Goal: Task Accomplishment & Management: Complete application form

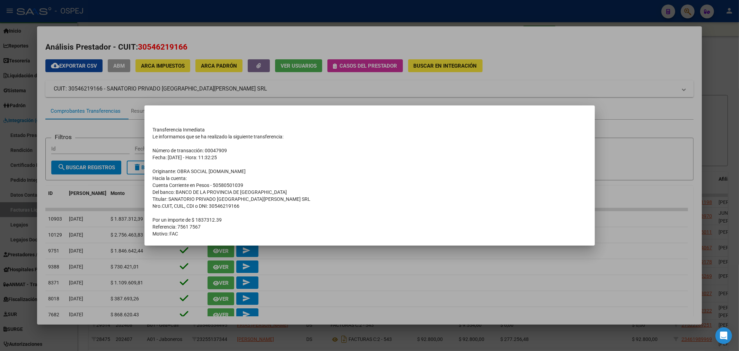
scroll to position [38, 0]
drag, startPoint x: 298, startPoint y: 68, endPoint x: 301, endPoint y: 56, distance: 11.9
click at [299, 61] on div at bounding box center [369, 175] width 739 height 351
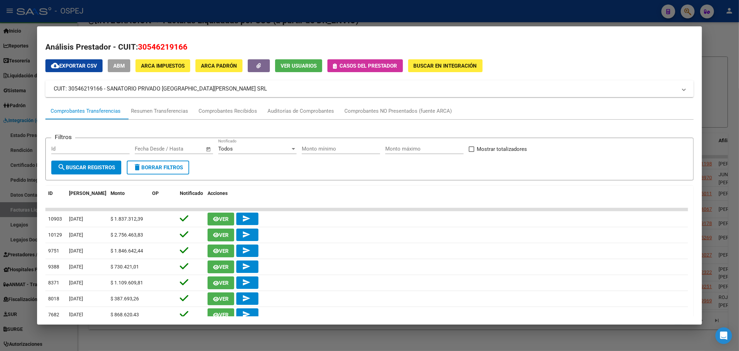
click at [307, 11] on div at bounding box center [369, 175] width 739 height 351
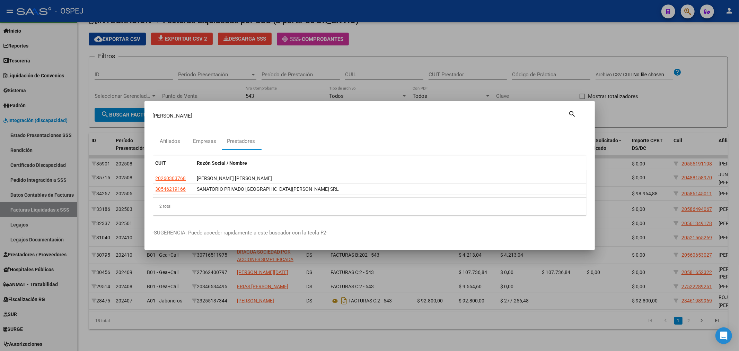
click at [182, 112] on div "[PERSON_NAME] (apellido, dni, cuil, [PERSON_NAME], cuit, obra social)" at bounding box center [361, 115] width 416 height 10
click at [175, 116] on input "[PERSON_NAME]" at bounding box center [361, 116] width 416 height 6
paste input "27340758752"
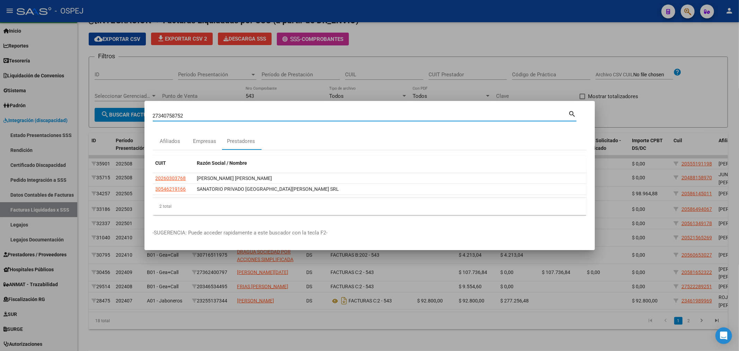
type input "27340758752"
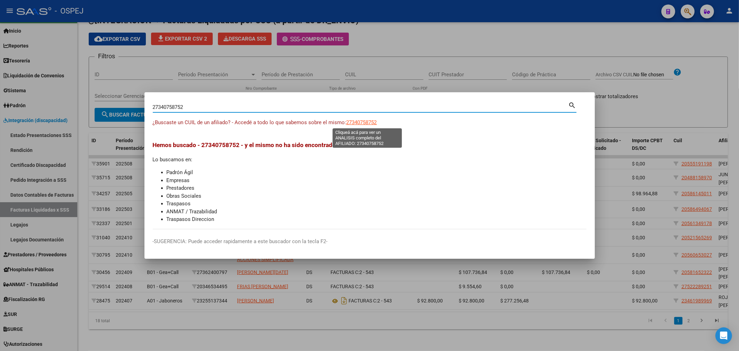
click at [367, 123] on span "27340758752" at bounding box center [361, 122] width 30 height 6
type textarea "27340758752"
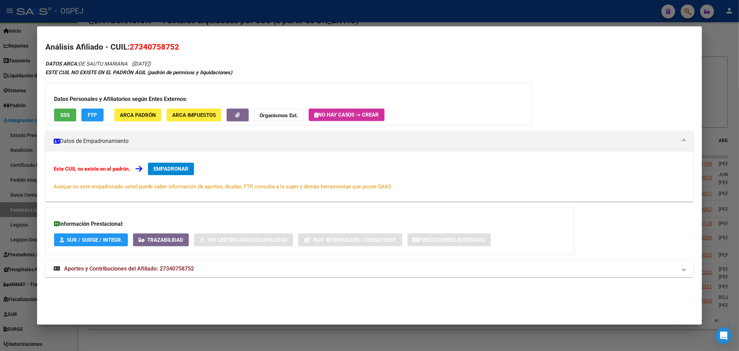
click at [177, 267] on span "Aportes y Contribuciones del Afiliado: 27340758752" at bounding box center [129, 268] width 130 height 7
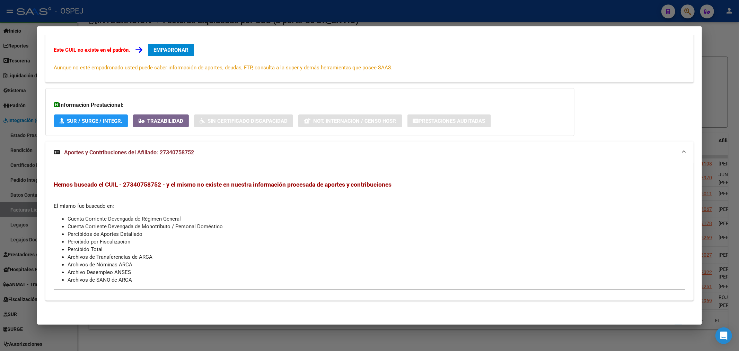
scroll to position [0, 0]
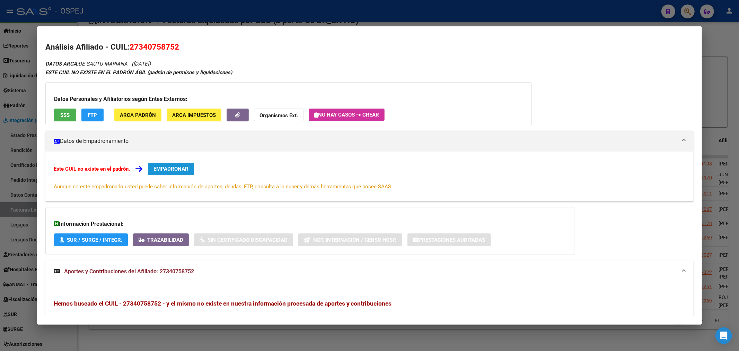
click at [188, 171] on span "EMPADRONAR" at bounding box center [170, 169] width 35 height 6
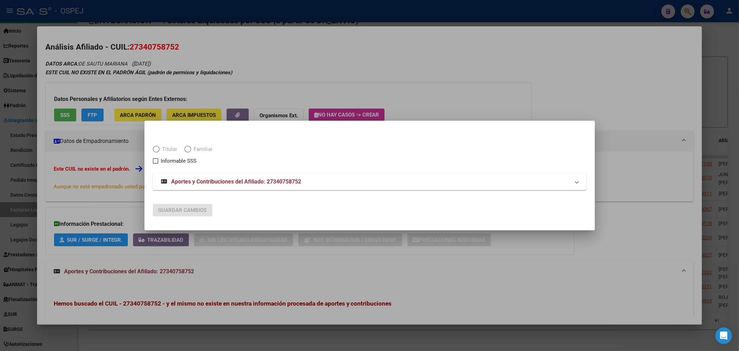
click at [171, 149] on span "Titular" at bounding box center [169, 149] width 18 height 8
click at [160, 149] on input "Titular" at bounding box center [156, 148] width 7 height 7
radio input "true"
checkbox input "true"
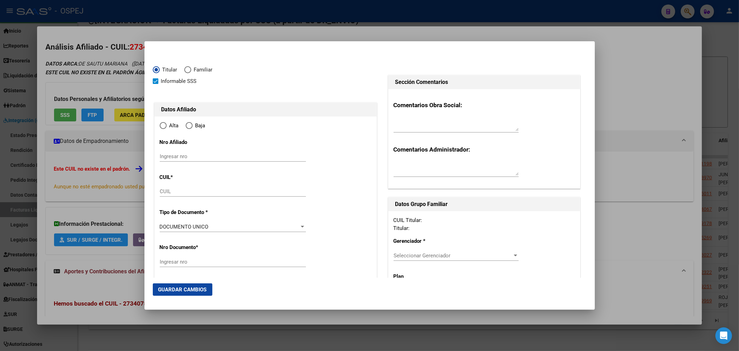
type input "27-34075875-2"
type input "34075875"
type input "DE SAUTU MARIANA"
type input "[DATE]"
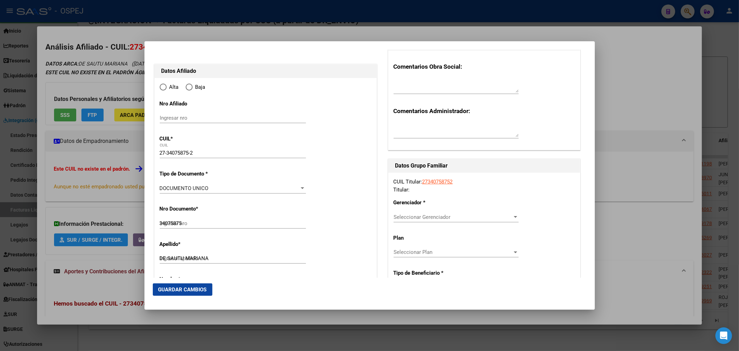
radio input "true"
click at [167, 185] on input "Ingresar fecha" at bounding box center [233, 189] width 146 height 11
click at [174, 188] on input "[DATE]" at bounding box center [233, 189] width 146 height 11
type input "[DATE]"
click at [173, 189] on input "[DATE]" at bounding box center [233, 189] width 146 height 11
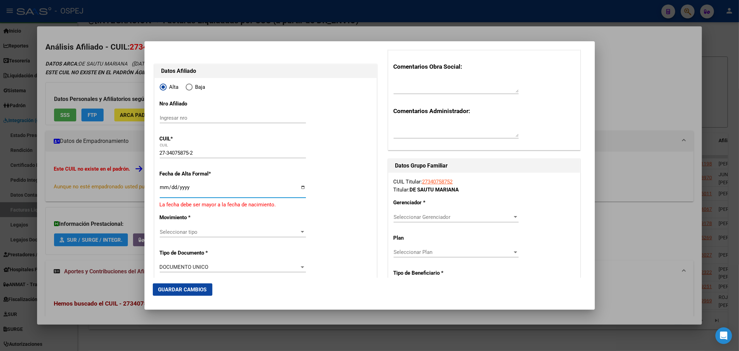
type input "[DATE]"
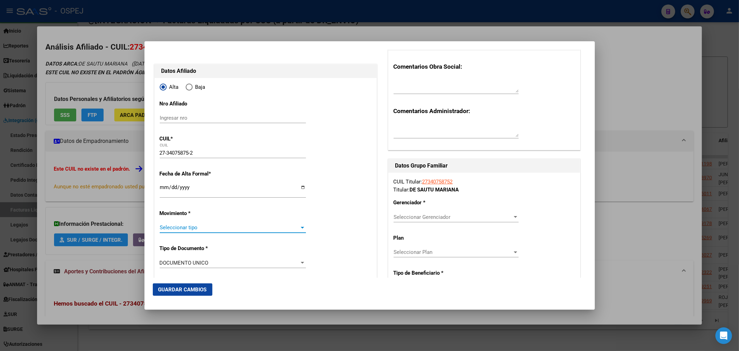
click at [180, 226] on span "Seleccionar tipo" at bounding box center [230, 227] width 140 height 6
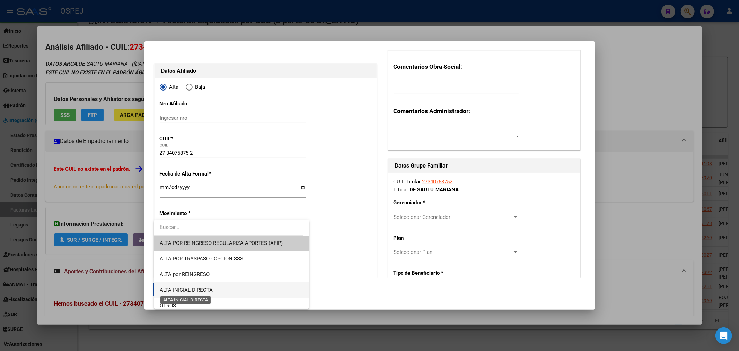
drag, startPoint x: 192, startPoint y: 290, endPoint x: 205, endPoint y: 278, distance: 17.9
click at [197, 285] on span "ALTA INICIAL DIRECTA" at bounding box center [232, 290] width 144 height 16
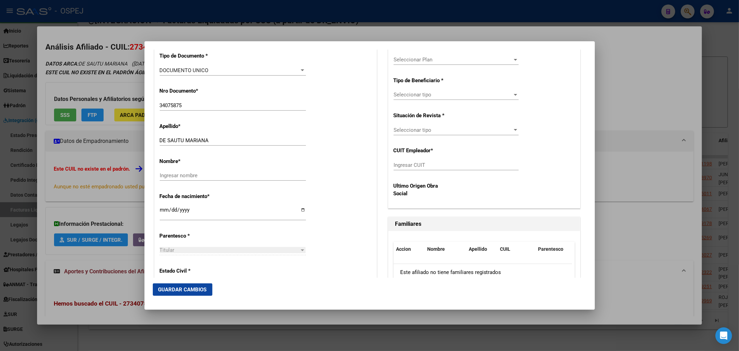
scroll to position [423, 0]
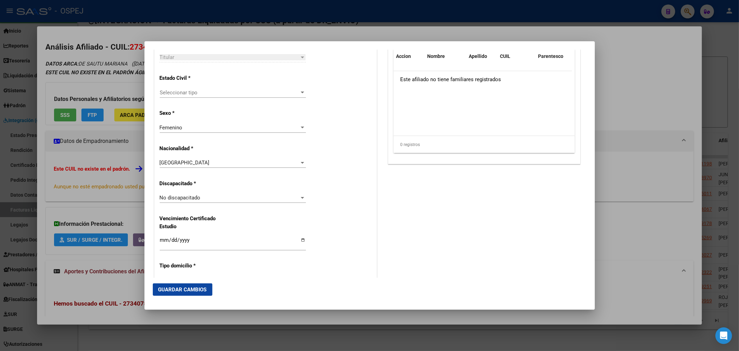
click at [176, 295] on mat-dialog-actions "Guardar Cambios" at bounding box center [370, 289] width 434 height 24
click at [208, 96] on div "Seleccionar tipo Seleccionar tipo" at bounding box center [233, 92] width 146 height 10
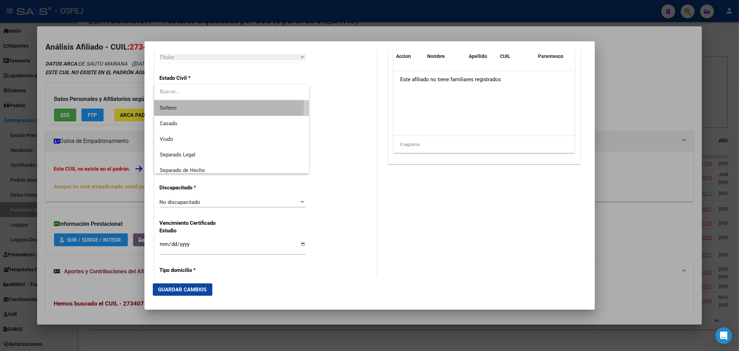
click at [210, 105] on span "Soltero" at bounding box center [232, 108] width 144 height 16
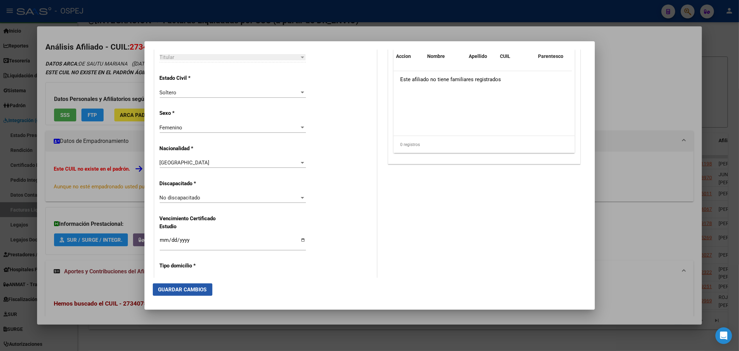
drag, startPoint x: 192, startPoint y: 285, endPoint x: 294, endPoint y: 299, distance: 103.4
click at [192, 285] on button "Guardar Cambios" at bounding box center [183, 289] width 60 height 12
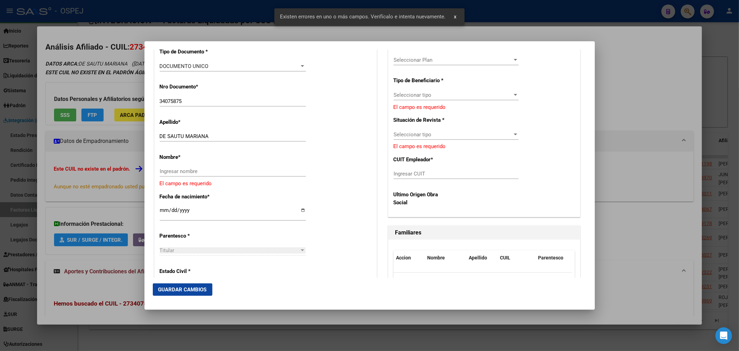
scroll to position [196, 0]
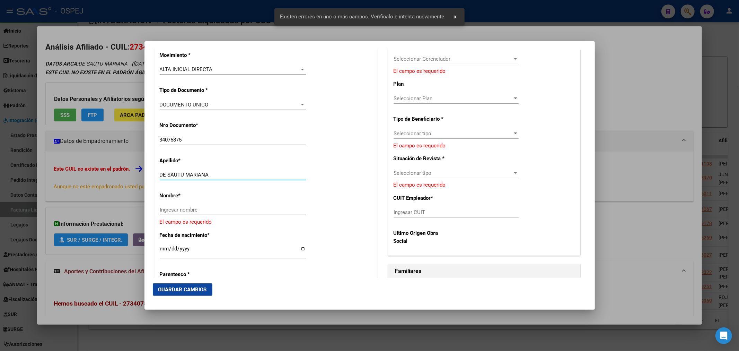
drag, startPoint x: 217, startPoint y: 172, endPoint x: 186, endPoint y: 172, distance: 30.5
click at [186, 172] on input "DE SAUTU MARIANA" at bounding box center [233, 174] width 146 height 6
type input "[PERSON_NAME]"
click at [178, 208] on input "Ingresar nombre" at bounding box center [233, 209] width 146 height 6
paste input "[PERSON_NAME]"
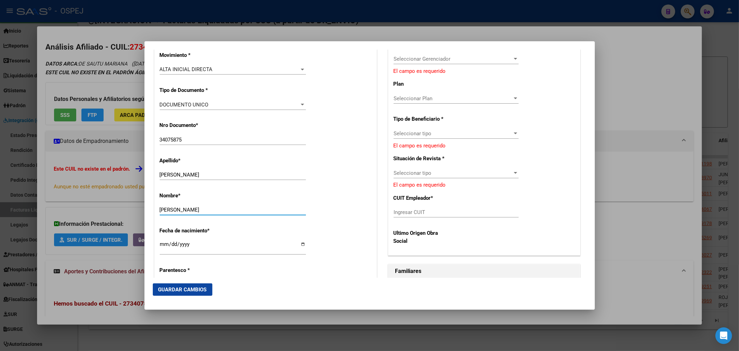
scroll to position [81, 0]
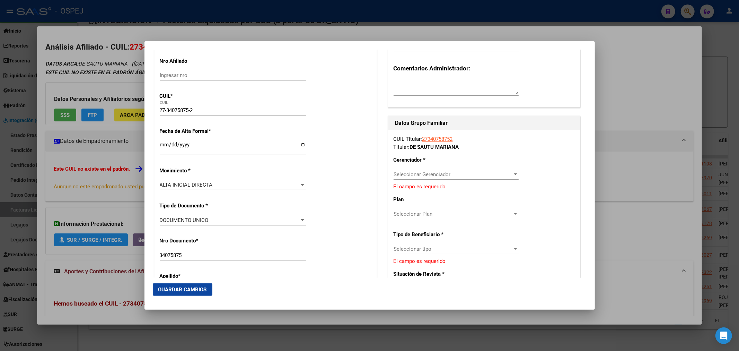
type input "[PERSON_NAME]"
click at [423, 169] on div "Seleccionar Gerenciador Seleccionar Gerenciador" at bounding box center [455, 174] width 125 height 10
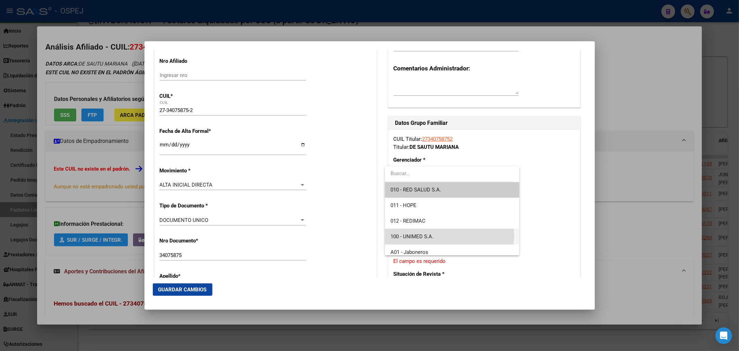
click at [435, 235] on span "100 - UNIMED S.A." at bounding box center [451, 237] width 123 height 16
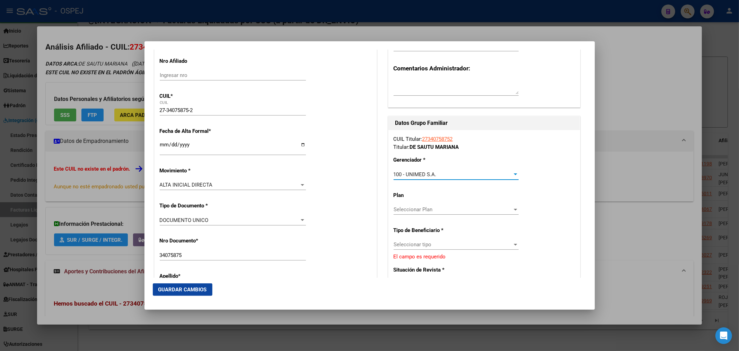
click at [436, 241] on span "Seleccionar tipo" at bounding box center [452, 244] width 119 height 6
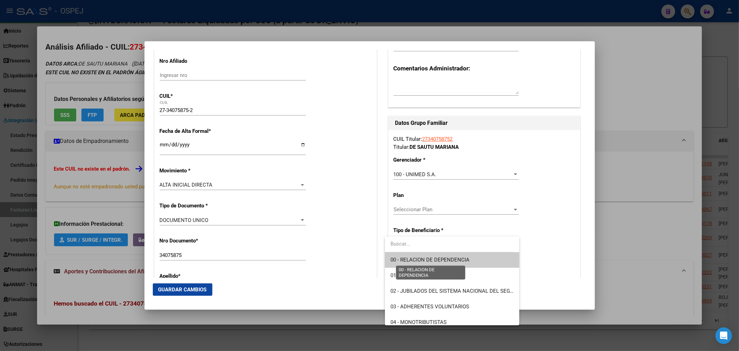
click at [438, 258] on span "00 - RELACION DE DEPENDENCIA" at bounding box center [429, 259] width 79 height 6
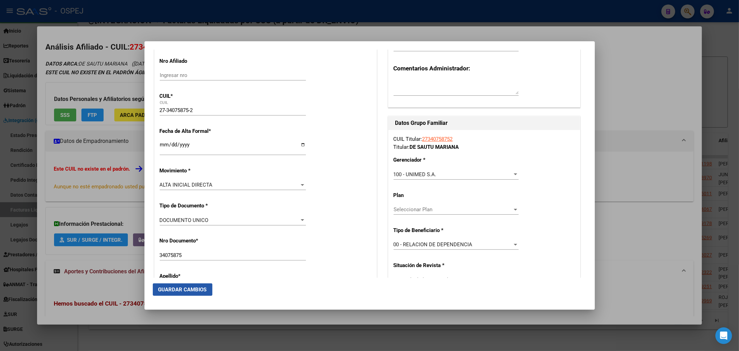
click at [184, 285] on button "Guardar Cambios" at bounding box center [183, 289] width 60 height 12
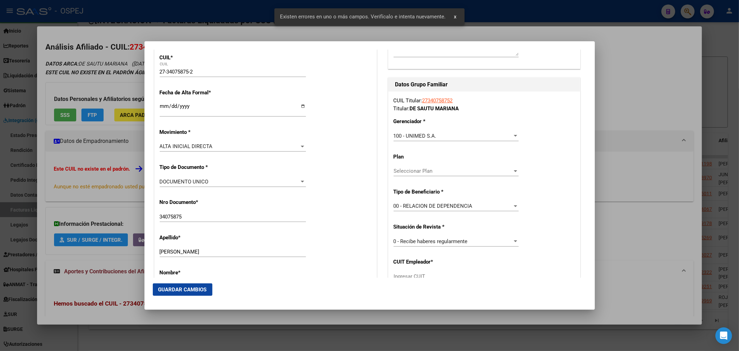
scroll to position [196, 0]
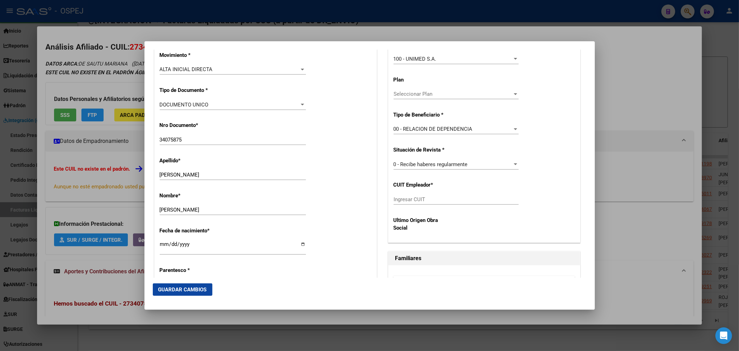
click at [423, 204] on div "Ingresar CUIT" at bounding box center [455, 199] width 125 height 10
click at [424, 202] on input "Ingresar CUIT" at bounding box center [455, 199] width 125 height 6
paste input "27-34075875-2"
click at [416, 201] on div "CUIL Titular: 27340758752 Titular: [PERSON_NAME] * 100 - UNIMED S.A. Selecciona…" at bounding box center [484, 128] width 192 height 227
click at [416, 202] on input "27-34075875-2" at bounding box center [455, 199] width 125 height 6
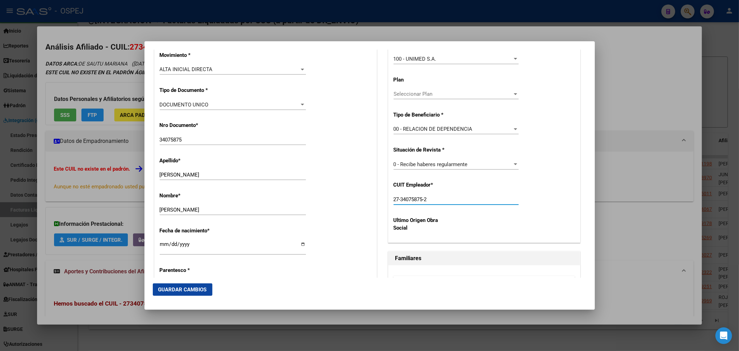
click at [416, 202] on input "27-34075875-2" at bounding box center [455, 199] width 125 height 6
click at [417, 202] on input "27-34075875-2" at bounding box center [455, 199] width 125 height 6
paste input "30-71072380-6"
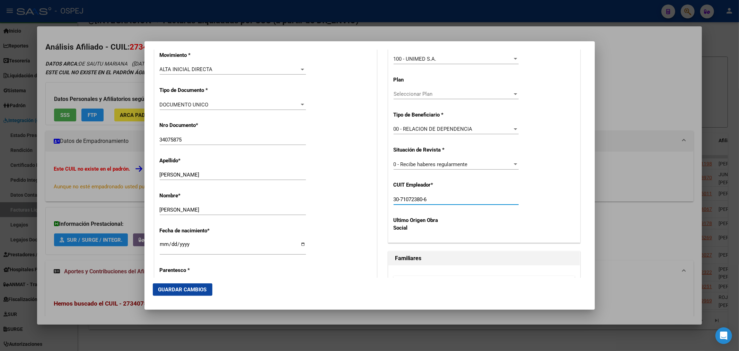
type input "30-71072380-6"
drag, startPoint x: 195, startPoint y: 290, endPoint x: 217, endPoint y: 287, distance: 22.4
click at [196, 290] on span "Guardar Cambios" at bounding box center [182, 289] width 48 height 6
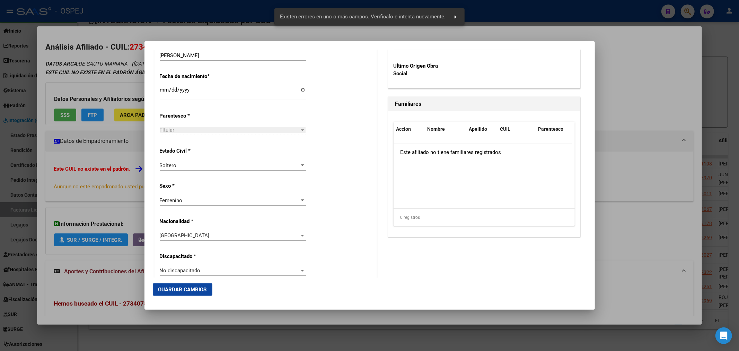
scroll to position [504, 0]
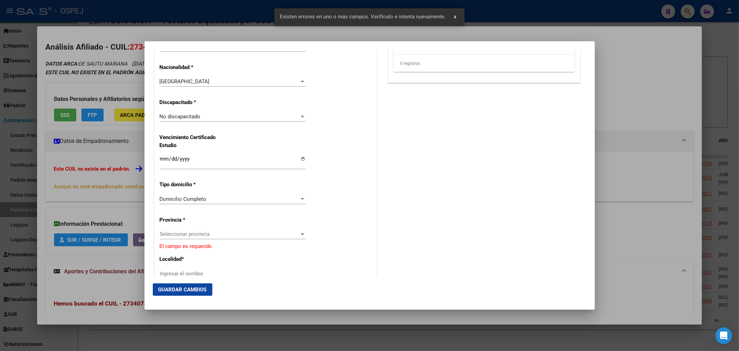
click at [203, 237] on div "Seleccionar provincia Seleccionar provincia" at bounding box center [233, 234] width 146 height 10
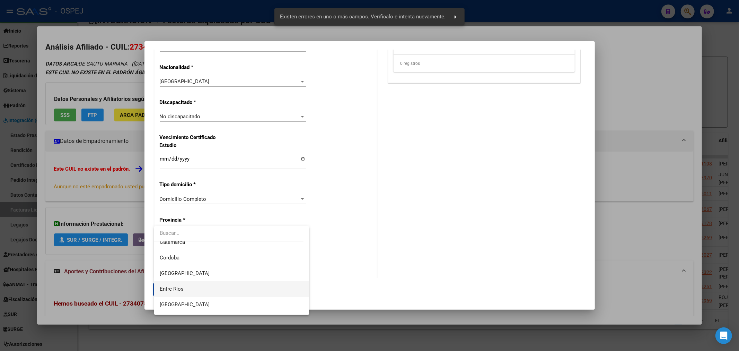
scroll to position [0, 0]
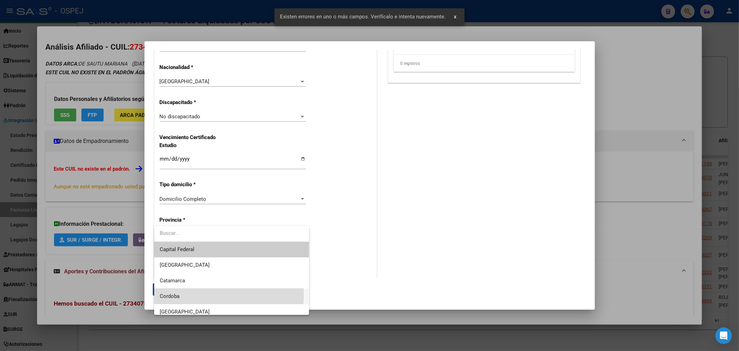
click at [194, 293] on span "Cordoba" at bounding box center [232, 296] width 144 height 16
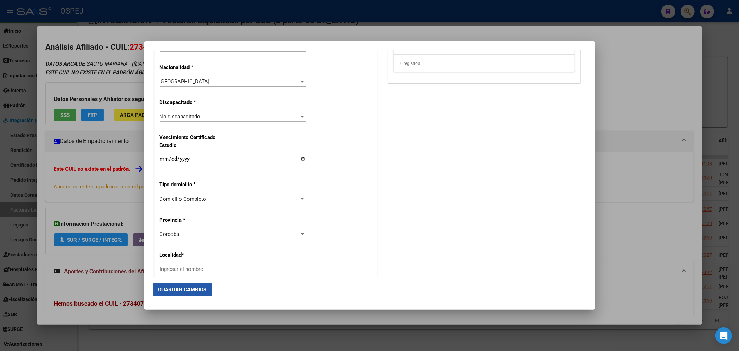
click at [182, 288] on span "Guardar Cambios" at bounding box center [182, 289] width 48 height 6
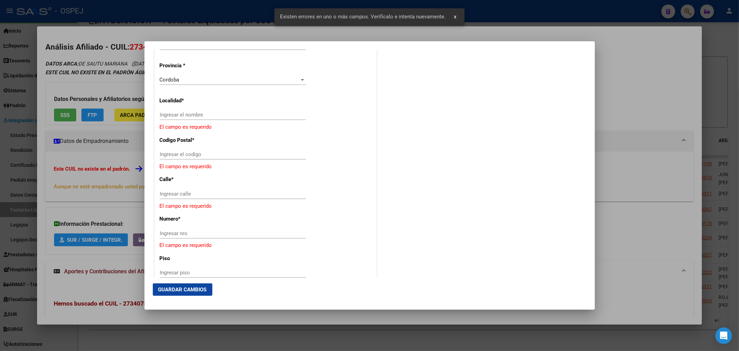
scroll to position [581, 0]
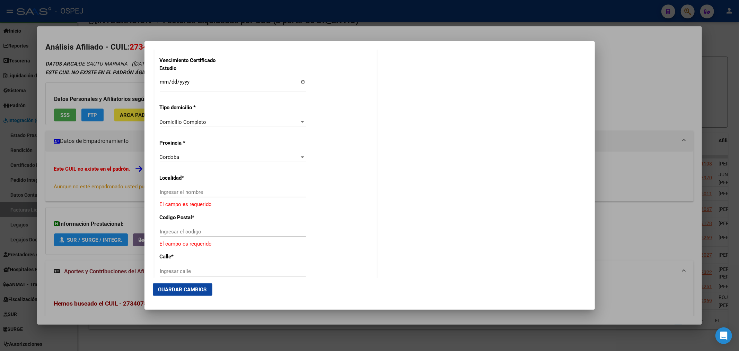
click at [171, 153] on div "Cordoba Seleccionar provincia" at bounding box center [233, 157] width 146 height 10
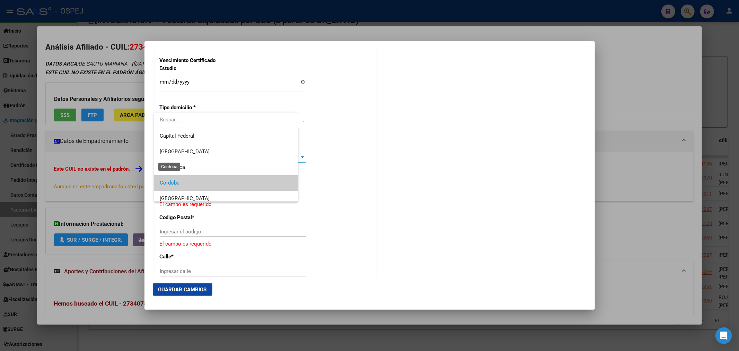
scroll to position [26, 0]
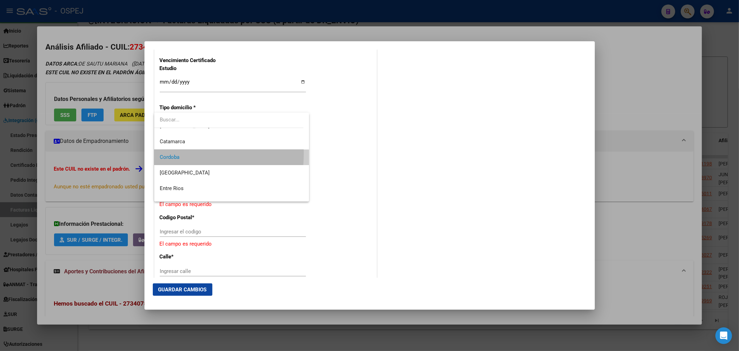
click at [171, 153] on span "Cordoba" at bounding box center [232, 157] width 144 height 16
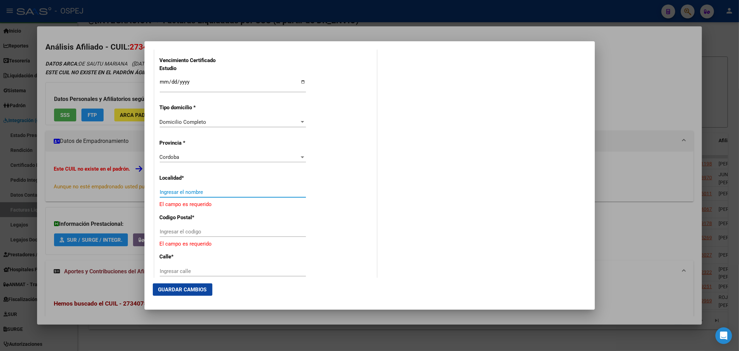
click at [177, 193] on input "Ingresar el nombre" at bounding box center [233, 192] width 146 height 6
type input "cordoba"
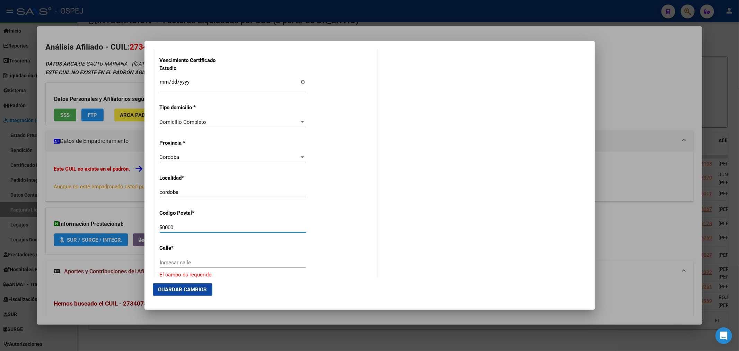
type input "50000"
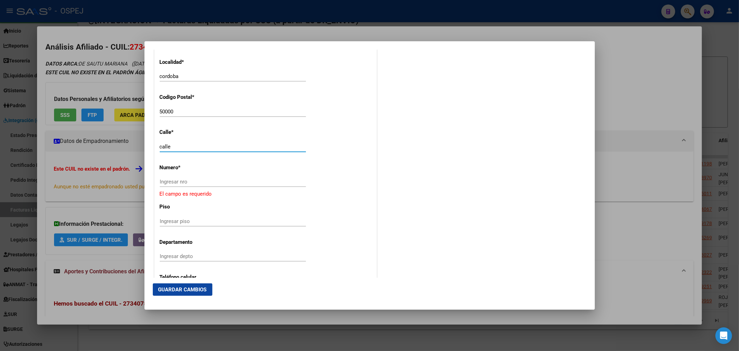
type input "calle"
click at [186, 222] on input "Ingresar piso" at bounding box center [233, 221] width 146 height 6
click at [182, 184] on input "Ingresar nro" at bounding box center [233, 181] width 146 height 6
type input "0"
click at [205, 290] on span "Guardar Cambios" at bounding box center [182, 289] width 48 height 6
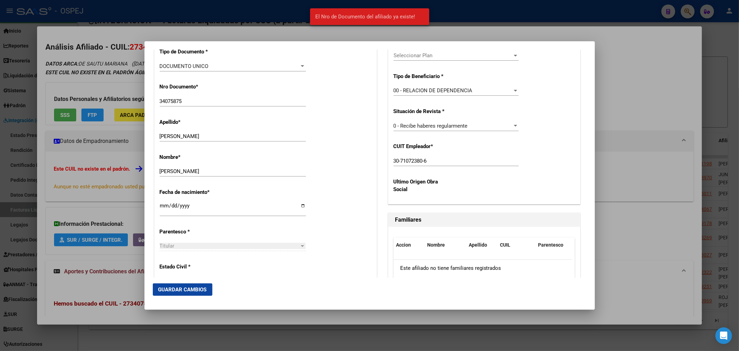
scroll to position [196, 0]
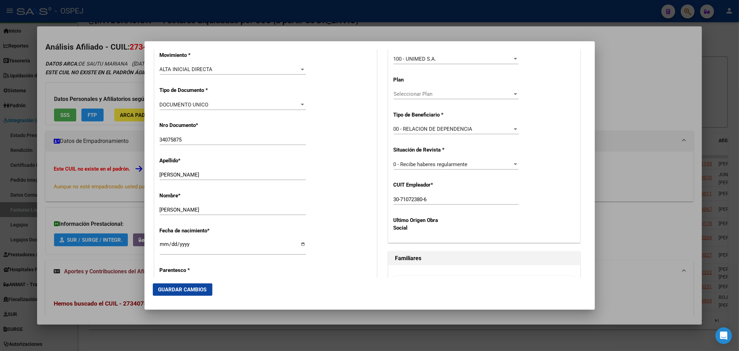
click at [177, 142] on input "34075875" at bounding box center [233, 139] width 146 height 6
click at [199, 28] on div at bounding box center [369, 175] width 739 height 351
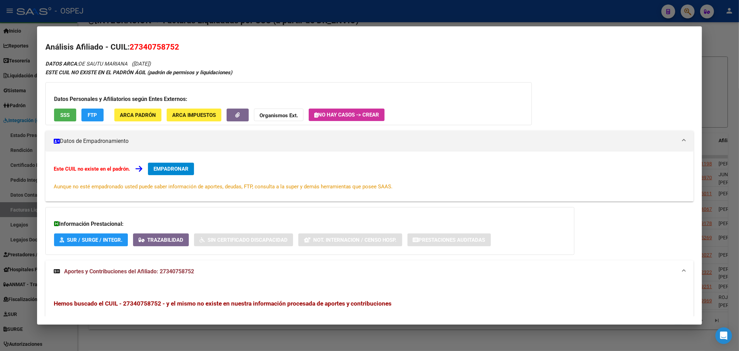
click at [207, 12] on div at bounding box center [369, 175] width 739 height 351
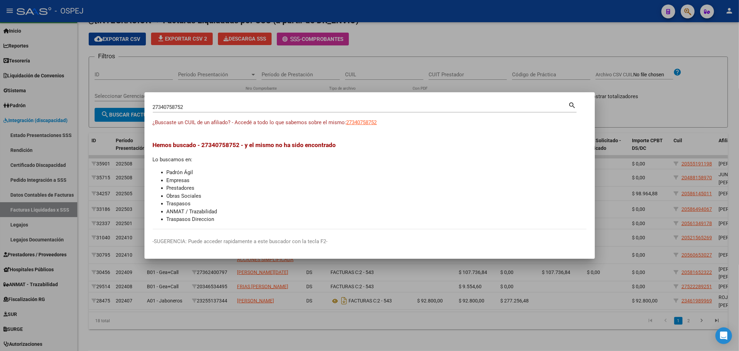
click at [172, 107] on input "27340758752" at bounding box center [361, 107] width 416 height 6
click at [173, 107] on input "27340758752" at bounding box center [361, 107] width 416 height 6
paste input "34075875"
type input "34075875"
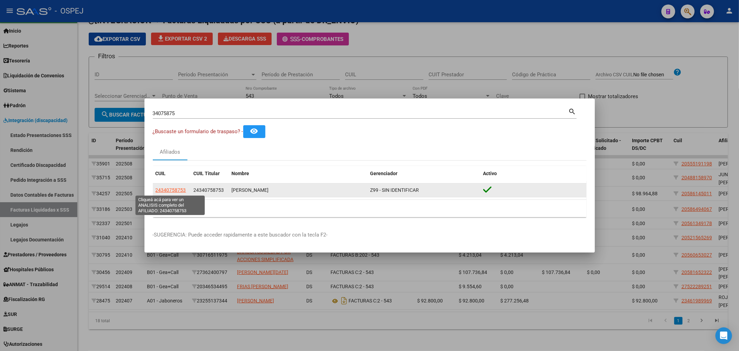
click at [168, 187] on span "24340758753" at bounding box center [171, 190] width 30 height 6
type textarea "24340758753"
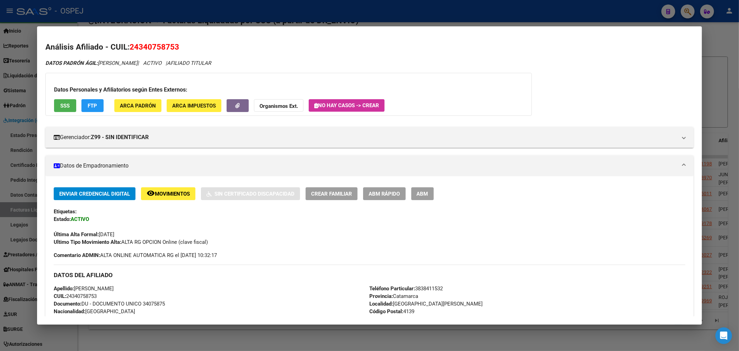
click at [149, 47] on span "24340758753" at bounding box center [155, 46] width 50 height 9
copy span "24340758753"
click at [143, 14] on div at bounding box center [369, 175] width 739 height 351
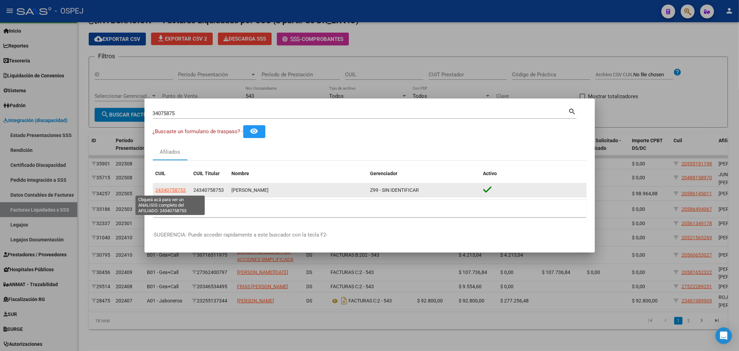
click at [162, 189] on span "24340758753" at bounding box center [171, 190] width 30 height 6
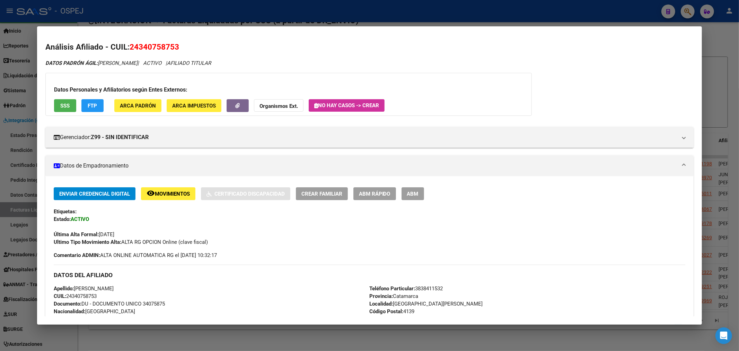
scroll to position [77, 0]
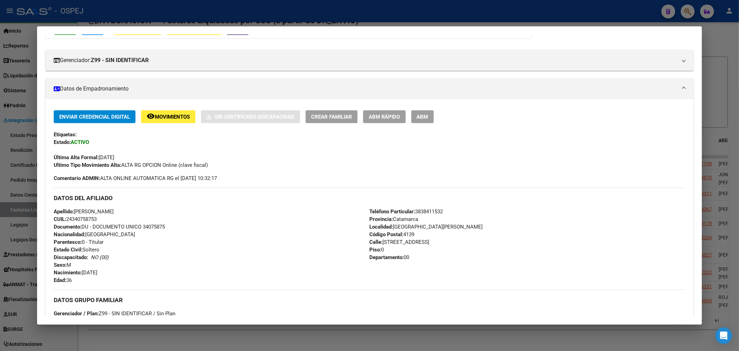
click at [434, 123] on button "ABM" at bounding box center [422, 116] width 23 height 13
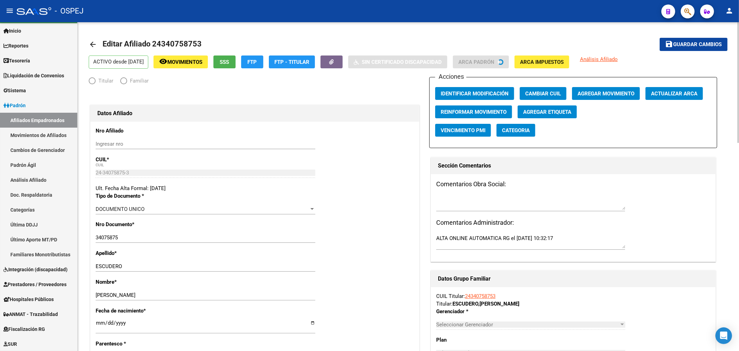
radio input "true"
type input "30-71072380-6"
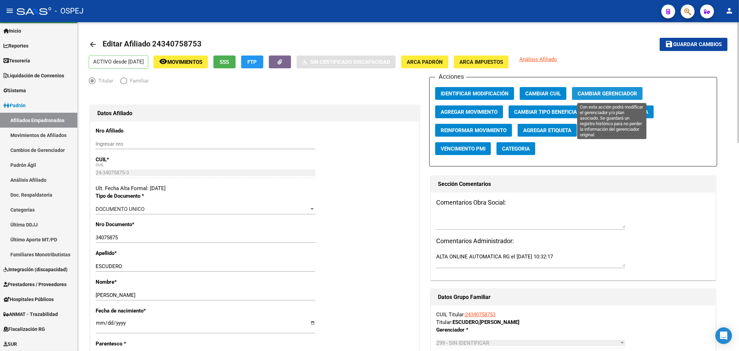
click at [612, 92] on span "Cambiar Gerenciador" at bounding box center [607, 93] width 60 height 6
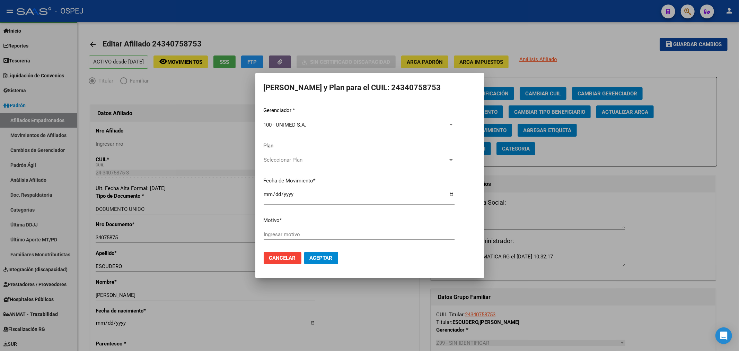
click at [262, 194] on mat-dialog-content "Gerenciador * 100 - UNIMED S.A. Seleccionar Gerenciador Plan Seleccionar Plan S…" at bounding box center [369, 185] width 229 height 168
click at [265, 194] on input "[DATE]" at bounding box center [359, 196] width 191 height 11
type input "[DATE]"
type input "unimed"
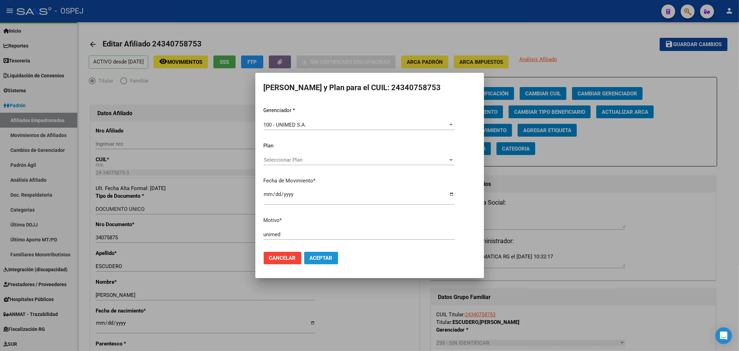
click at [321, 257] on span "Aceptar" at bounding box center [321, 258] width 23 height 6
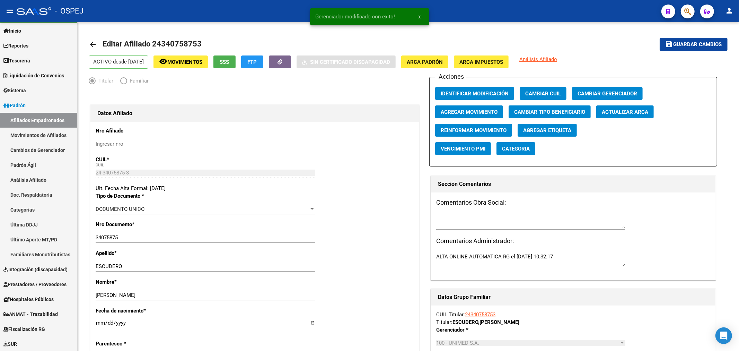
click at [271, 0] on mat-toolbar "menu - OSPEJ person" at bounding box center [369, 11] width 739 height 22
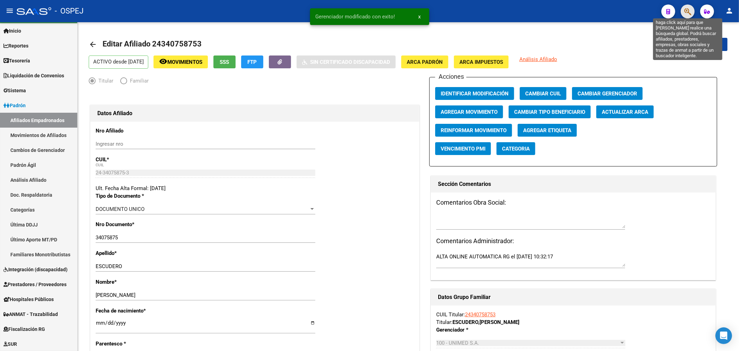
click at [685, 10] on icon "button" at bounding box center [687, 12] width 7 height 8
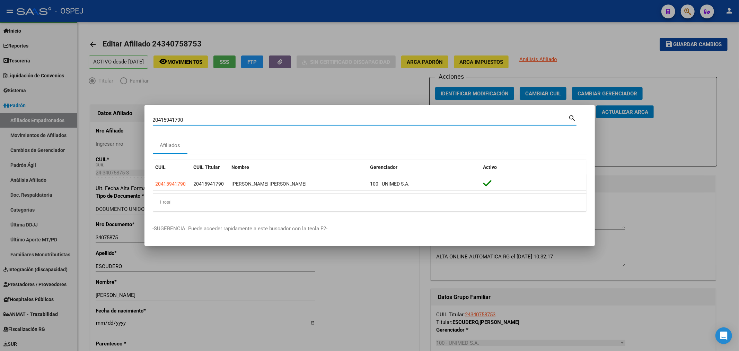
click at [175, 121] on input "20415941790" at bounding box center [361, 120] width 416 height 6
paste input "378276315"
type input "20378276315"
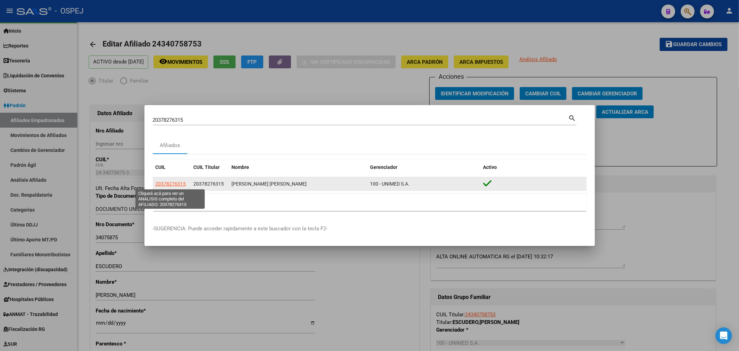
click at [169, 183] on span "20378276315" at bounding box center [171, 184] width 30 height 6
type textarea "20378276315"
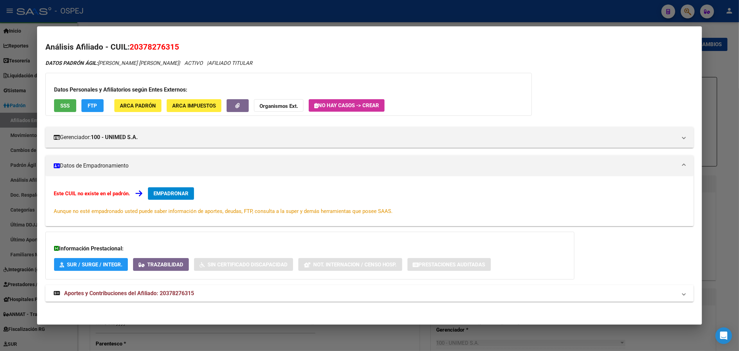
scroll to position [1, 0]
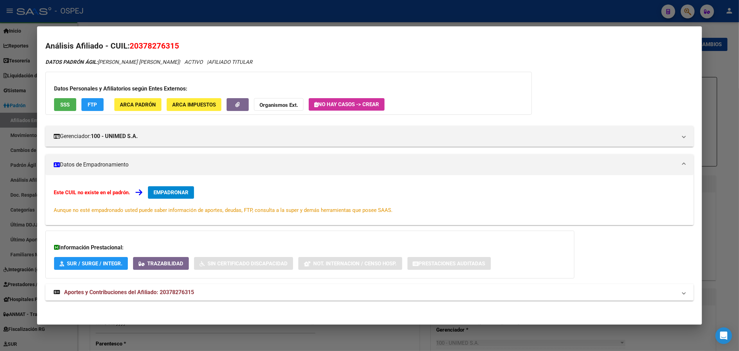
drag, startPoint x: 189, startPoint y: 290, endPoint x: 214, endPoint y: 248, distance: 48.2
click at [189, 286] on mat-expansion-panel-header "Aportes y Contribuciones del Afiliado: 20378276315" at bounding box center [369, 292] width 648 height 17
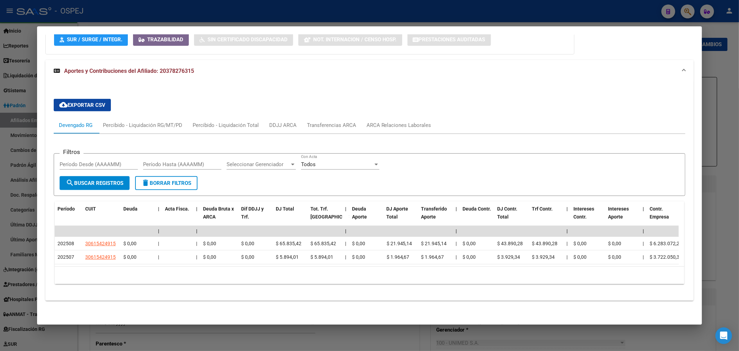
scroll to position [0, 0]
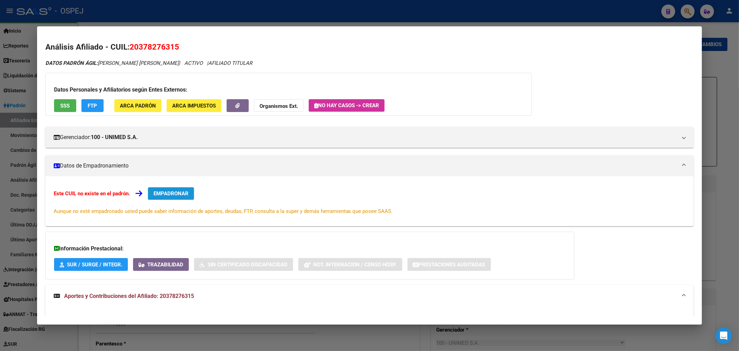
click at [179, 194] on span "EMPADRONAR" at bounding box center [170, 193] width 35 height 6
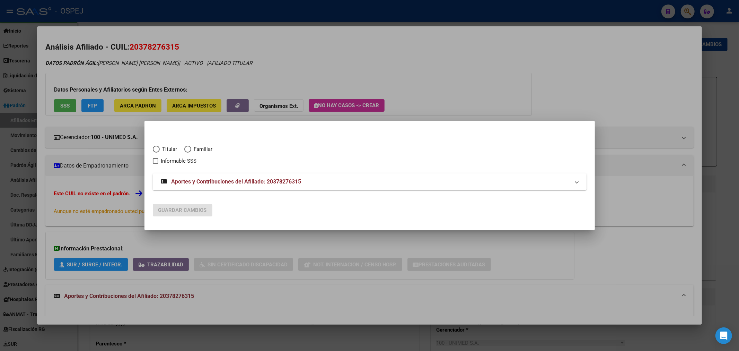
click at [162, 148] on span "Titular" at bounding box center [169, 149] width 18 height 8
click at [160, 148] on input "Titular" at bounding box center [156, 148] width 7 height 7
radio input "true"
checkbox input "true"
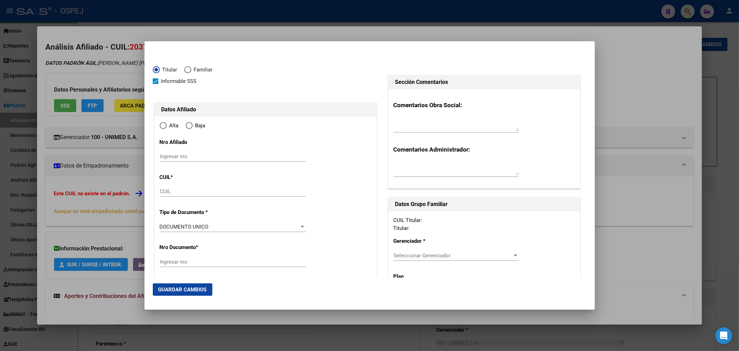
type input "20-37827631-5"
radio input "true"
type input "37827631"
type input "[PERSON_NAME]"
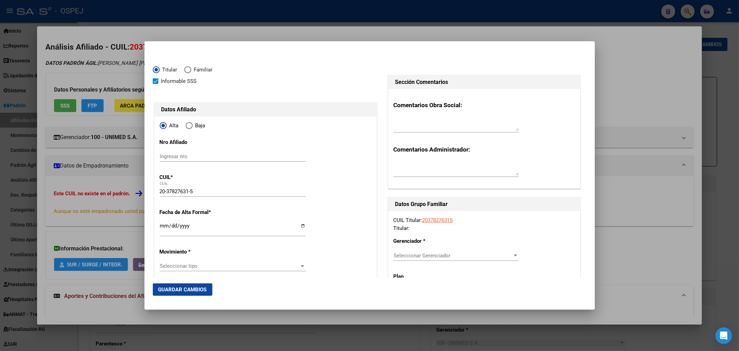
type input "[DATE]"
type input "CIUDAD DE [GEOGRAPHIC_DATA]"
type input "5000"
type input "MZA 6 LOTE 11 CASA 3"
type input "0"
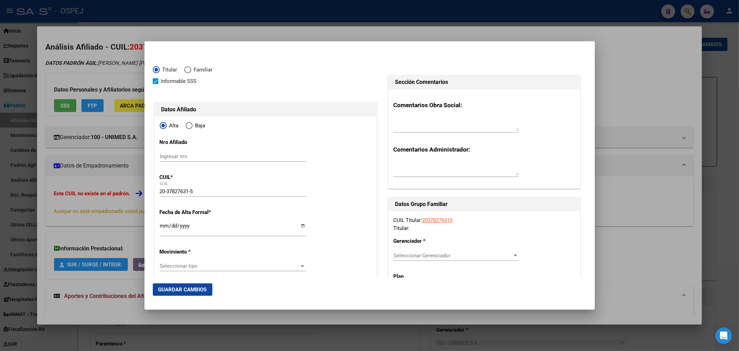
type input "CIUDAD DE [GEOGRAPHIC_DATA]"
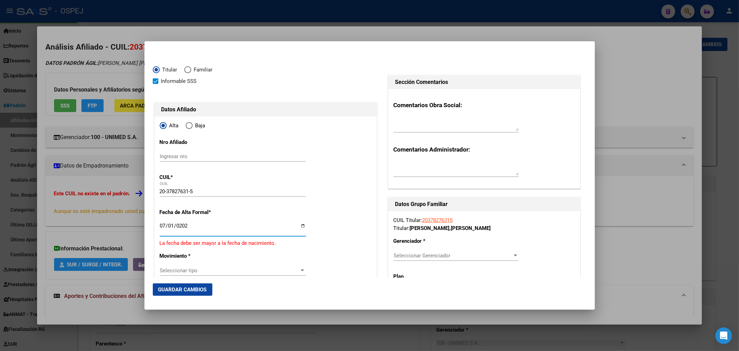
type input "[DATE]"
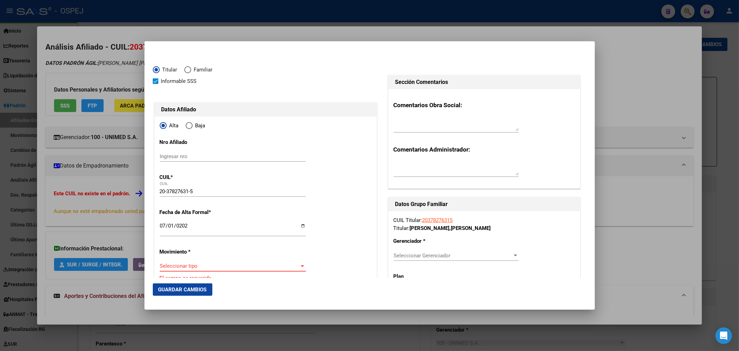
click at [193, 267] on span "Seleccionar tipo" at bounding box center [230, 266] width 140 height 6
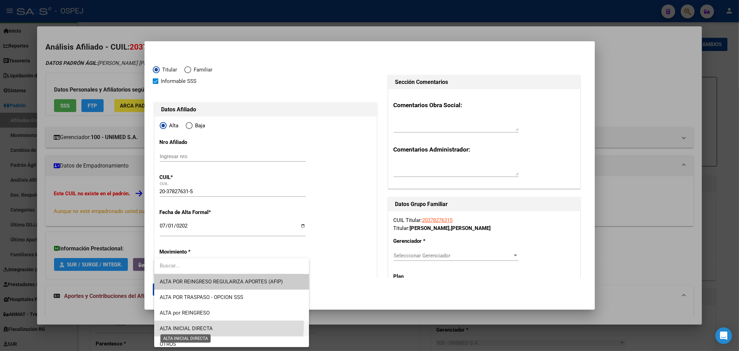
click at [200, 325] on span "ALTA INICIAL DIRECTA" at bounding box center [186, 328] width 53 height 6
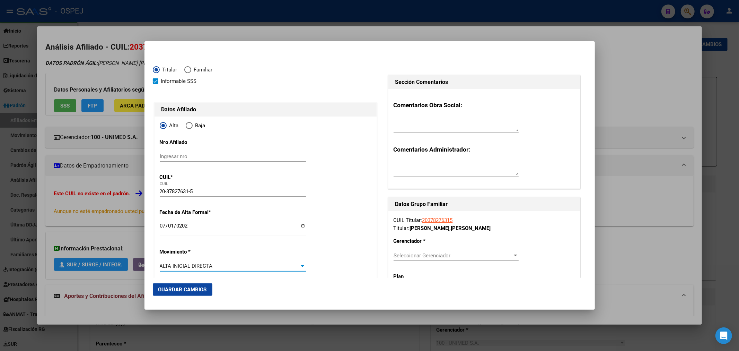
scroll to position [115, 0]
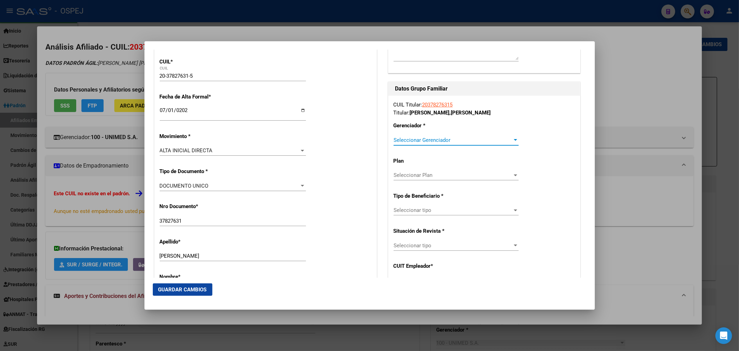
click at [431, 142] on span "Seleccionar Gerenciador" at bounding box center [452, 140] width 119 height 6
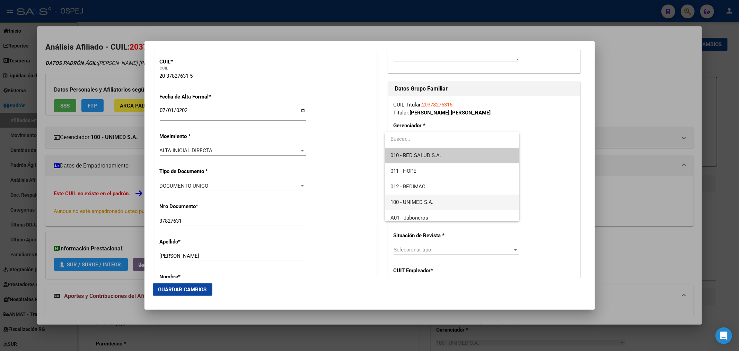
click at [437, 202] on span "100 - UNIMED S.A." at bounding box center [451, 202] width 123 height 16
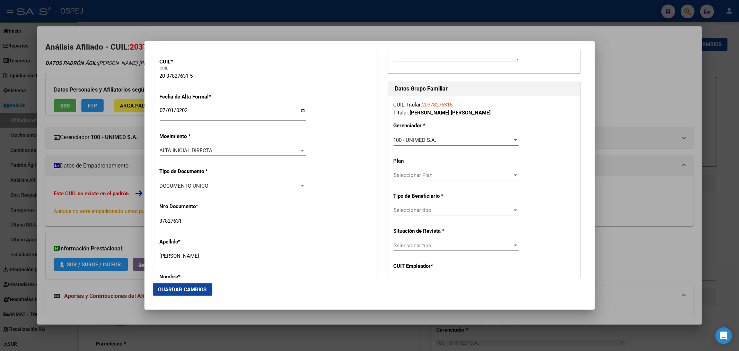
click at [426, 212] on span "Seleccionar tipo" at bounding box center [452, 210] width 119 height 6
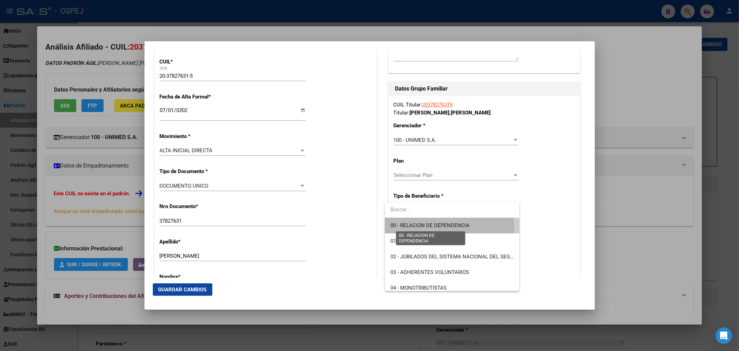
click at [443, 224] on span "00 - RELACION DE DEPENDENCIA" at bounding box center [429, 225] width 79 height 6
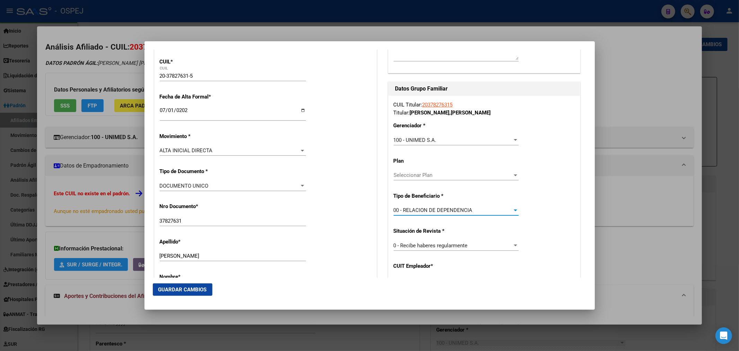
type input "30-61542491-5"
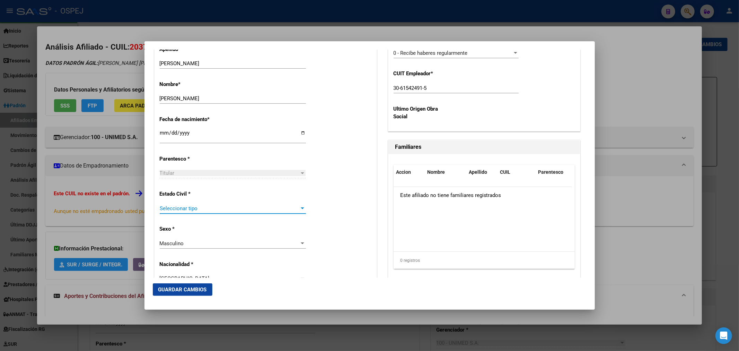
click at [201, 208] on span "Seleccionar tipo" at bounding box center [230, 208] width 140 height 6
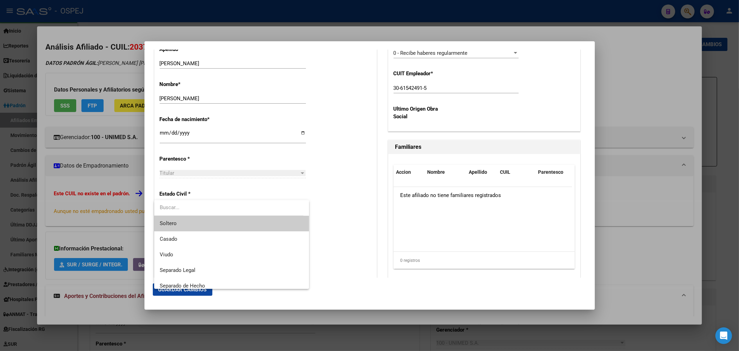
click at [198, 223] on span "Soltero" at bounding box center [232, 223] width 144 height 16
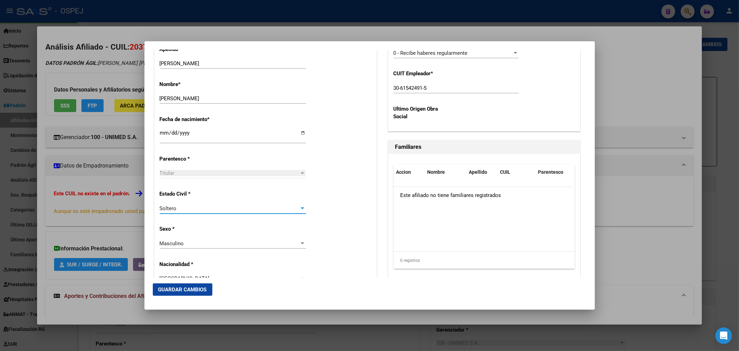
click at [187, 292] on span "Guardar Cambios" at bounding box center [182, 289] width 48 height 6
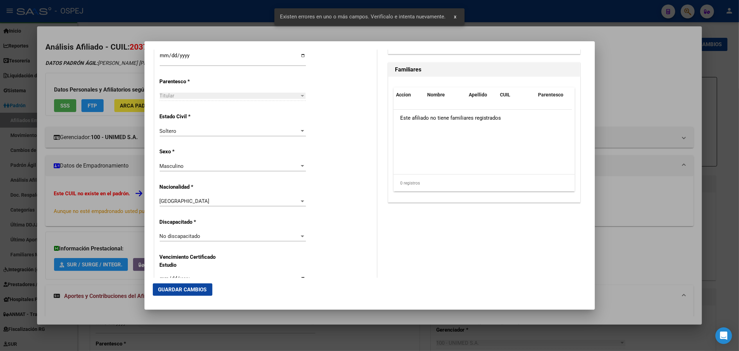
scroll to position [616, 0]
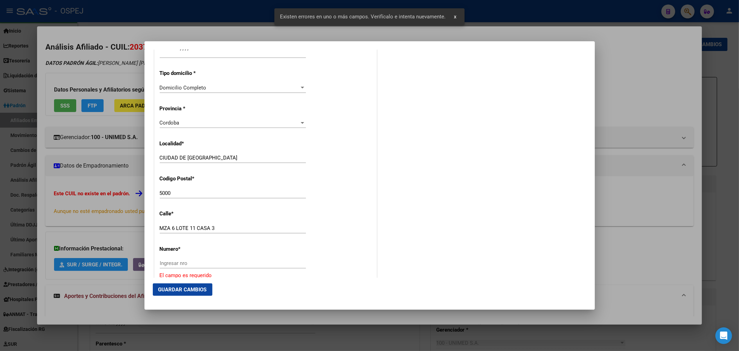
click at [207, 268] on div "Ingresar nro" at bounding box center [233, 263] width 146 height 10
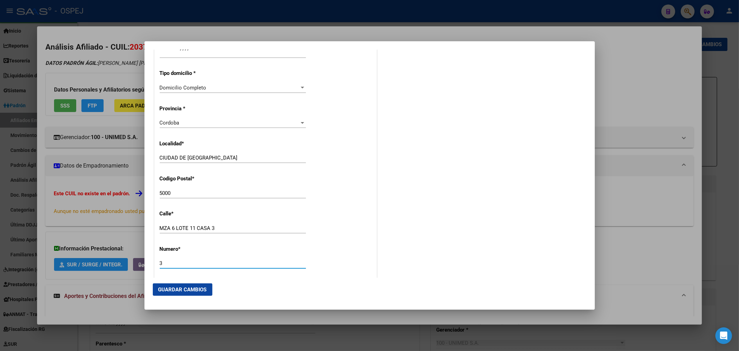
type input "3"
click at [188, 289] on span "Guardar Cambios" at bounding box center [182, 289] width 48 height 6
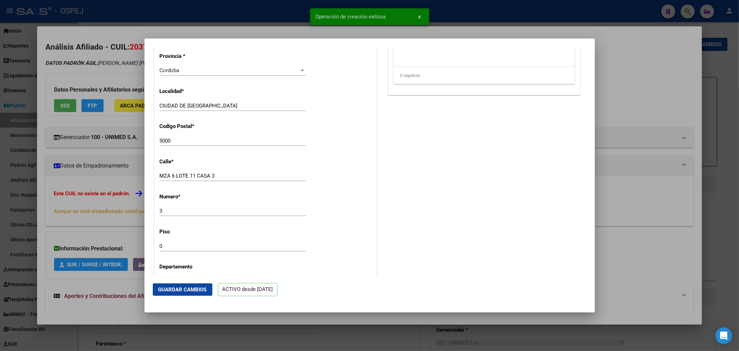
click at [164, 23] on div at bounding box center [369, 175] width 739 height 351
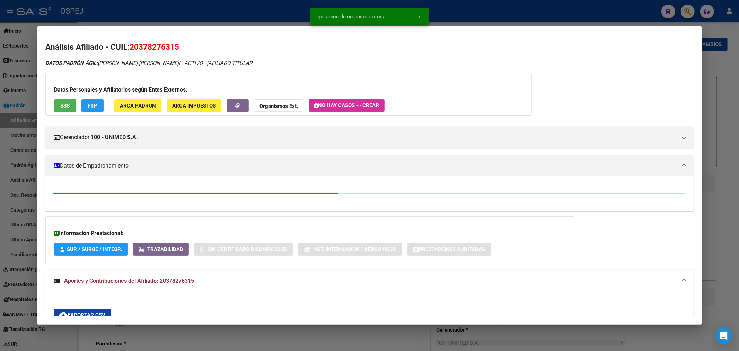
click at [203, 15] on div at bounding box center [369, 175] width 739 height 351
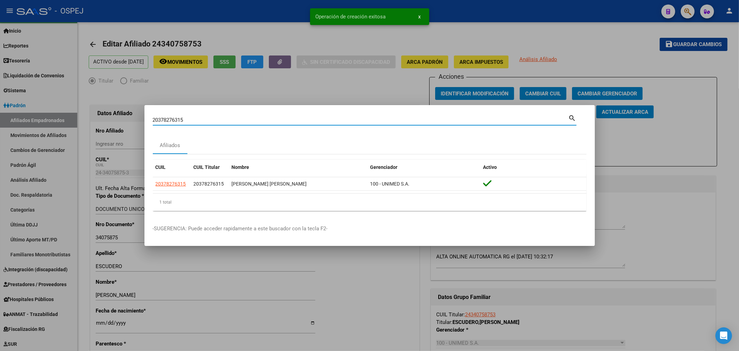
click at [184, 119] on input "20378276315" at bounding box center [361, 120] width 416 height 6
click at [184, 120] on input "20378276315" at bounding box center [361, 120] width 416 height 6
paste input "415941790"
type input "20415941790"
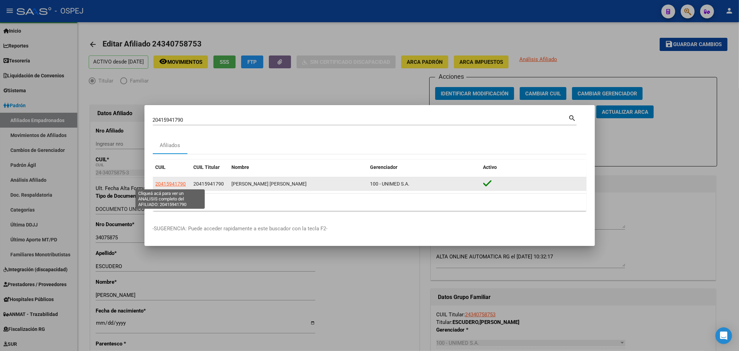
click at [170, 183] on span "20415941790" at bounding box center [171, 184] width 30 height 6
type textarea "20415941790"
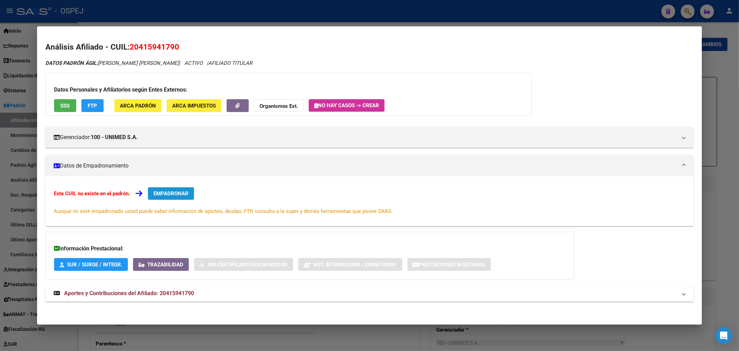
click at [170, 195] on span "EMPADRONAR" at bounding box center [170, 193] width 35 height 6
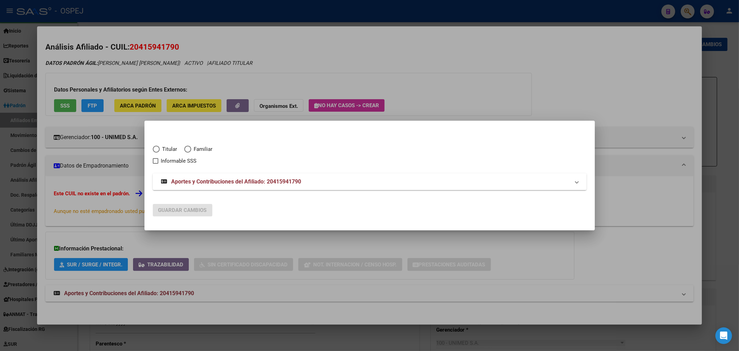
click at [165, 150] on span "Titular" at bounding box center [169, 149] width 18 height 8
click at [160, 150] on input "Titular" at bounding box center [156, 148] width 7 height 7
radio input "true"
checkbox input "true"
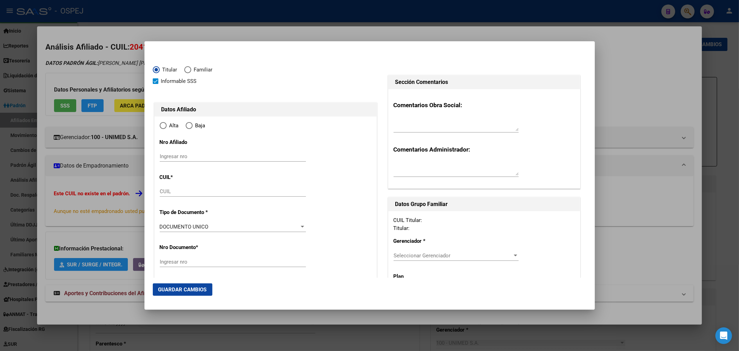
type input "20-41594179-0"
type input "41594179"
type input "[PERSON_NAME]"
type input "[DATE]"
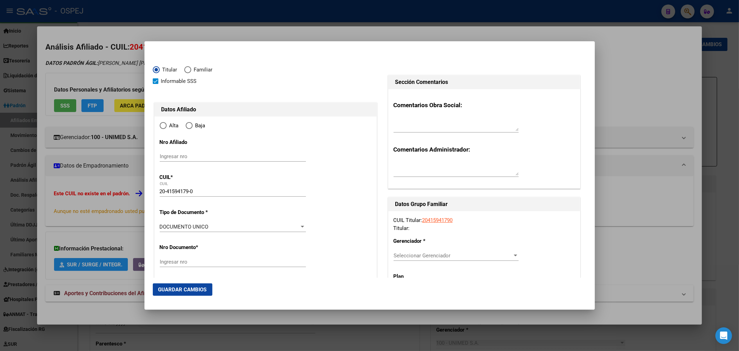
type input "CORDOBA"
type input "5000"
type input "LAS MAGNOLIAS"
type input "490"
radio input "true"
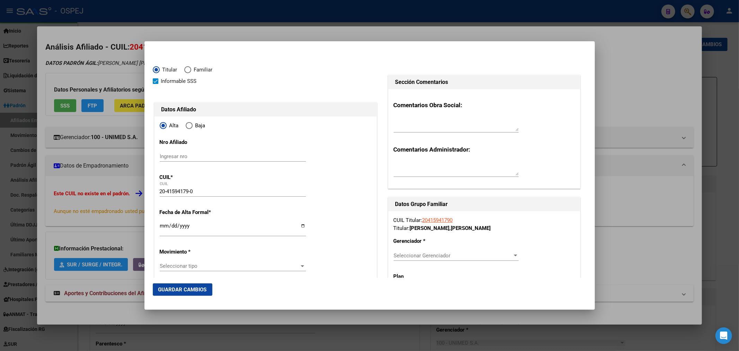
type input "CORDOBA"
click at [132, 185] on div at bounding box center [369, 175] width 739 height 351
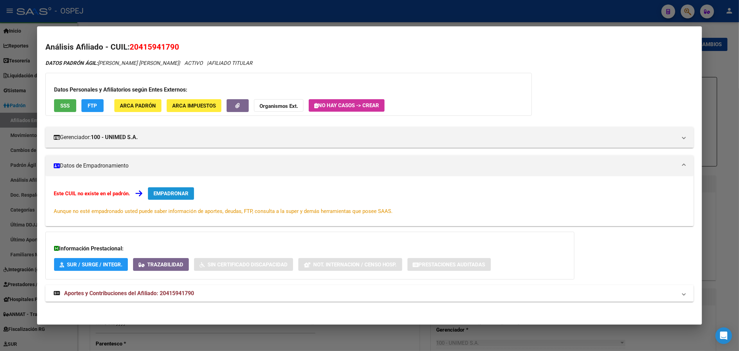
click at [182, 193] on span "EMPADRONAR" at bounding box center [170, 193] width 35 height 6
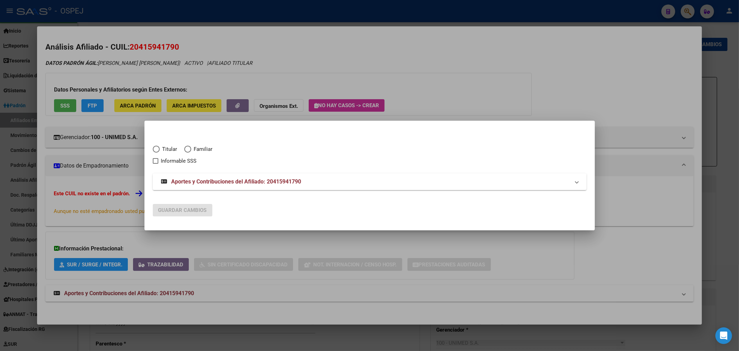
click at [164, 144] on div "Titular Familiar Informable SSS" at bounding box center [370, 151] width 434 height 28
click at [162, 149] on span "Titular" at bounding box center [169, 149] width 18 height 8
click at [160, 149] on input "Titular" at bounding box center [156, 148] width 7 height 7
radio input "true"
checkbox input "true"
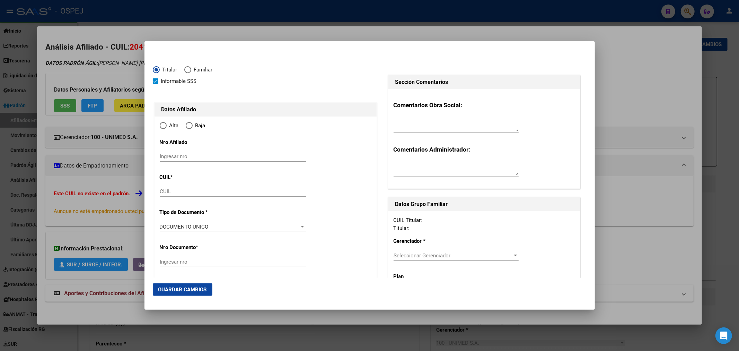
type input "20-41594179-0"
type input "41594179"
type input "[PERSON_NAME]"
type input "[DATE]"
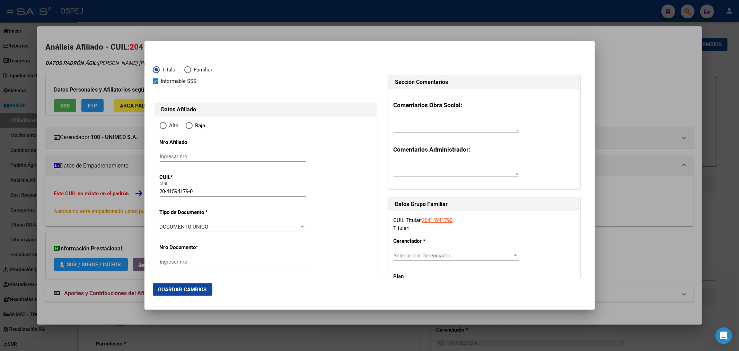
type input "CORDOBA"
type input "5000"
type input "LAS MAGNOLIAS"
type input "490"
radio input "true"
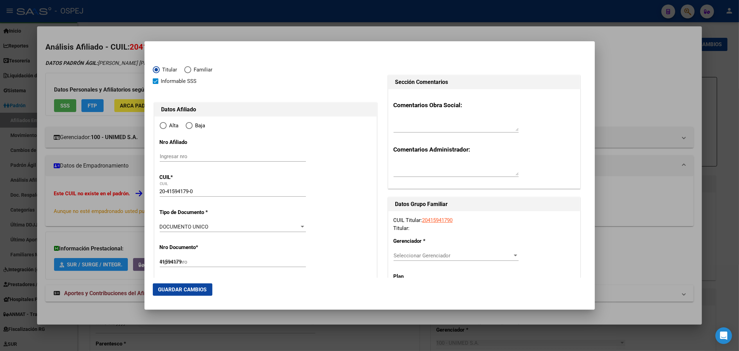
type input "CORDOBA"
click at [175, 229] on input "Ingresar fecha" at bounding box center [233, 228] width 146 height 11
click at [165, 224] on input "Ingresar fecha" at bounding box center [233, 228] width 146 height 11
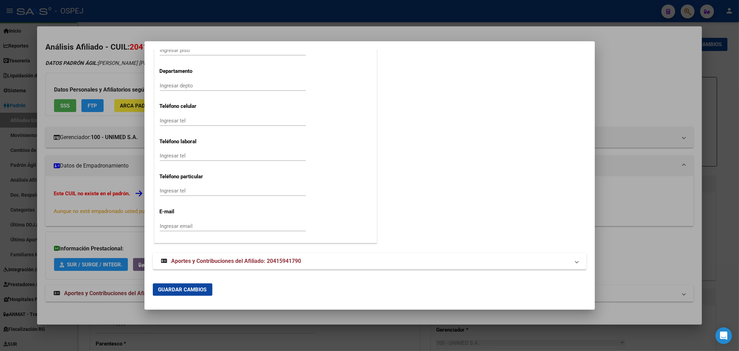
drag, startPoint x: 281, startPoint y: 263, endPoint x: 287, endPoint y: 233, distance: 29.8
click at [282, 260] on span "Aportes y Contribuciones del Afiliado: 20415941790" at bounding box center [236, 260] width 130 height 7
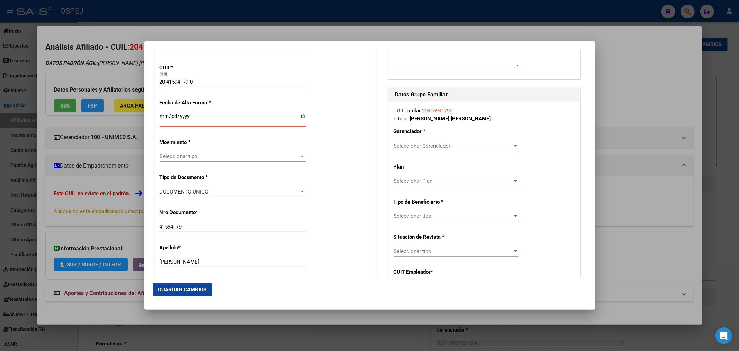
scroll to position [71, 0]
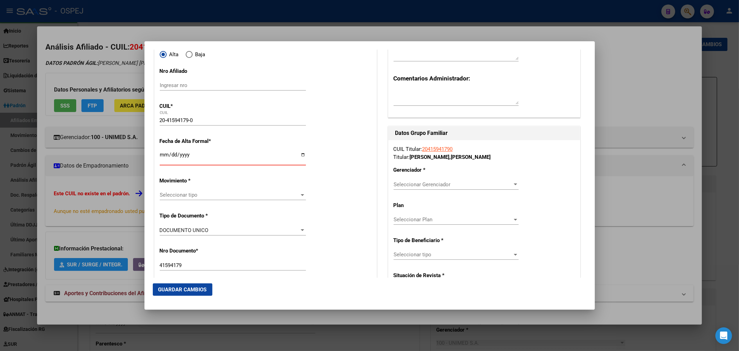
click at [164, 154] on input "Ingresar fecha" at bounding box center [233, 157] width 146 height 11
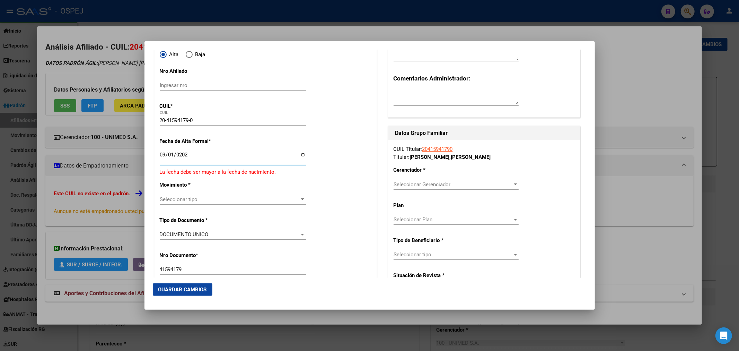
type input "[DATE]"
click at [191, 193] on span "Seleccionar tipo" at bounding box center [230, 195] width 140 height 6
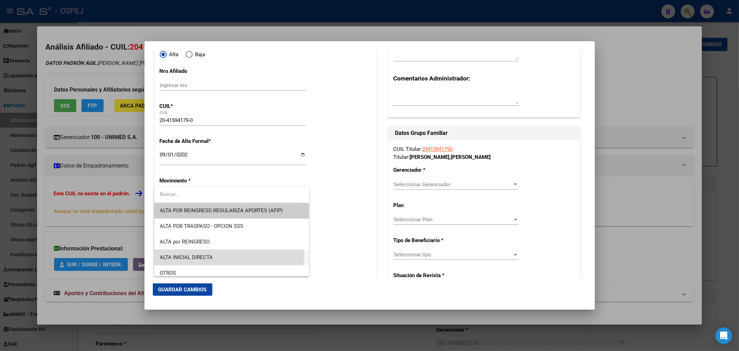
click at [196, 253] on span "ALTA INICIAL DIRECTA" at bounding box center [232, 257] width 144 height 16
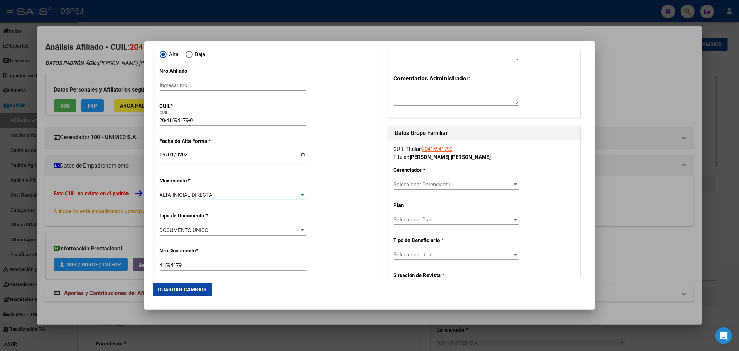
click at [416, 184] on span "Seleccionar Gerenciador" at bounding box center [452, 184] width 119 height 6
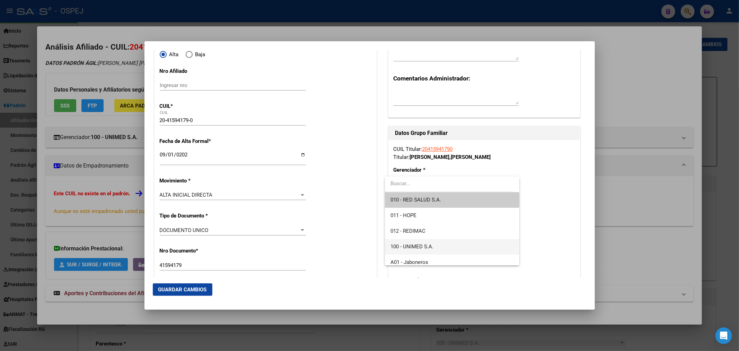
click at [434, 239] on span "100 - UNIMED S.A." at bounding box center [451, 247] width 123 height 16
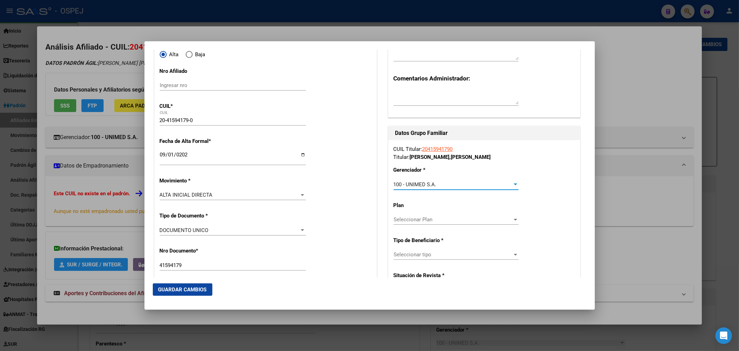
click at [435, 253] on span "Seleccionar tipo" at bounding box center [452, 254] width 119 height 6
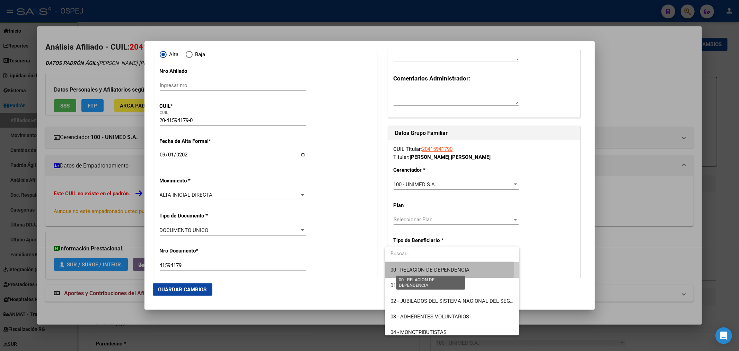
drag, startPoint x: 438, startPoint y: 268, endPoint x: 282, endPoint y: 232, distance: 159.6
click at [437, 267] on span "00 - RELACION DE DEPENDENCIA" at bounding box center [429, 269] width 79 height 6
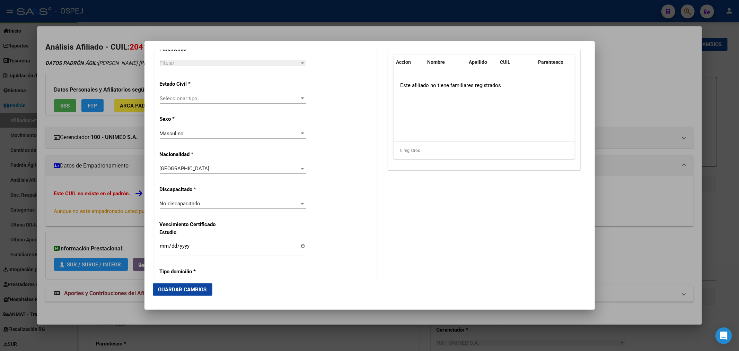
scroll to position [340, 0]
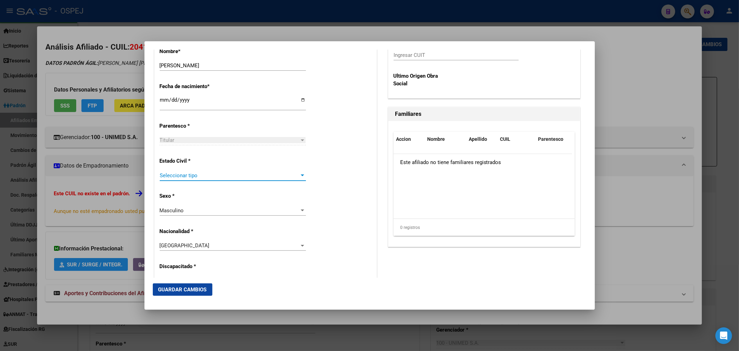
click at [215, 175] on span "Seleccionar tipo" at bounding box center [230, 175] width 140 height 6
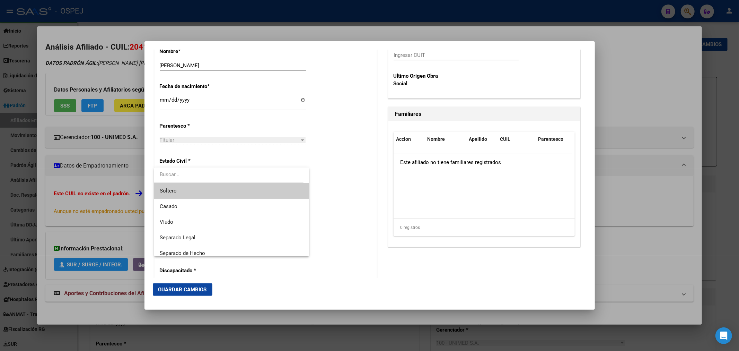
click at [215, 192] on span "Soltero" at bounding box center [232, 191] width 144 height 16
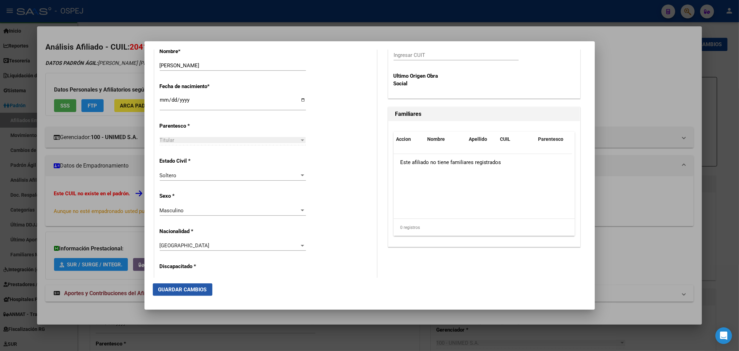
click at [198, 284] on button "Guardar Cambios" at bounding box center [183, 289] width 60 height 12
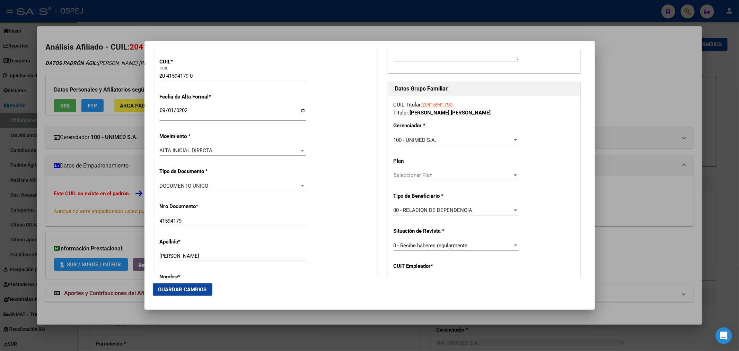
scroll to position [154, 0]
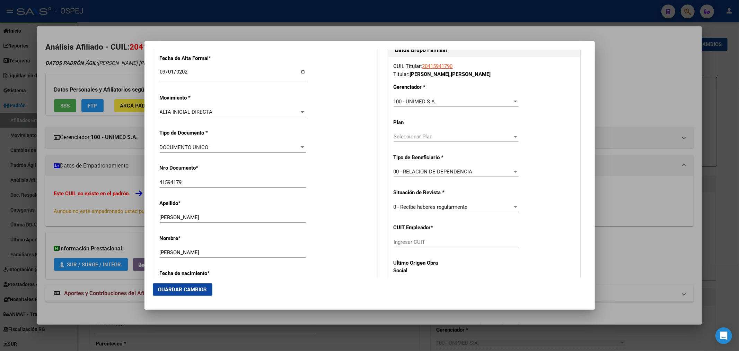
click at [405, 245] on input "Ingresar CUIT" at bounding box center [455, 242] width 125 height 6
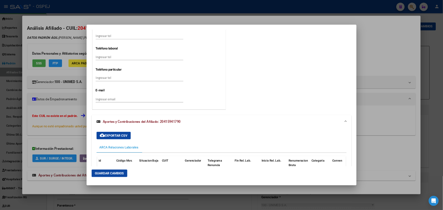
scroll to position [991, 0]
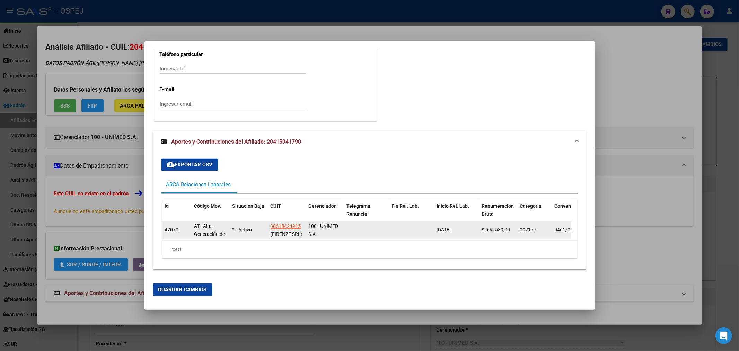
drag, startPoint x: 301, startPoint y: 220, endPoint x: 265, endPoint y: 222, distance: 36.8
click at [265, 222] on div "47070 AT - Alta - Generación de clave 1 - Activo 30615424915 (FIRENZE SRL) 100 …" at bounding box center [592, 229] width 861 height 17
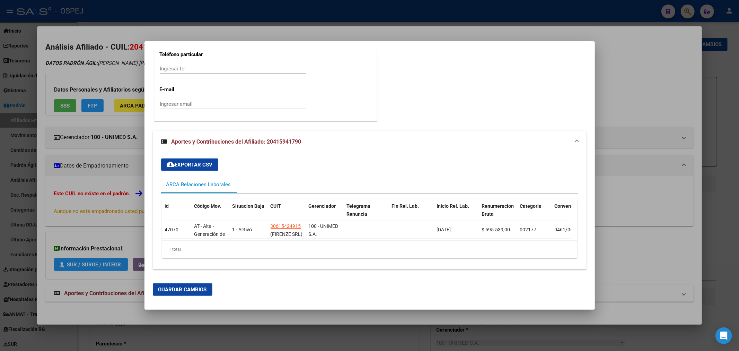
copy div "30615424915"
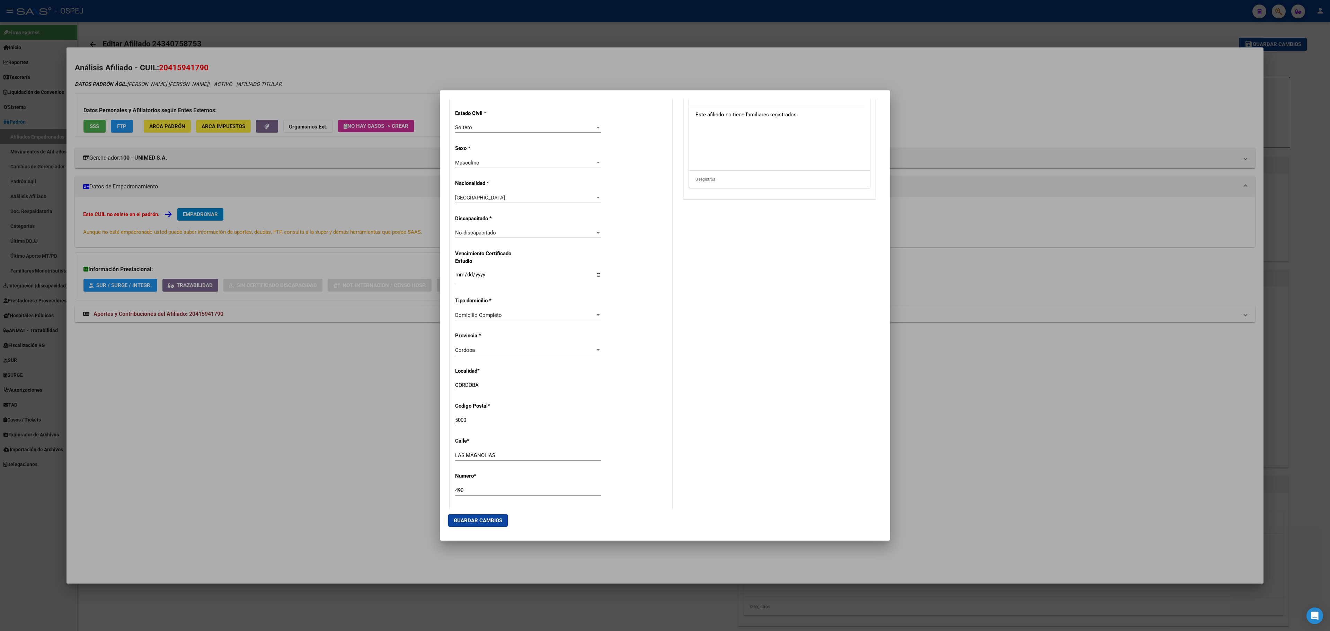
scroll to position [21, 0]
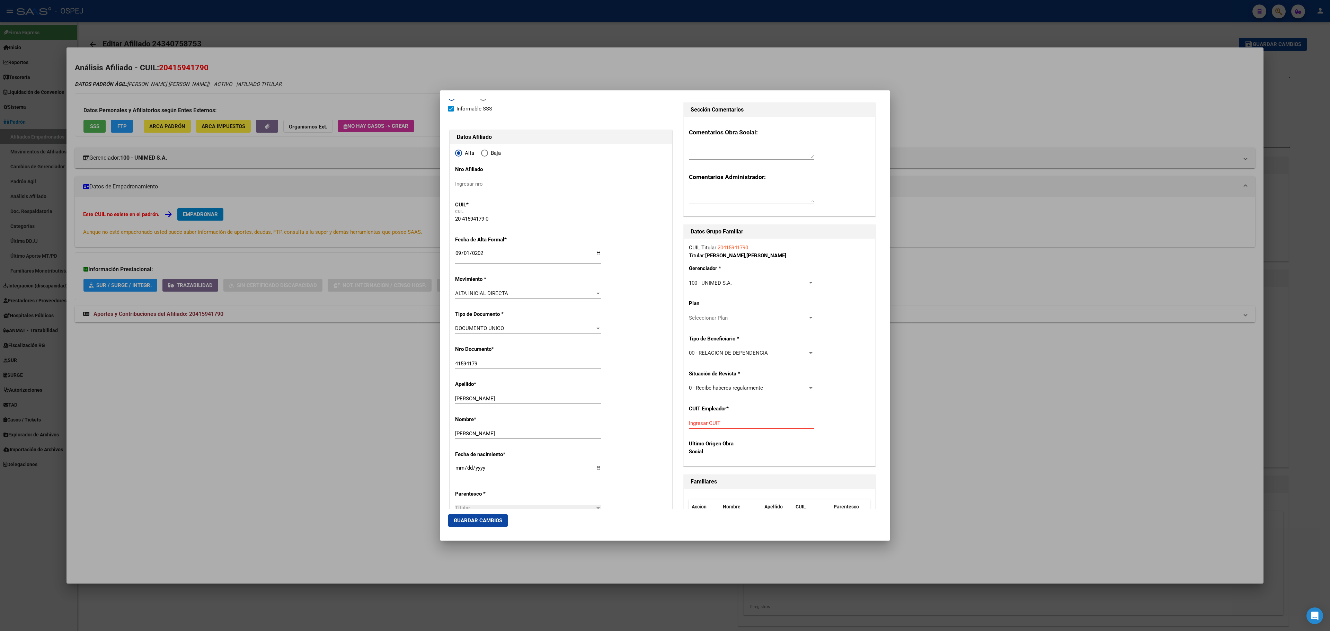
click at [716, 350] on input "Ingresar CUIT" at bounding box center [751, 423] width 125 height 6
paste input "30-61542491-5"
type input "30-61542491-5"
click at [481, 350] on span "Guardar Cambios" at bounding box center [478, 520] width 48 height 6
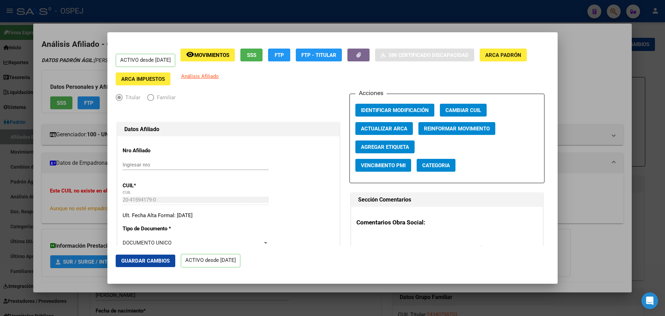
drag, startPoint x: 337, startPoint y: 23, endPoint x: 361, endPoint y: 6, distance: 29.0
click at [337, 22] on div at bounding box center [332, 158] width 665 height 316
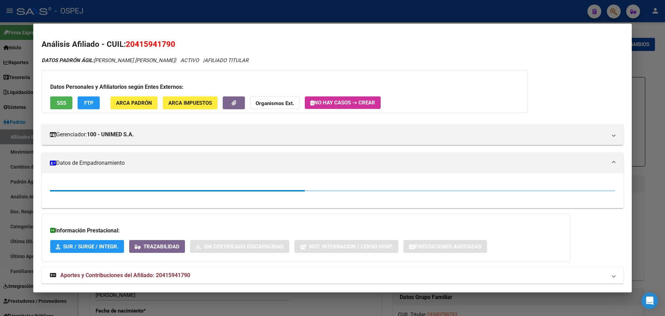
click at [361, 6] on div at bounding box center [332, 158] width 665 height 316
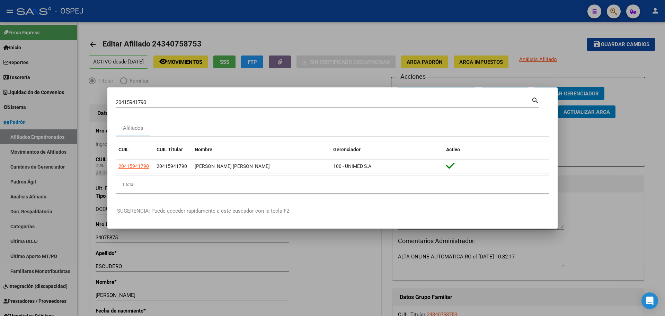
click at [141, 103] on input "20415941790" at bounding box center [324, 102] width 416 height 6
paste input "394721183"
type input "20394721183"
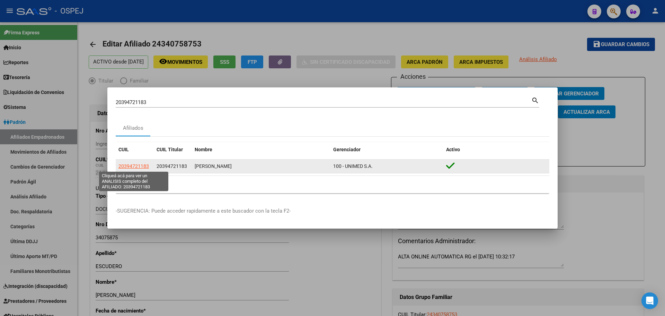
click at [133, 166] on span "20394721183" at bounding box center [133, 166] width 30 height 6
type textarea "20394721183"
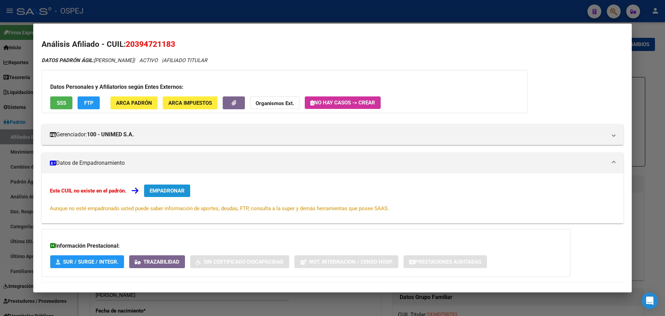
click at [169, 187] on span "EMPADRONAR" at bounding box center [167, 190] width 35 height 6
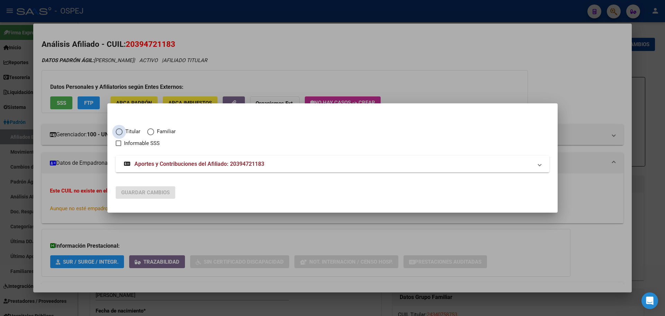
click at [130, 132] on span "Titular" at bounding box center [132, 131] width 18 height 8
click at [123, 132] on input "Titular" at bounding box center [119, 131] width 7 height 7
radio input "true"
checkbox input "true"
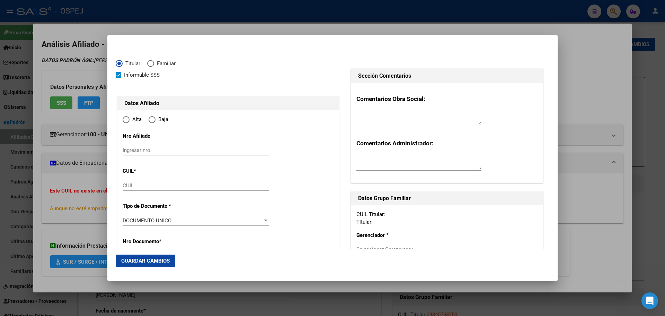
type input "20-39472118-3"
radio input "true"
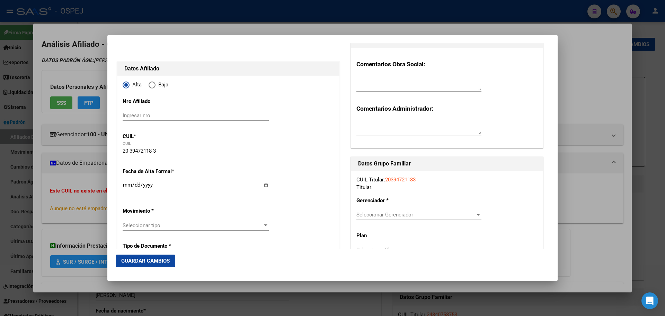
type input "39472118"
type input "AUCE"
type input "[PERSON_NAME]"
type input "[DATE]"
type input "[PERSON_NAME]"
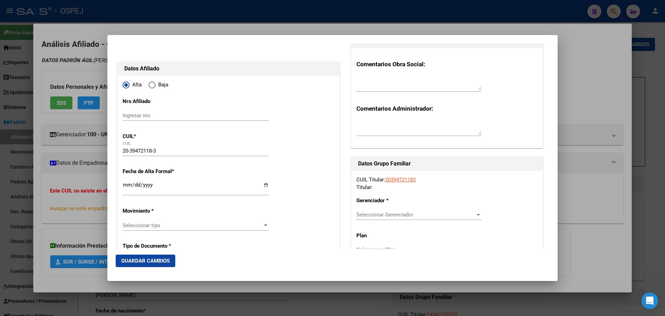
type input "5145"
type input "[DATE]"
type input "118"
type input "[PERSON_NAME]"
click at [124, 182] on input "Ingresar fecha" at bounding box center [196, 187] width 146 height 11
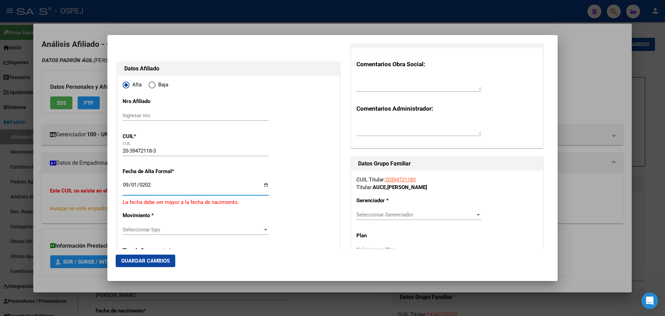
type input "[DATE]"
click at [406, 214] on span "Seleccionar Gerenciador" at bounding box center [415, 214] width 119 height 6
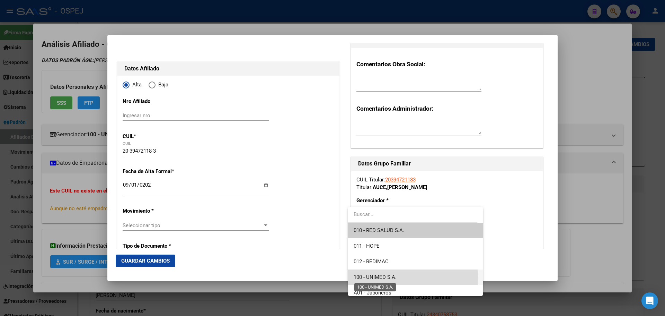
drag, startPoint x: 393, startPoint y: 277, endPoint x: 390, endPoint y: 203, distance: 74.2
click at [393, 273] on span "100 - UNIMED S.A." at bounding box center [415, 277] width 123 height 16
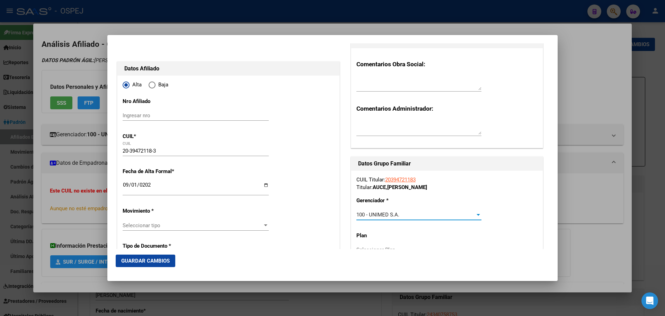
scroll to position [139, 0]
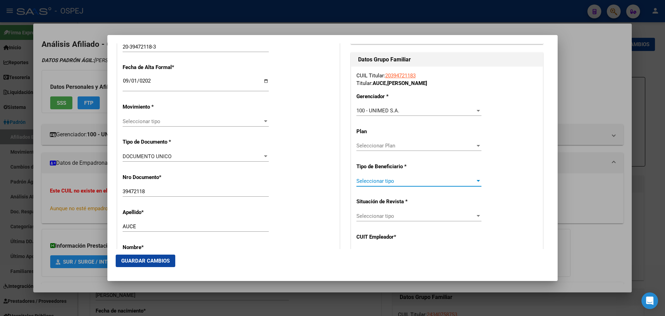
click at [388, 180] on span "Seleccionar tipo" at bounding box center [415, 181] width 119 height 6
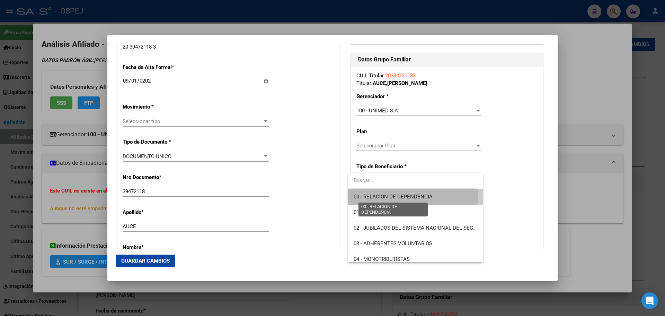
drag, startPoint x: 405, startPoint y: 195, endPoint x: 214, endPoint y: 189, distance: 190.9
click at [402, 195] on span "00 - RELACION DE DEPENDENCIA" at bounding box center [393, 196] width 79 height 6
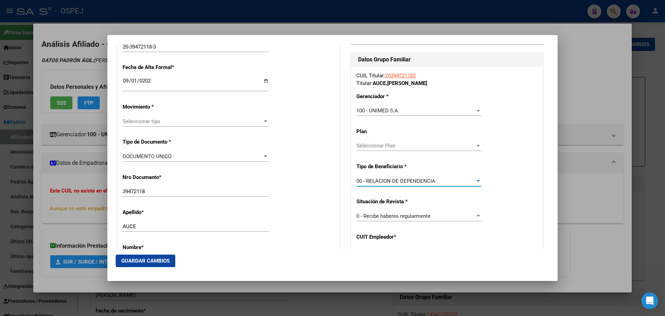
type input "30-61542491-5"
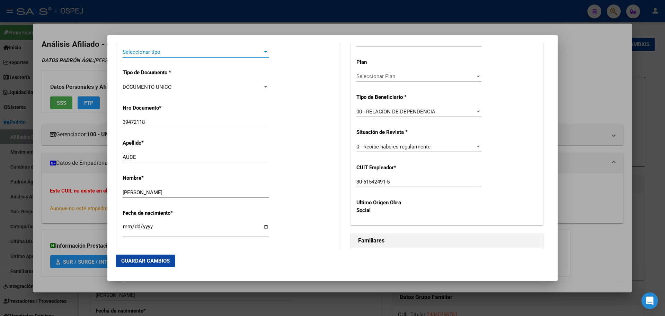
click at [188, 54] on span "Seleccionar tipo" at bounding box center [193, 52] width 140 height 6
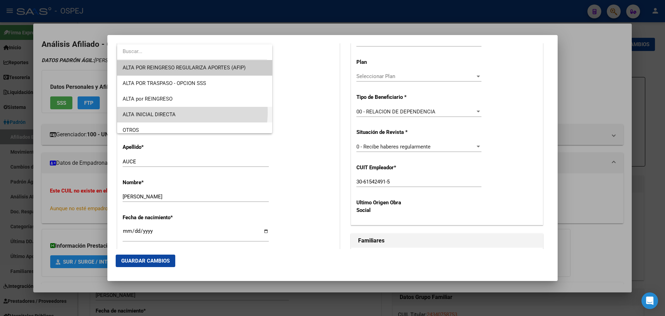
click at [180, 112] on span "ALTA INICIAL DIRECTA" at bounding box center [195, 115] width 144 height 16
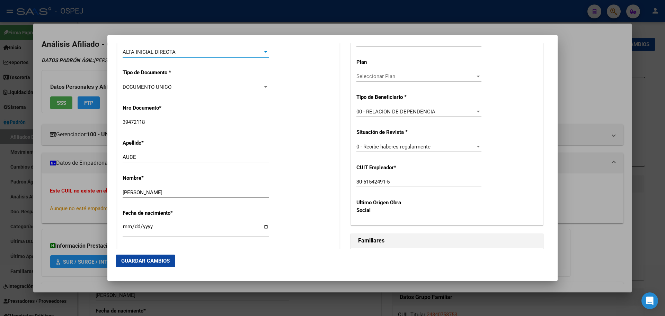
scroll to position [312, 0]
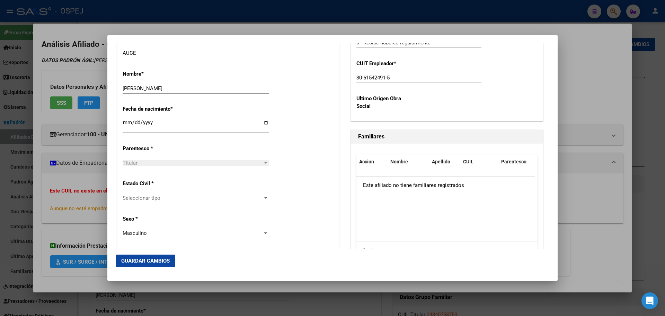
click at [177, 197] on span "Seleccionar tipo" at bounding box center [193, 198] width 140 height 6
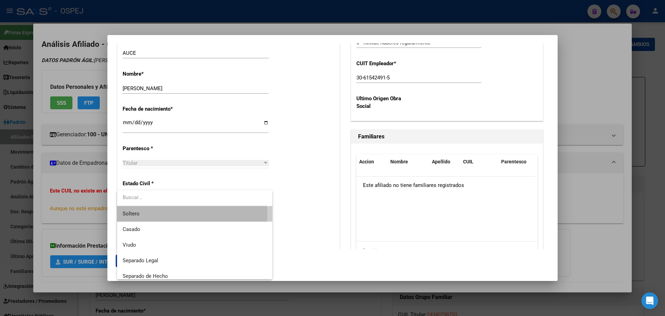
click at [172, 214] on span "Soltero" at bounding box center [195, 214] width 144 height 16
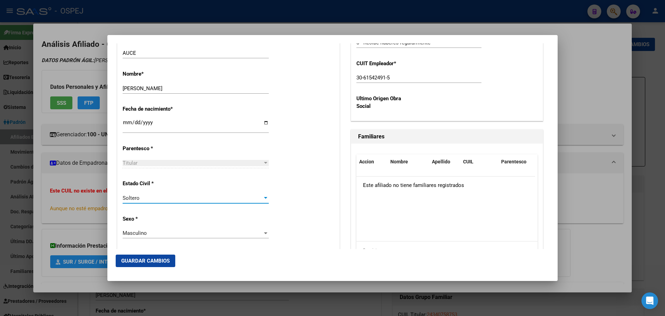
click at [142, 259] on span "Guardar Cambios" at bounding box center [145, 260] width 48 height 6
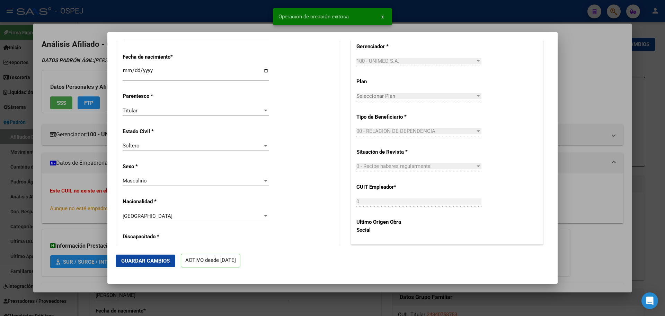
click at [271, 27] on div "Operación de creación exitosa x" at bounding box center [333, 16] width 136 height 33
click at [240, 6] on div at bounding box center [332, 158] width 665 height 316
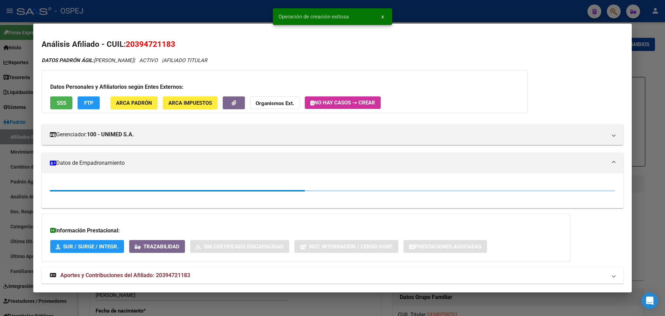
drag, startPoint x: 237, startPoint y: 9, endPoint x: 219, endPoint y: 21, distance: 21.4
click at [234, 12] on div at bounding box center [332, 158] width 665 height 316
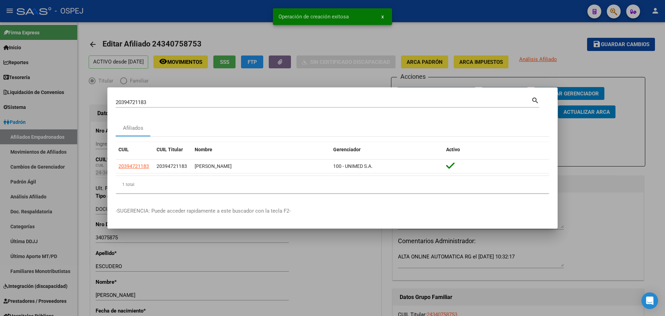
click at [130, 105] on input "20394721183" at bounding box center [324, 102] width 416 height 6
paste input "464502034"
type input "20464502034"
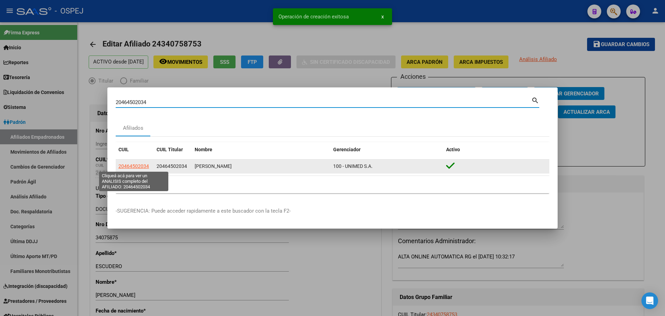
click at [137, 165] on span "20464502034" at bounding box center [133, 166] width 30 height 6
type textarea "20464502034"
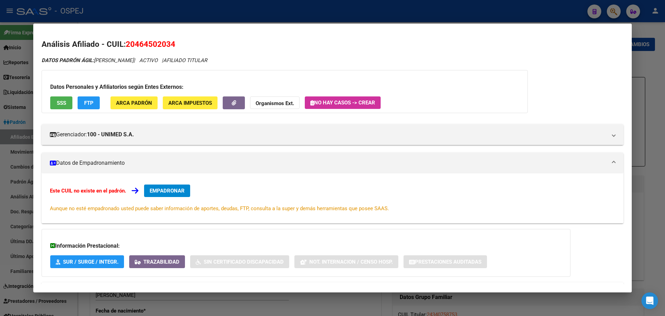
click at [184, 183] on div "Este CUIL no existe en el padrón. EMPADRONAR Aunque no esté empadronado usted p…" at bounding box center [333, 198] width 582 height 50
click at [179, 189] on span "EMPADRONAR" at bounding box center [167, 190] width 35 height 6
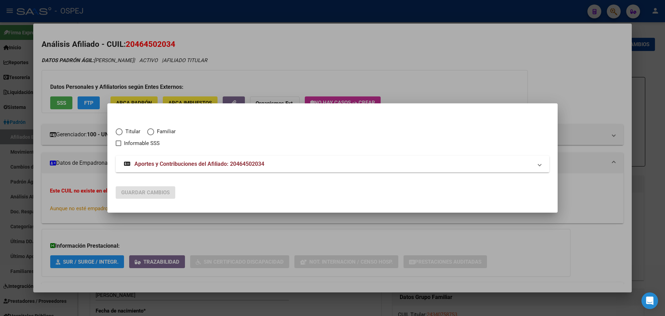
click at [132, 130] on span "Titular" at bounding box center [132, 131] width 18 height 8
click at [123, 130] on input "Titular" at bounding box center [119, 131] width 7 height 7
radio input "true"
checkbox input "true"
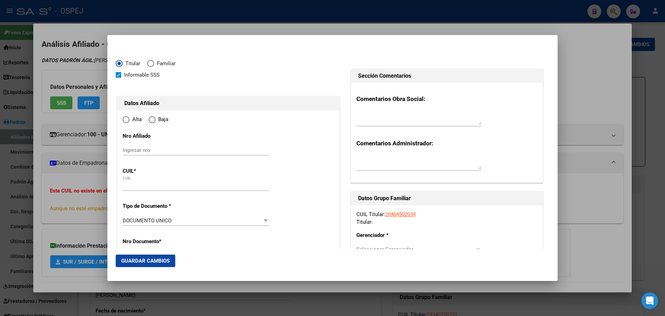
type input "20-46450203-4"
radio input "true"
type input "46450203"
type input "[PERSON_NAME]"
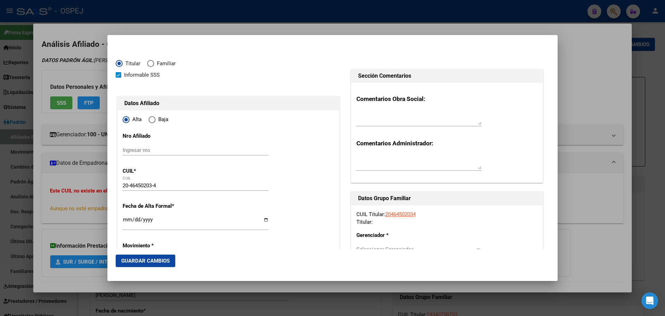
type input "[DATE]"
type input "CORDOBA CAPITAL"
type input "5008"
type input "[PERSON_NAME]"
type input "573"
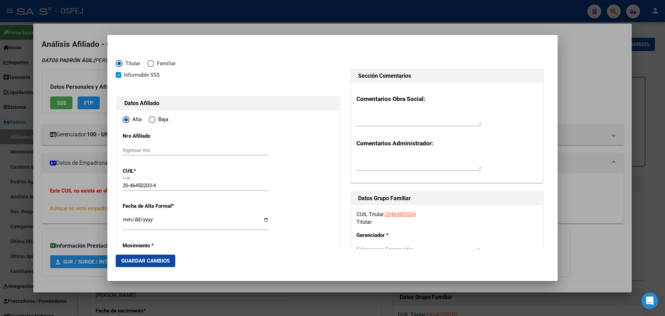
type input "CORDOBA CAPITAL"
click at [123, 221] on input "Ingresar fecha" at bounding box center [196, 221] width 146 height 11
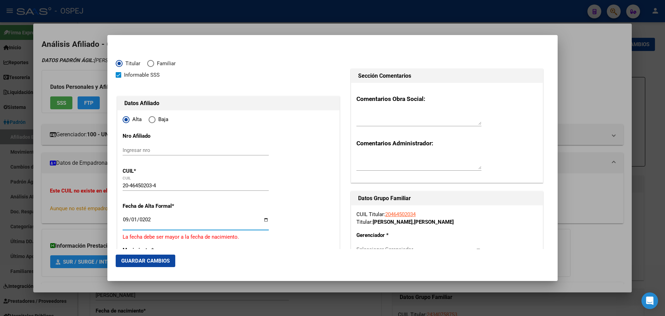
type input "[DATE]"
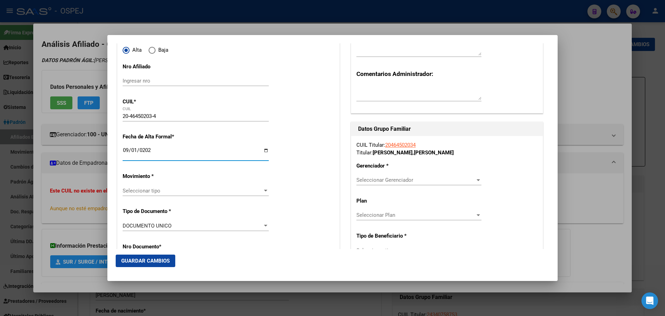
click at [166, 187] on div "Seleccionar tipo Seleccionar tipo" at bounding box center [196, 190] width 146 height 10
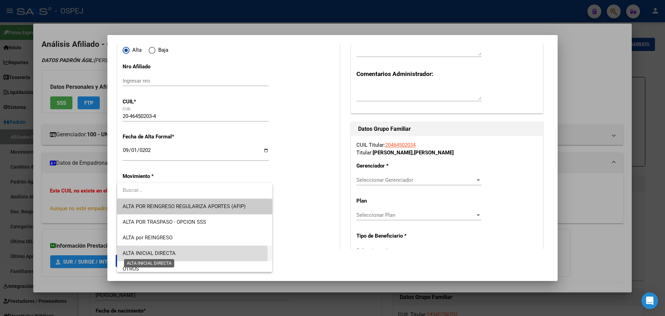
click at [175, 256] on span "ALTA INICIAL DIRECTA" at bounding box center [149, 253] width 53 height 6
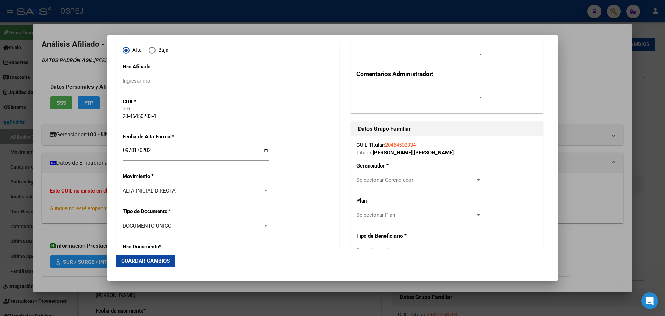
click at [388, 176] on div "Seleccionar Gerenciador Seleccionar Gerenciador" at bounding box center [418, 180] width 125 height 10
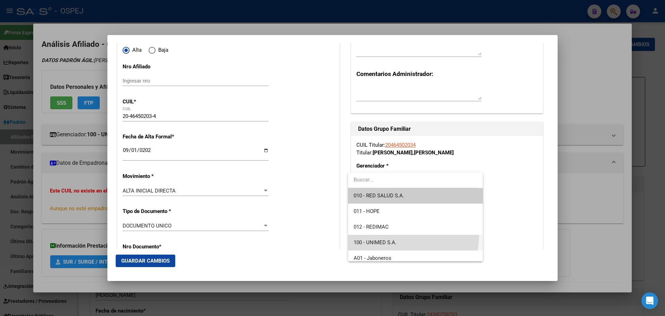
click at [395, 235] on span "100 - UNIMED S.A." at bounding box center [415, 242] width 123 height 16
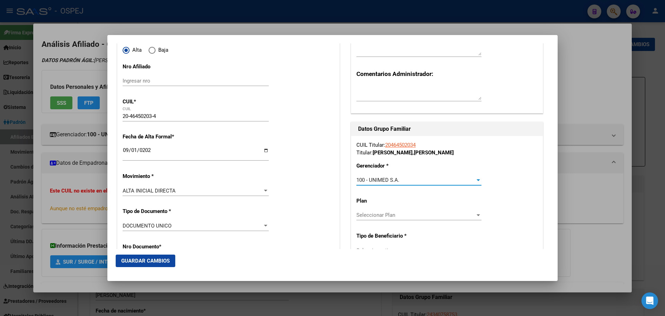
scroll to position [104, 0]
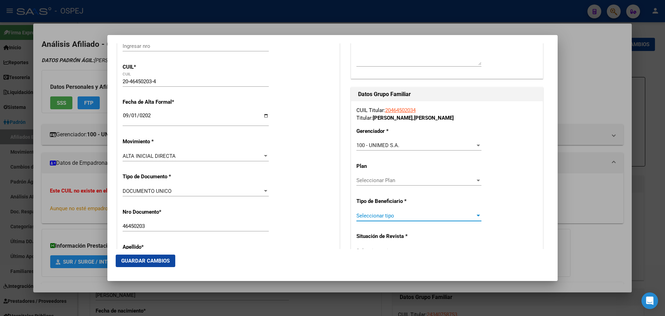
click at [395, 214] on span "Seleccionar tipo" at bounding box center [415, 215] width 119 height 6
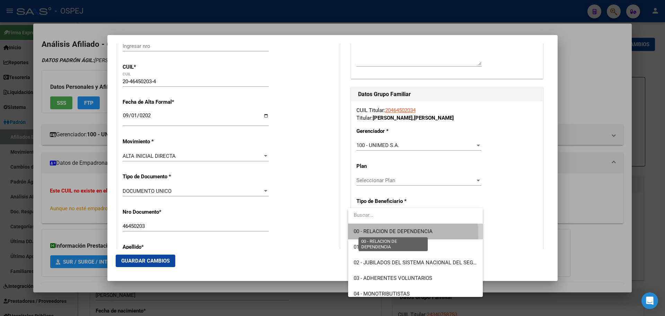
drag, startPoint x: 408, startPoint y: 233, endPoint x: 145, endPoint y: 189, distance: 267.0
click at [406, 233] on span "00 - RELACION DE DEPENDENCIA" at bounding box center [393, 231] width 79 height 6
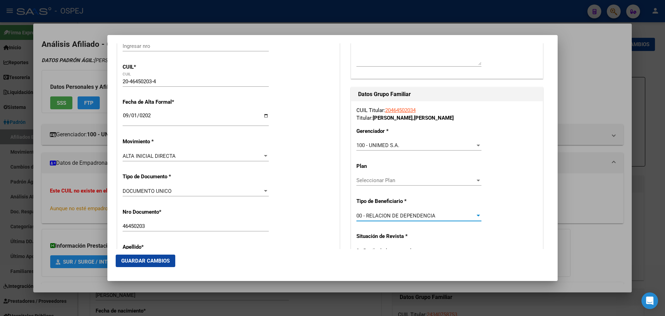
type input "30-61542491-5"
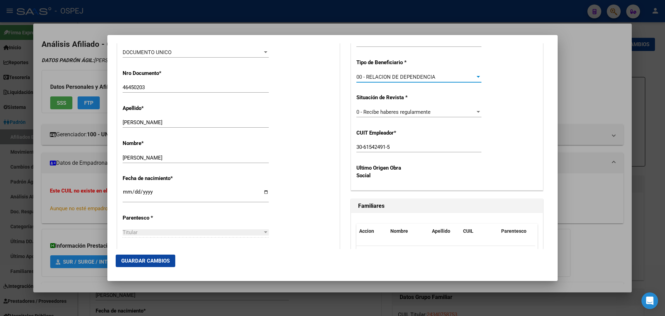
scroll to position [312, 0]
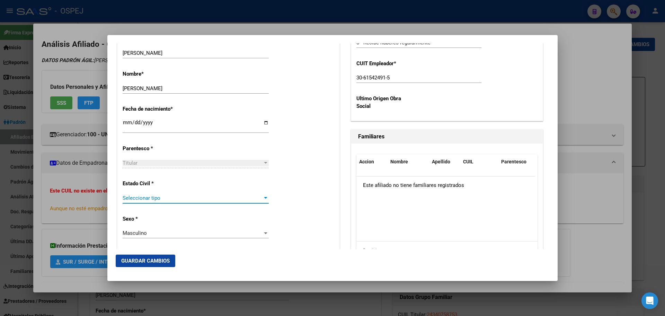
click at [161, 198] on span "Seleccionar tipo" at bounding box center [193, 198] width 140 height 6
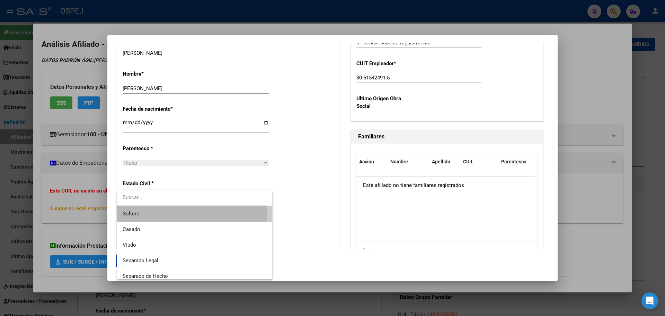
click at [167, 213] on span "Soltero" at bounding box center [195, 214] width 144 height 16
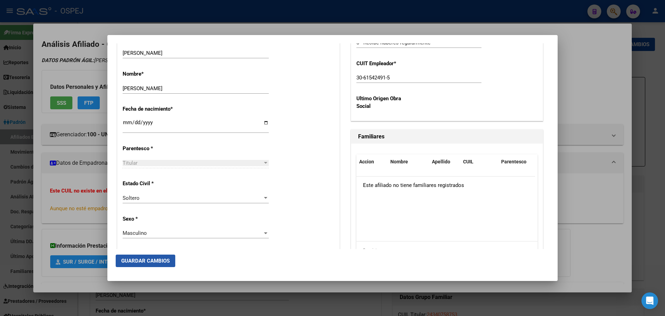
click at [159, 258] on span "Guardar Cambios" at bounding box center [145, 260] width 48 height 6
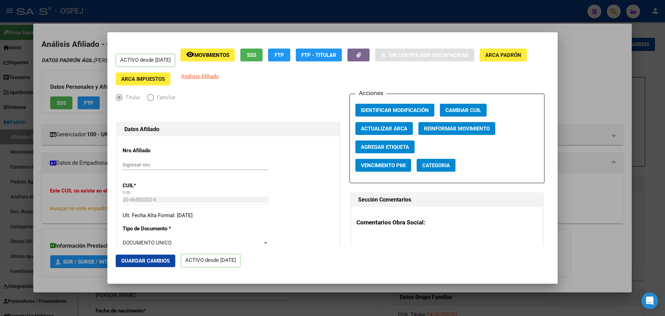
click at [321, 20] on div at bounding box center [332, 158] width 665 height 316
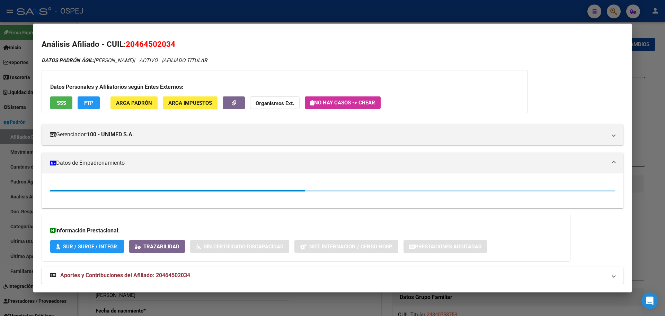
drag, startPoint x: 336, startPoint y: 12, endPoint x: 168, endPoint y: 54, distance: 172.5
click at [335, 11] on div at bounding box center [332, 158] width 665 height 316
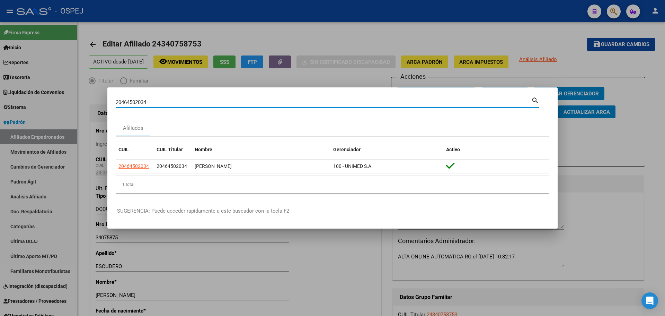
click at [133, 102] on input "20464502034" at bounding box center [324, 102] width 416 height 6
paste input "745834060"
type input "27458340604"
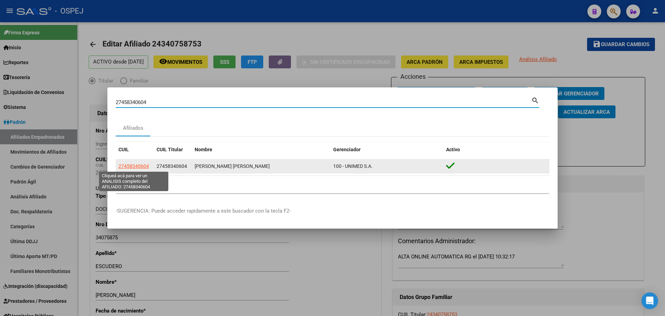
click at [136, 167] on span "27458340604" at bounding box center [133, 166] width 30 height 6
type textarea "27458340604"
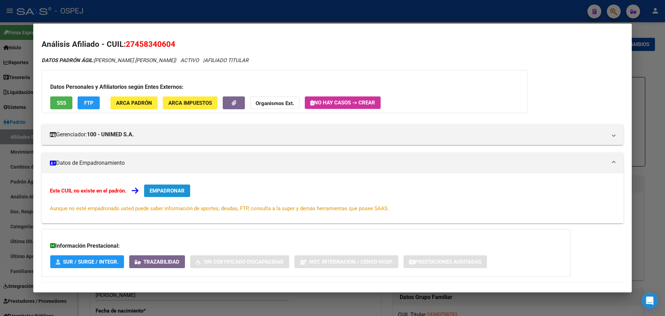
click at [165, 191] on span "EMPADRONAR" at bounding box center [167, 190] width 35 height 6
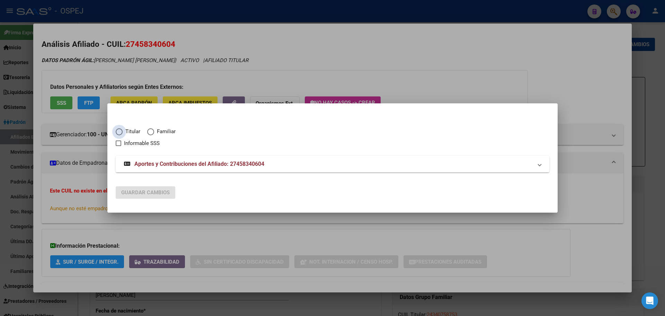
click at [120, 134] on span "Elija una opción" at bounding box center [119, 131] width 7 height 7
click at [120, 134] on input "Titular" at bounding box center [119, 131] width 7 height 7
radio input "true"
checkbox input "true"
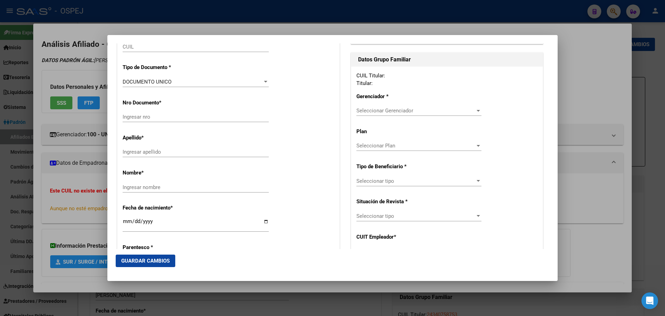
type input "27-45834060-4"
radio input "true"
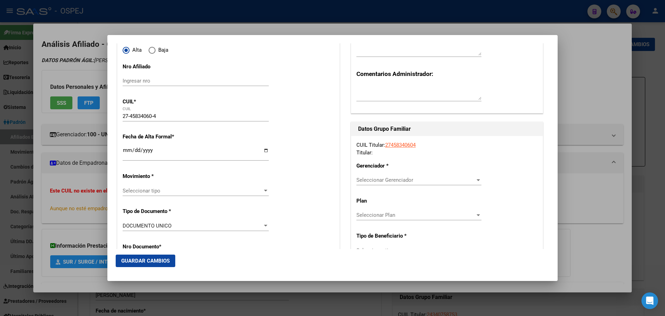
type input "45834060"
type input "[PERSON_NAME]"
type input "[DATE]"
type input "CORDOBA"
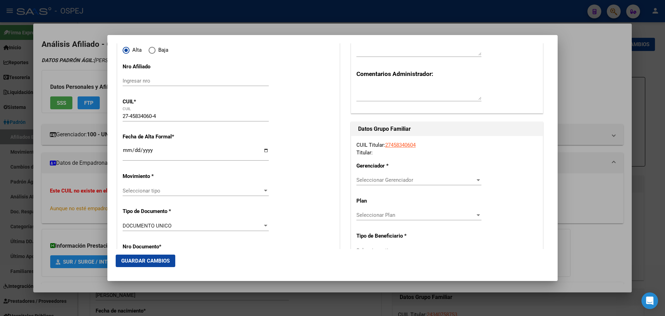
type input "5000"
type input "DEL TRIUNFO"
type input "9430"
type input "CORDOBA"
click at [152, 193] on span "Seleccionar tipo" at bounding box center [193, 190] width 140 height 6
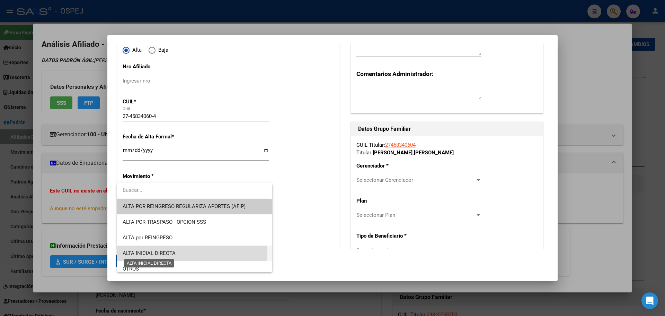
click at [163, 253] on span "ALTA INICIAL DIRECTA" at bounding box center [149, 253] width 53 height 6
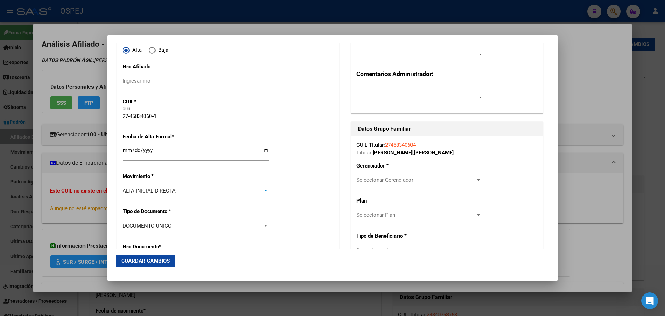
scroll to position [139, 0]
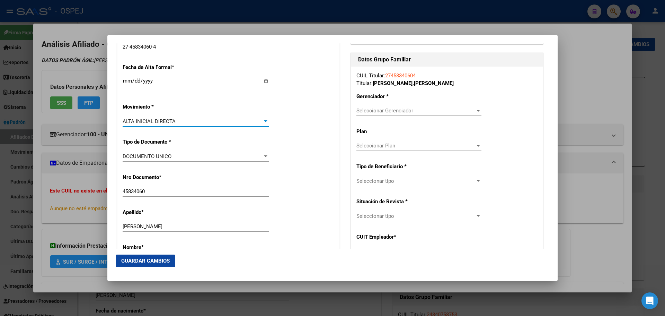
click at [124, 81] on input "Ingresar fecha" at bounding box center [196, 83] width 146 height 11
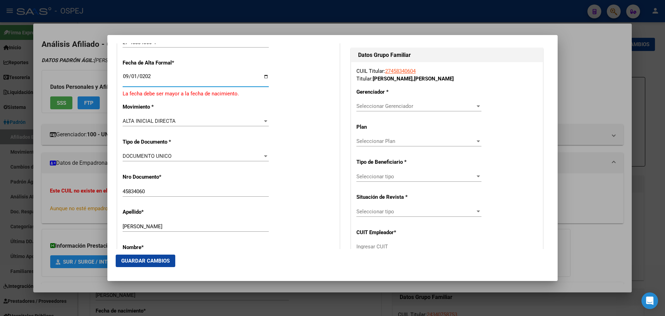
type input "[DATE]"
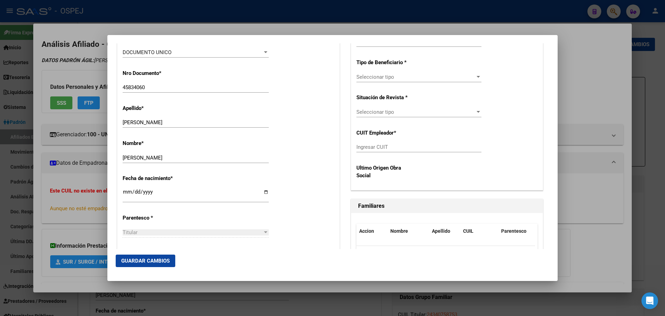
scroll to position [312, 0]
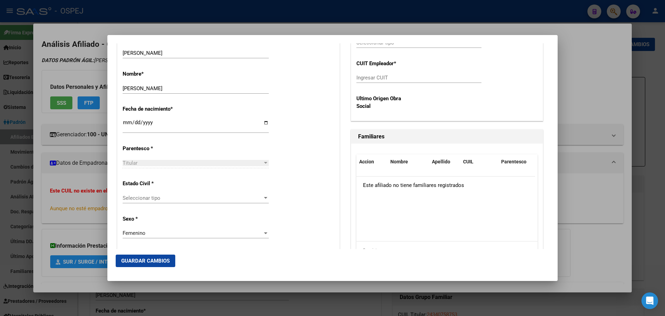
click at [167, 195] on span "Seleccionar tipo" at bounding box center [193, 198] width 140 height 6
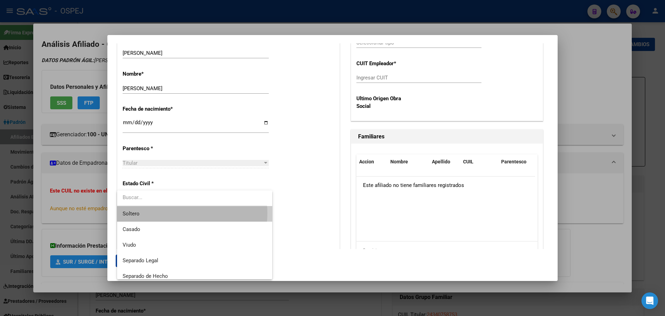
drag, startPoint x: 171, startPoint y: 213, endPoint x: 331, endPoint y: 149, distance: 171.7
click at [174, 212] on span "Soltero" at bounding box center [195, 214] width 144 height 16
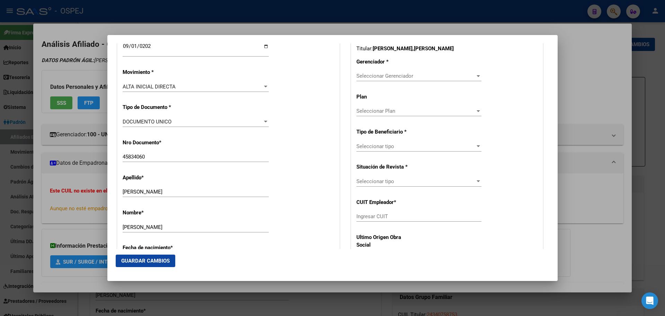
scroll to position [139, 0]
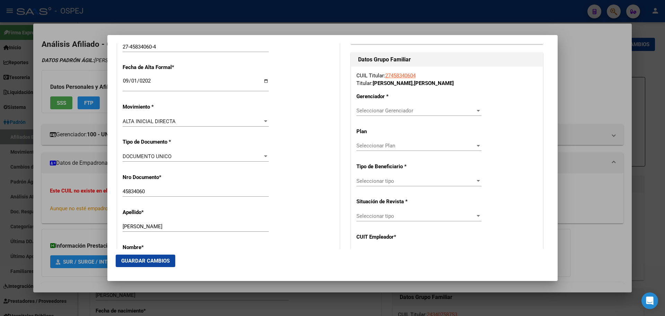
drag, startPoint x: 411, startPoint y: 74, endPoint x: 414, endPoint y: 82, distance: 9.2
click at [411, 78] on link "27458340604" at bounding box center [400, 75] width 30 height 6
click at [419, 105] on div "Seleccionar Gerenciador Seleccionar Gerenciador" at bounding box center [418, 110] width 125 height 10
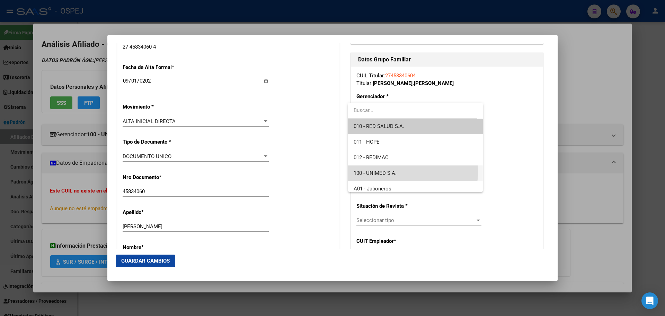
click at [398, 171] on span "100 - UNIMED S.A." at bounding box center [415, 173] width 123 height 16
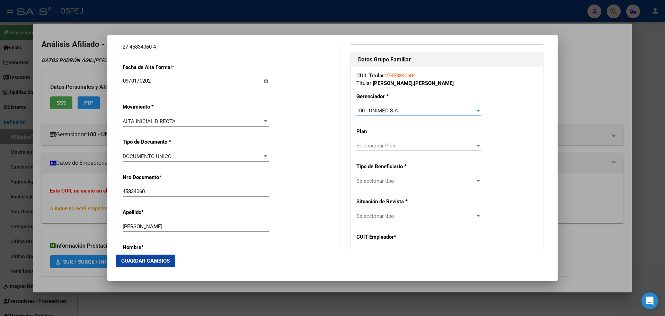
click at [396, 182] on span "Seleccionar tipo" at bounding box center [415, 181] width 119 height 6
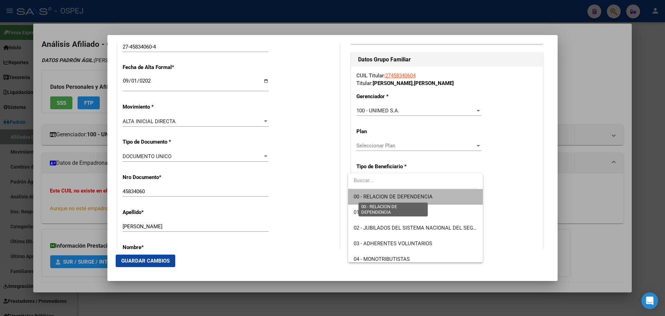
click at [418, 197] on span "00 - RELACION DE DEPENDENCIA" at bounding box center [393, 196] width 79 height 6
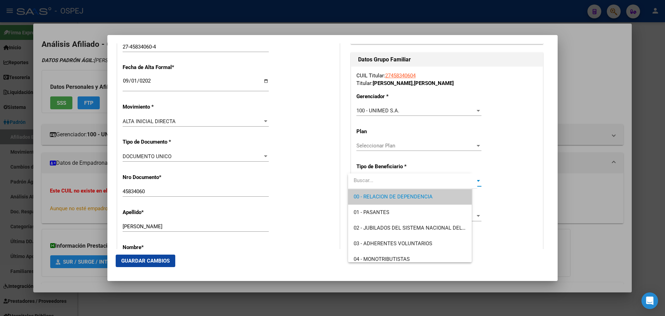
type input "30-61542491-5"
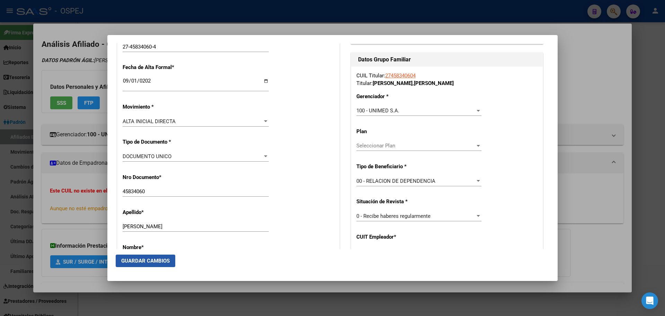
drag, startPoint x: 133, startPoint y: 258, endPoint x: 149, endPoint y: 259, distance: 16.0
click at [135, 258] on span "Guardar Cambios" at bounding box center [145, 260] width 48 height 6
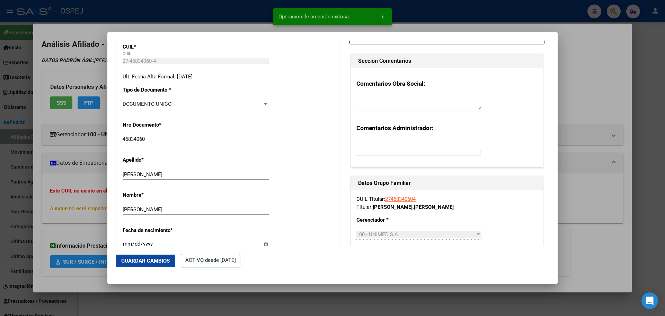
click at [192, 26] on div at bounding box center [332, 158] width 665 height 316
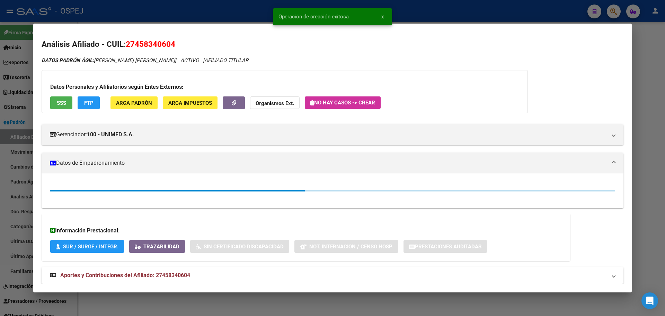
click at [205, 11] on div at bounding box center [332, 158] width 665 height 316
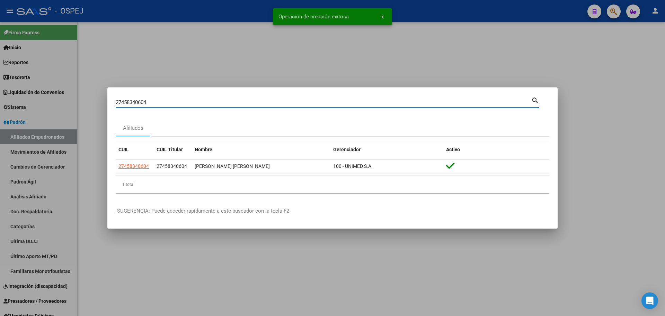
click at [144, 99] on input "27458340604" at bounding box center [324, 102] width 416 height 6
paste input "393035116"
type input "27393035116"
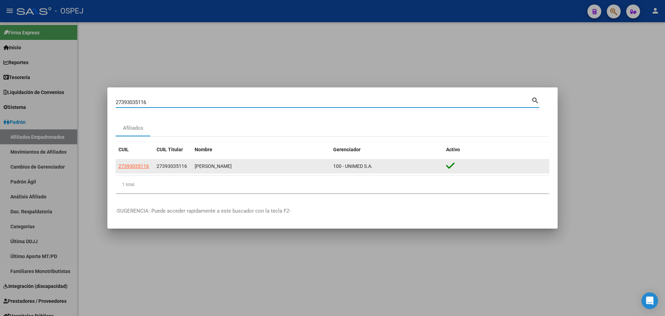
click at [142, 164] on app-link-go-to "27393035116" at bounding box center [133, 166] width 30 height 8
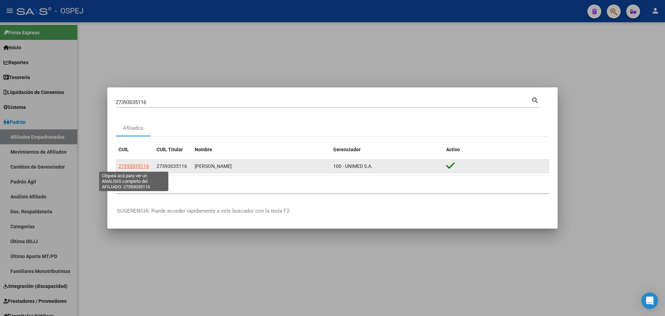
click at [142, 167] on span "27393035116" at bounding box center [133, 166] width 30 height 6
type textarea "27393035116"
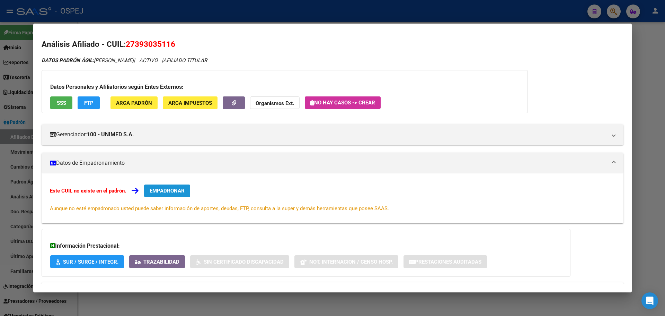
click at [165, 189] on span "EMPADRONAR" at bounding box center [167, 190] width 35 height 6
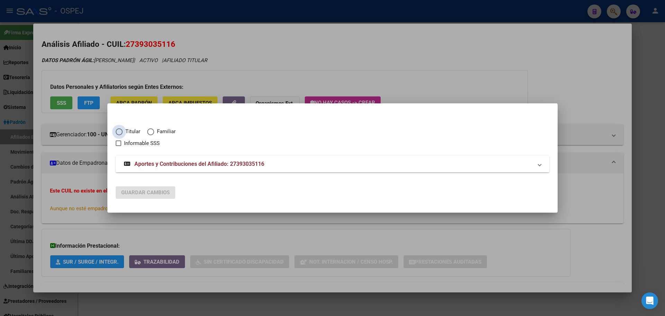
click at [135, 135] on span "Titular" at bounding box center [132, 131] width 18 height 8
click at [123, 135] on input "Titular" at bounding box center [119, 131] width 7 height 7
radio input "true"
checkbox input "true"
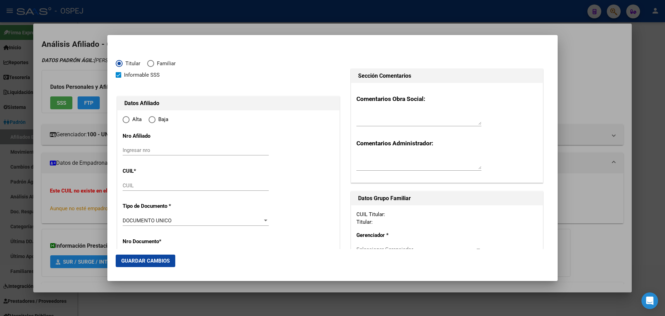
type input "27-39303511-6"
radio input "true"
click at [128, 219] on input "Ingresar fecha" at bounding box center [196, 221] width 146 height 11
type input "39303511"
type input "CELIZ"
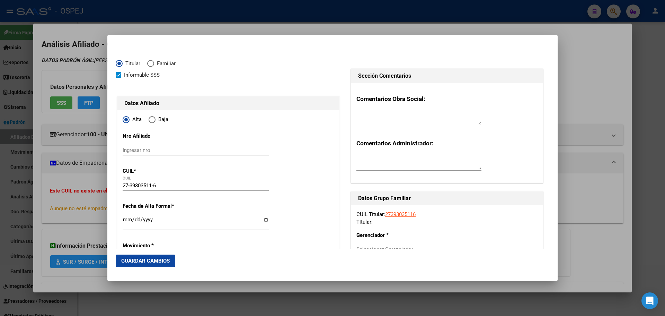
type input "[PERSON_NAME]"
type input "[DATE]"
type input "CIUDAD [PERSON_NAME][GEOGRAPHIC_DATA]"
type input "5012"
type input "[PERSON_NAME] MZ 1 CASA 8"
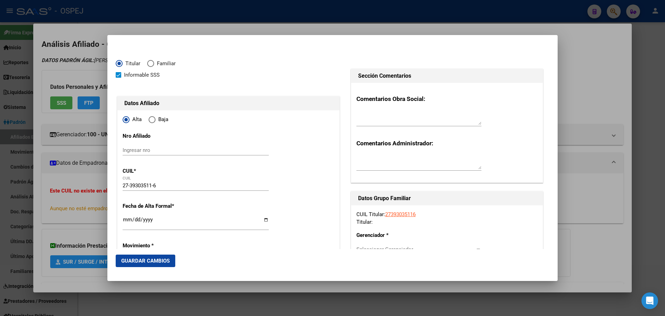
type input "688"
type input "0"
type input "CIUDAD [PERSON_NAME][GEOGRAPHIC_DATA]"
type input "[DATE]"
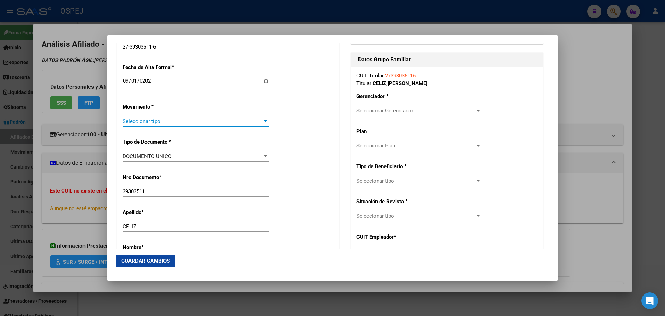
click at [194, 122] on span "Seleccionar tipo" at bounding box center [193, 121] width 140 height 6
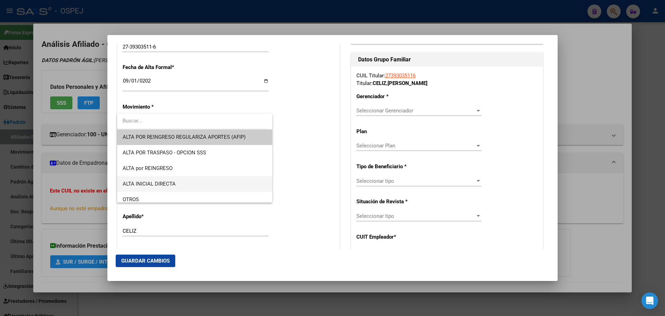
click at [186, 185] on span "ALTA INICIAL DIRECTA" at bounding box center [195, 184] width 144 height 16
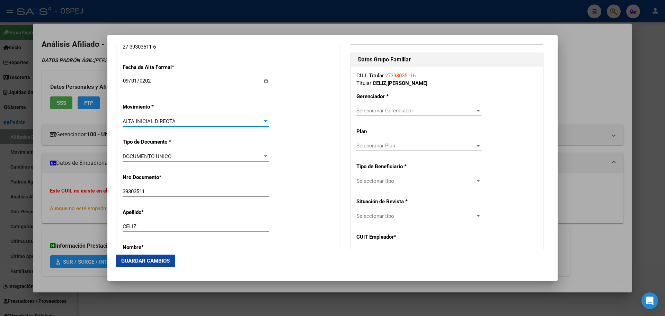
click at [378, 112] on span "Seleccionar Gerenciador" at bounding box center [415, 110] width 119 height 6
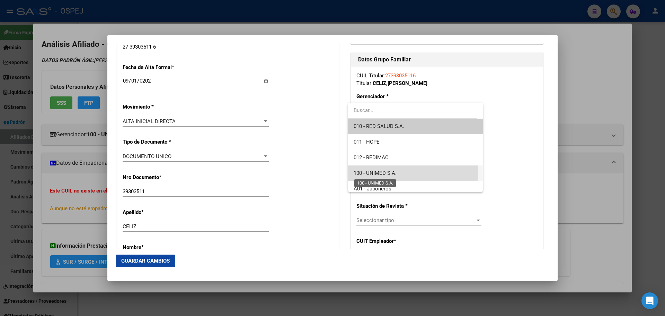
click at [389, 172] on span "100 - UNIMED S.A." at bounding box center [375, 173] width 43 height 6
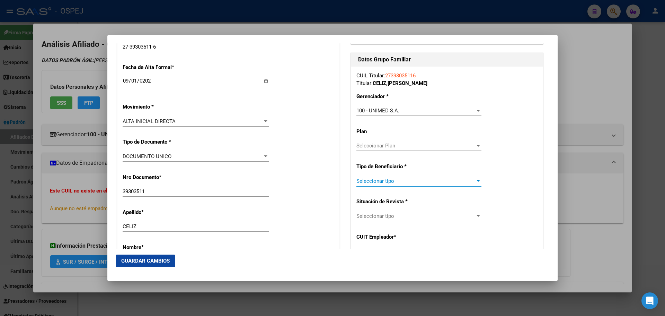
click at [388, 181] on span "Seleccionar tipo" at bounding box center [415, 181] width 119 height 6
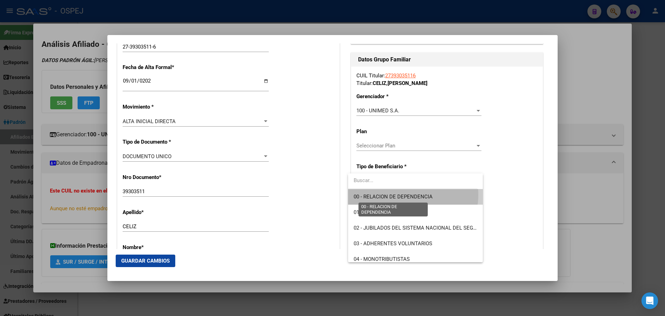
click at [409, 195] on span "00 - RELACION DE DEPENDENCIA" at bounding box center [393, 196] width 79 height 6
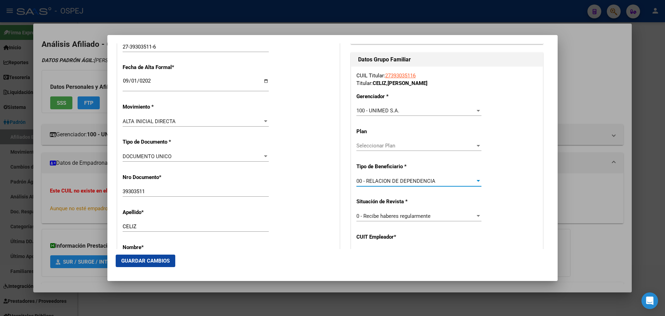
type input "30-61542491-5"
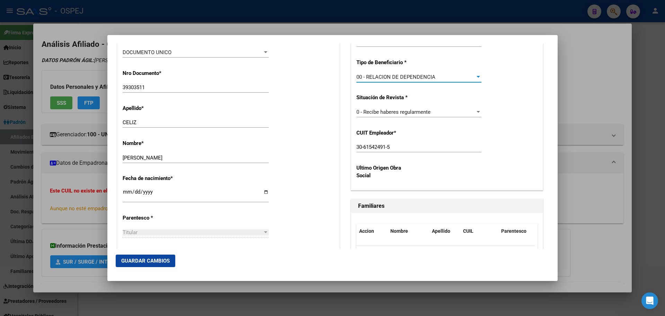
scroll to position [312, 0]
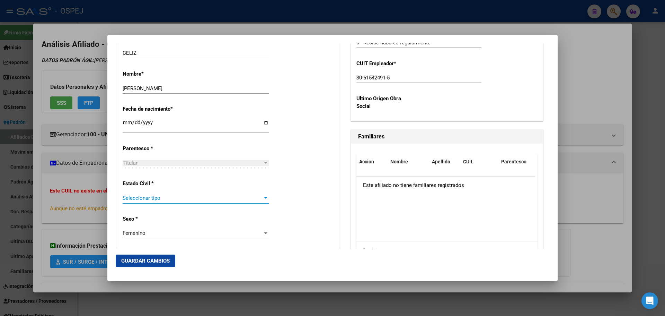
click at [154, 196] on span "Seleccionar tipo" at bounding box center [193, 198] width 140 height 6
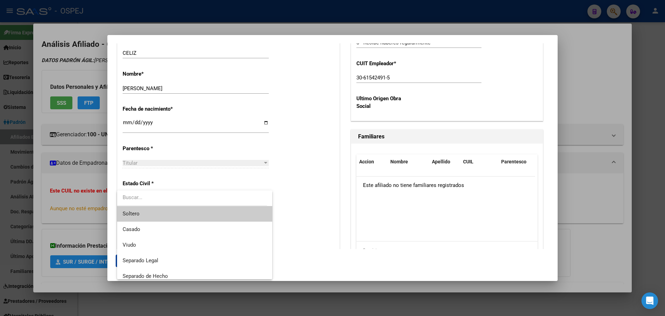
click at [168, 213] on span "Soltero" at bounding box center [195, 214] width 144 height 16
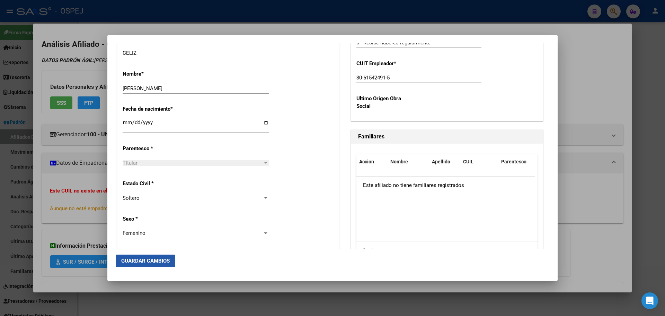
drag, startPoint x: 148, startPoint y: 260, endPoint x: 267, endPoint y: 276, distance: 119.8
click at [153, 259] on span "Guardar Cambios" at bounding box center [145, 260] width 48 height 6
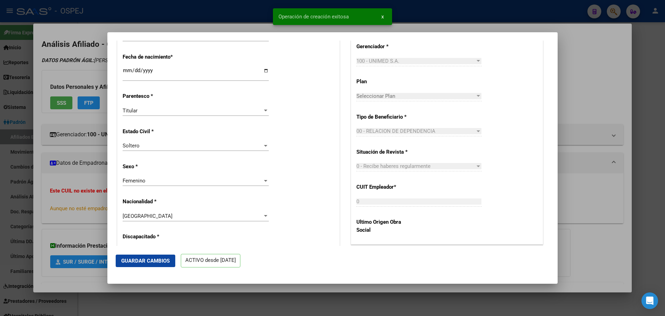
drag, startPoint x: 260, startPoint y: 21, endPoint x: 260, endPoint y: 16, distance: 5.6
click at [260, 21] on div at bounding box center [332, 158] width 665 height 316
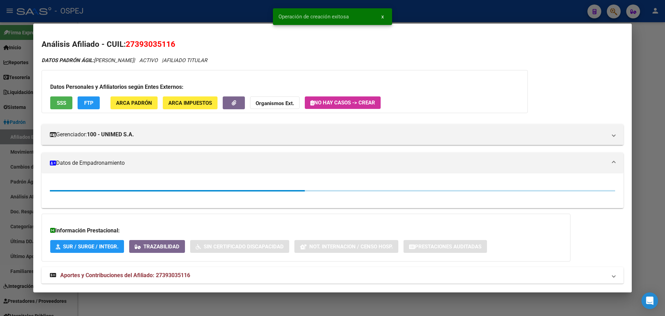
click at [261, 13] on div at bounding box center [332, 158] width 665 height 316
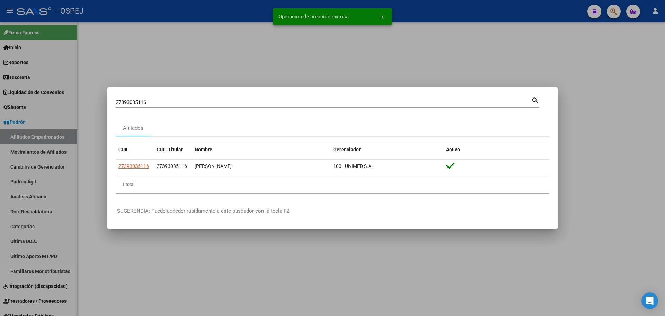
click at [142, 103] on input "27393035116" at bounding box center [324, 102] width 416 height 6
paste input "0418474972"
type input "20418474972"
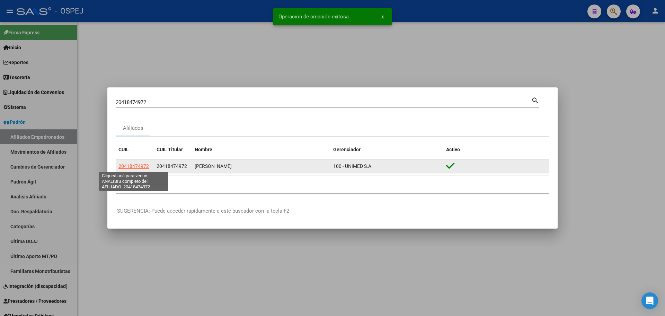
click at [138, 167] on span "20418474972" at bounding box center [133, 166] width 30 height 6
type textarea "20418474972"
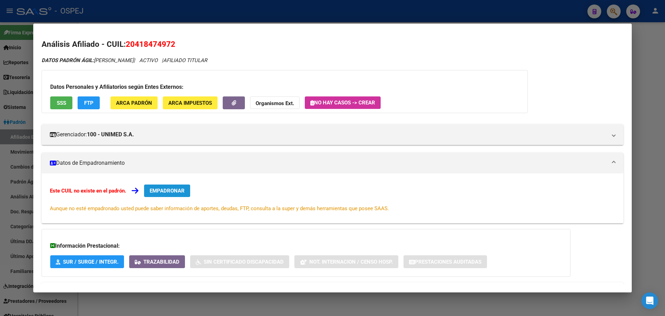
click at [166, 189] on span "EMPADRONAR" at bounding box center [167, 190] width 35 height 6
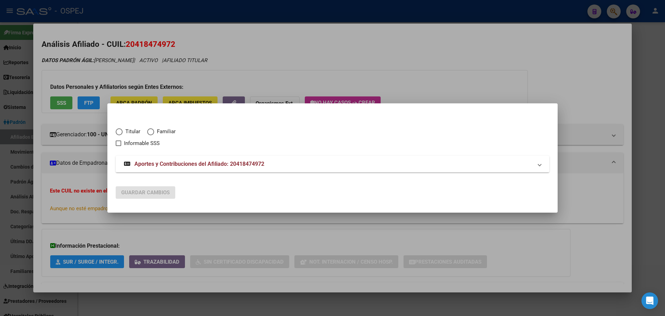
click at [124, 129] on span "Titular" at bounding box center [132, 131] width 18 height 8
click at [123, 129] on input "Titular" at bounding box center [119, 131] width 7 height 7
radio input "true"
checkbox input "true"
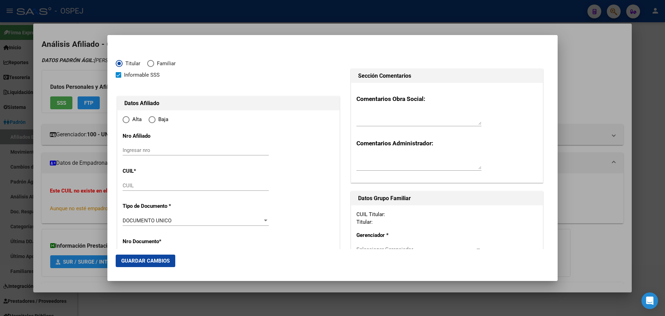
type input "20-41847497-2"
radio input "true"
type input "41847497"
type input "[PERSON_NAME]"
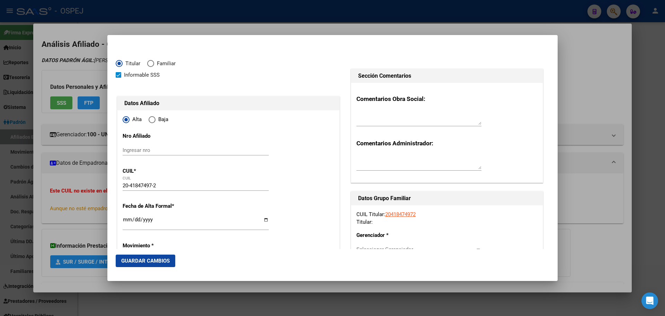
type input "[DATE]"
type input "CORDOBA"
type input "5000"
type input "[PERSON_NAME]"
type input "1755"
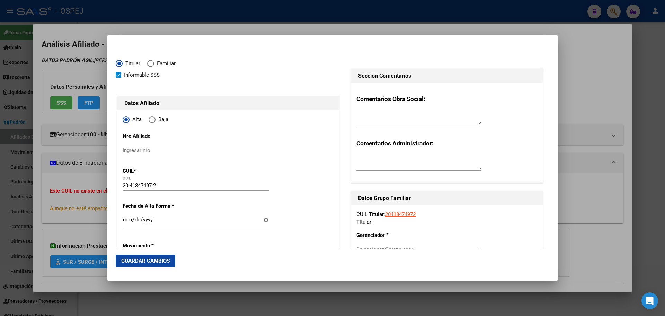
type input "1"
type input "CORDOBA"
click at [129, 219] on input "Ingresar fecha" at bounding box center [196, 221] width 146 height 11
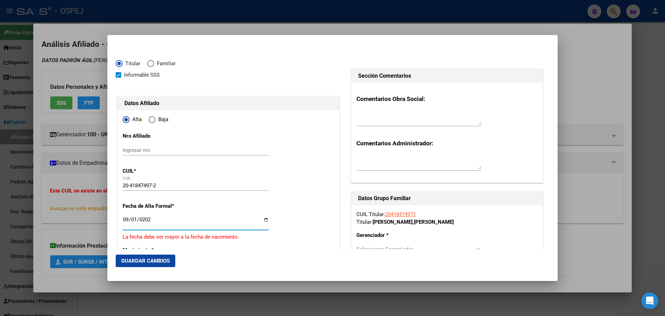
type input "[DATE]"
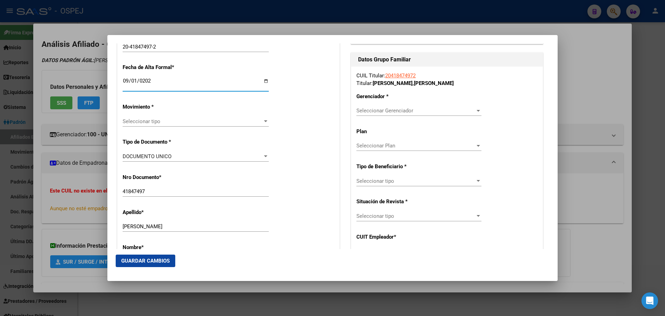
click at [153, 124] on span "Seleccionar tipo" at bounding box center [193, 121] width 140 height 6
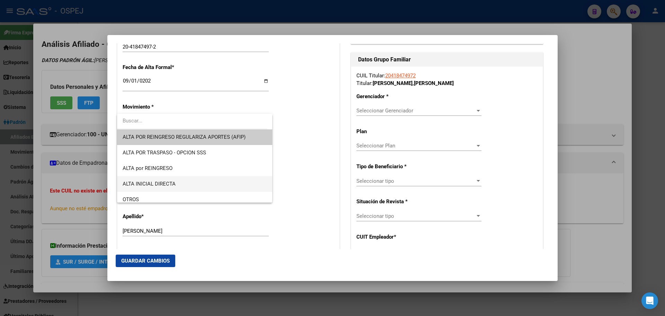
drag, startPoint x: 167, startPoint y: 184, endPoint x: 193, endPoint y: 176, distance: 27.2
click at [169, 183] on span "ALTA INICIAL DIRECTA" at bounding box center [149, 183] width 53 height 6
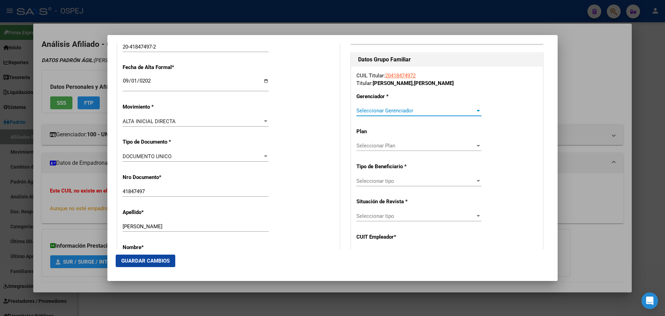
click at [390, 110] on span "Seleccionar Gerenciador" at bounding box center [415, 110] width 119 height 6
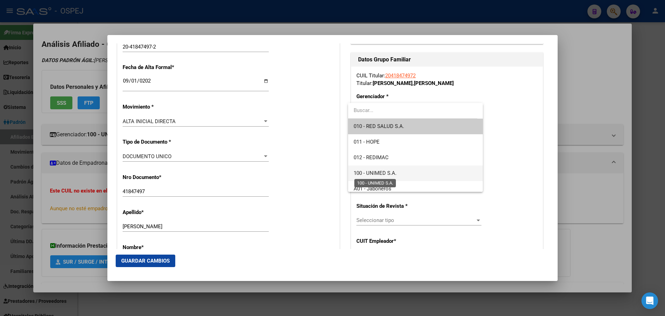
click at [391, 172] on span "100 - UNIMED S.A." at bounding box center [375, 173] width 43 height 6
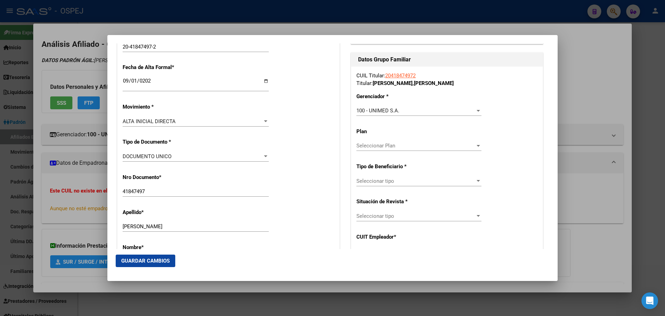
click at [396, 186] on div "Seleccionar tipo Seleccionar tipo" at bounding box center [418, 184] width 125 height 17
click at [398, 182] on span "Seleccionar tipo" at bounding box center [415, 181] width 119 height 6
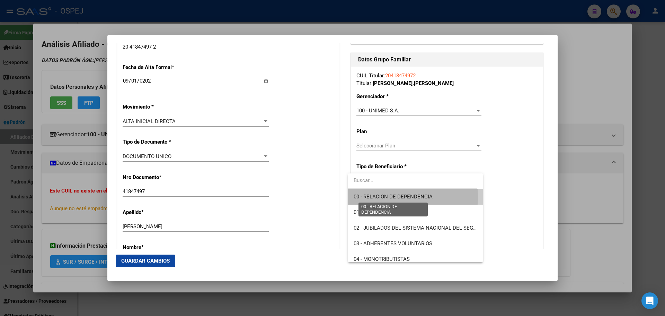
drag, startPoint x: 398, startPoint y: 196, endPoint x: 294, endPoint y: 185, distance: 104.2
click at [398, 197] on span "00 - RELACION DE DEPENDENCIA" at bounding box center [393, 196] width 79 height 6
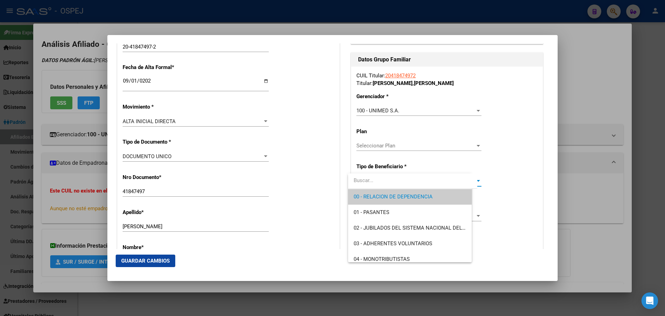
type input "30-61542491-5"
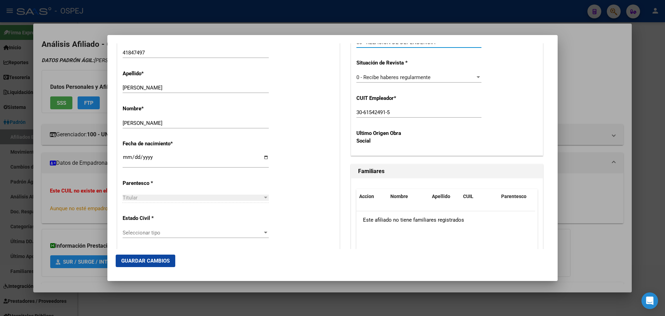
scroll to position [312, 0]
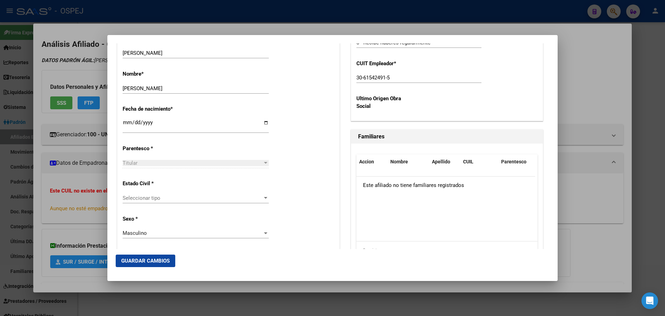
click at [170, 198] on span "Seleccionar tipo" at bounding box center [193, 198] width 140 height 6
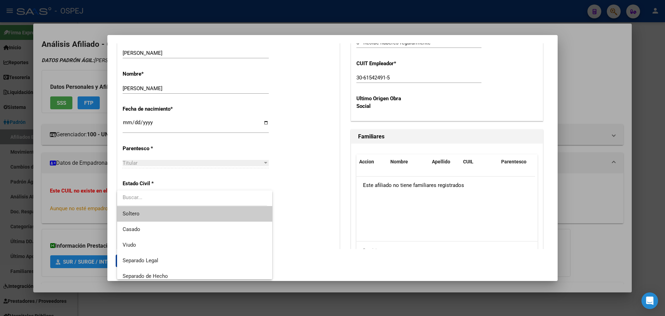
click at [171, 210] on span "Soltero" at bounding box center [195, 214] width 144 height 16
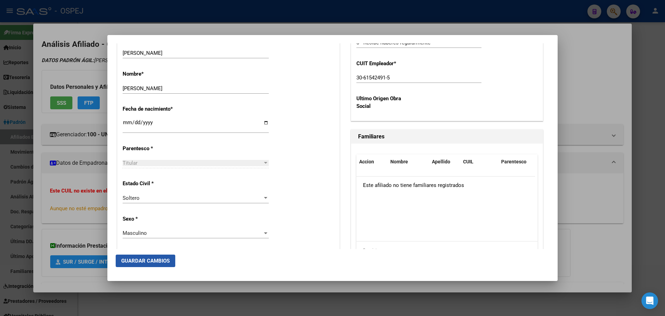
click at [143, 261] on span "Guardar Cambios" at bounding box center [145, 260] width 48 height 6
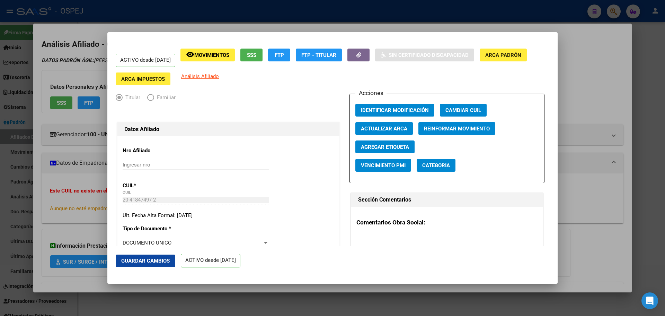
click at [161, 24] on div at bounding box center [332, 158] width 665 height 316
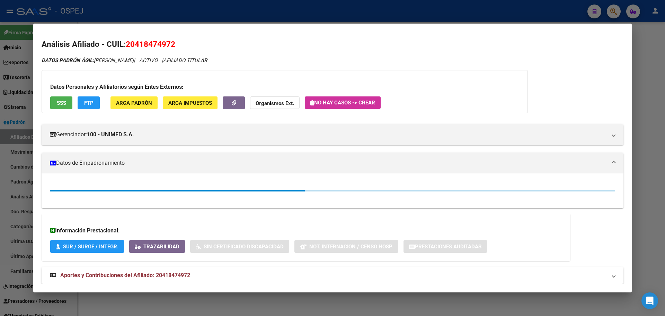
click at [188, 10] on div at bounding box center [332, 158] width 665 height 316
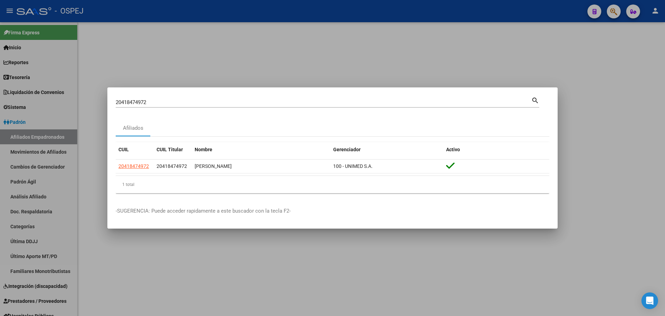
click at [131, 103] on input "20418474972" at bounding box center [324, 102] width 416 height 6
paste input "7424761589"
type input "27424761589"
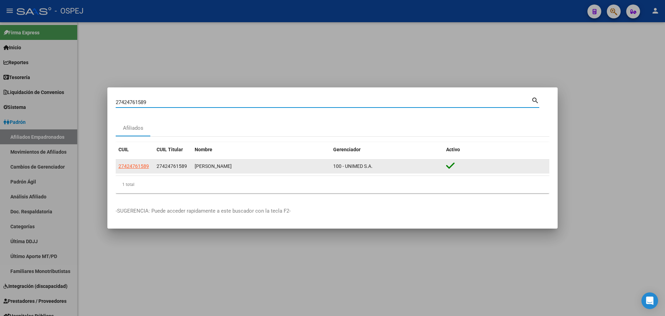
click at [136, 169] on app-link-go-to "27424761589" at bounding box center [133, 166] width 30 height 8
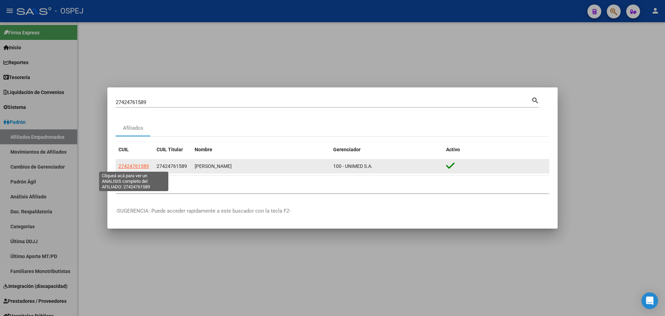
click at [136, 168] on span "27424761589" at bounding box center [133, 166] width 30 height 6
copy span "27424761589"
type textarea "27424761589"
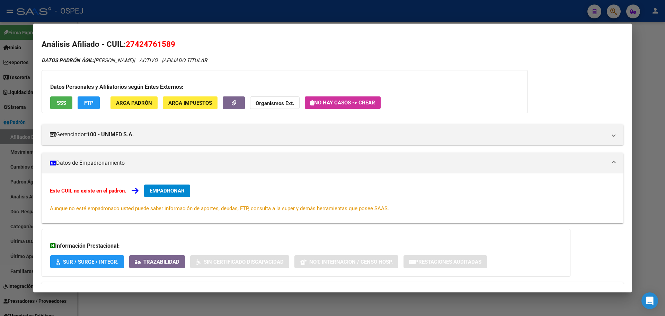
scroll to position [30, 0]
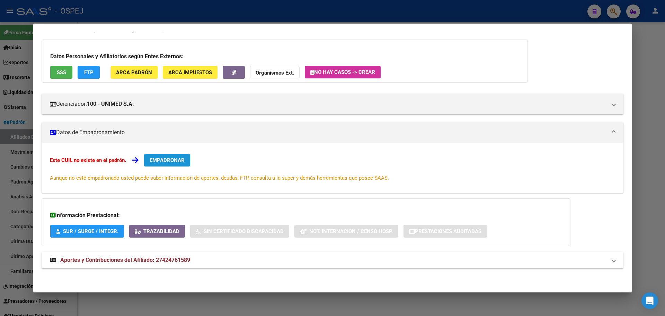
click at [158, 163] on button "EMPADRONAR" at bounding box center [167, 160] width 46 height 12
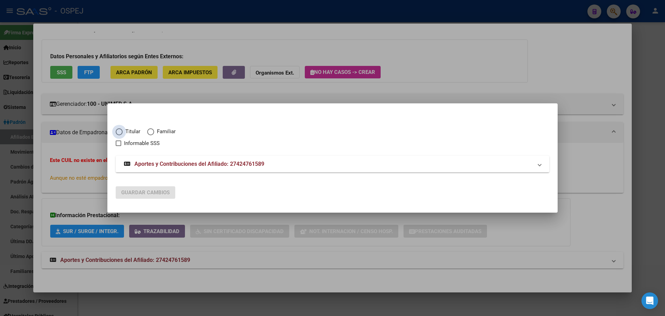
click at [125, 131] on span "Titular" at bounding box center [132, 131] width 18 height 8
click at [123, 131] on input "Titular" at bounding box center [119, 131] width 7 height 7
radio input "true"
checkbox input "true"
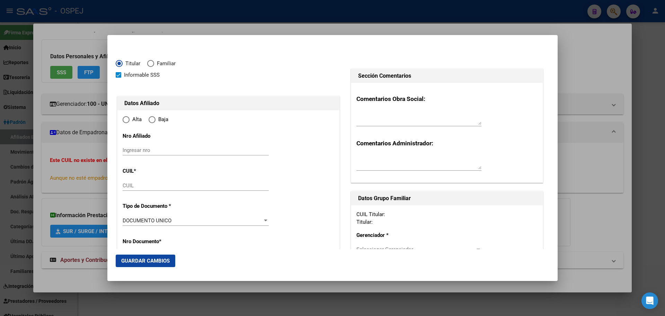
type input "27-42476158-9"
radio input "true"
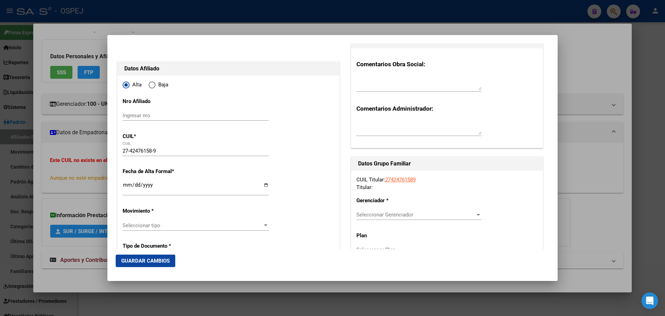
type input "42476158"
type input "[PERSON_NAME]"
type input "[DATE]"
type input "CORDOBA"
type input "5000"
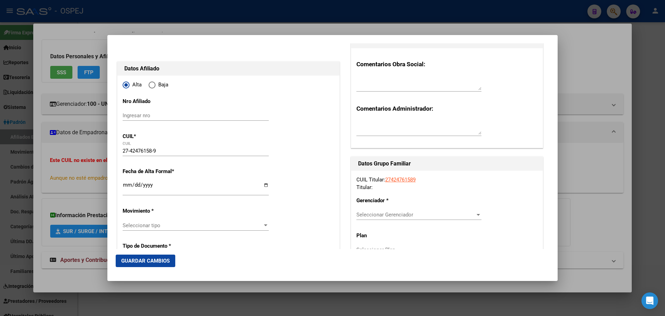
type input "DE LA BABUGUALA"
type input "9020"
type input "1"
type input "CORDOBA"
click at [126, 187] on input "Ingresar fecha" at bounding box center [196, 187] width 146 height 11
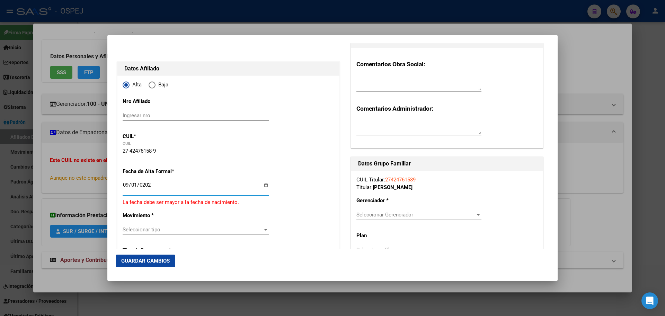
type input "[DATE]"
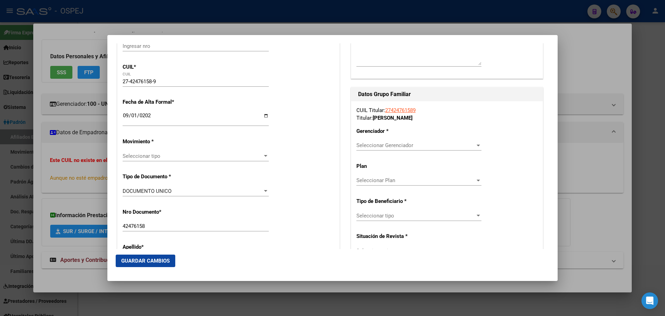
drag, startPoint x: 152, startPoint y: 145, endPoint x: 155, endPoint y: 157, distance: 12.2
click at [152, 145] on p "Movimiento *" at bounding box center [154, 142] width 63 height 8
click at [155, 157] on span "Seleccionar tipo" at bounding box center [193, 156] width 140 height 6
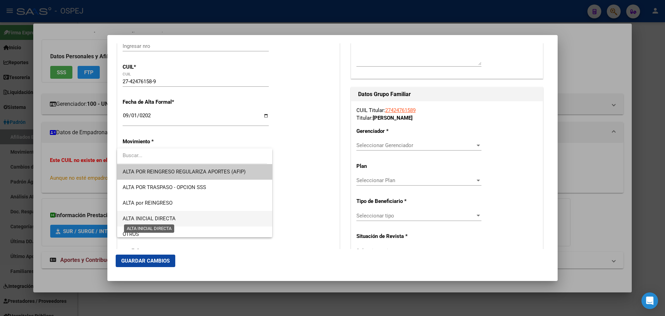
click at [168, 219] on span "ALTA INICIAL DIRECTA" at bounding box center [149, 218] width 53 height 6
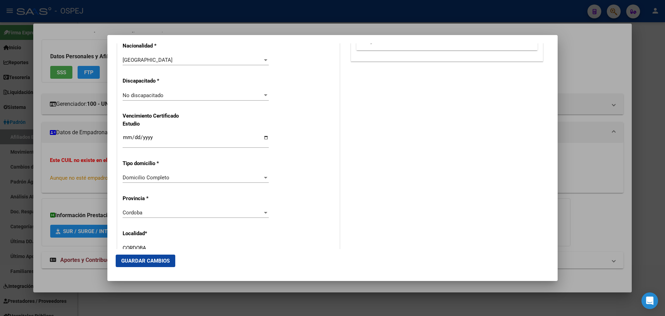
scroll to position [416, 0]
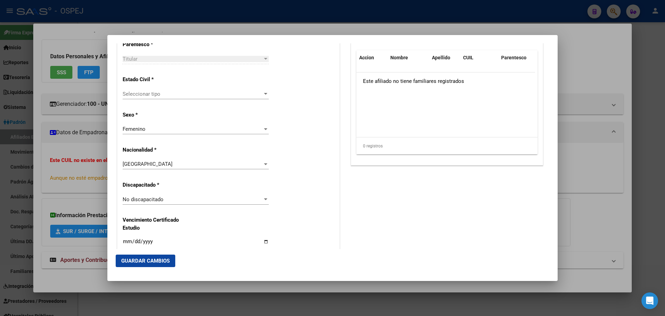
click at [151, 94] on span "Seleccionar tipo" at bounding box center [193, 94] width 140 height 6
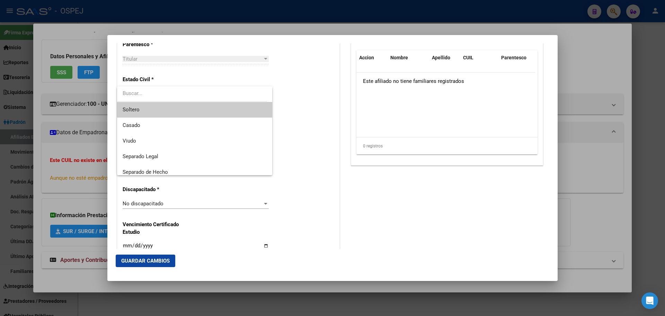
click at [152, 109] on span "Soltero" at bounding box center [195, 110] width 144 height 16
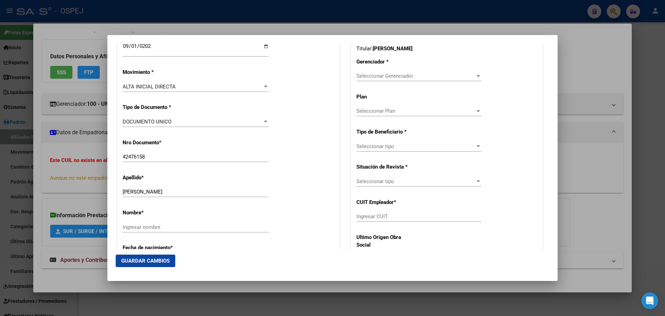
scroll to position [139, 0]
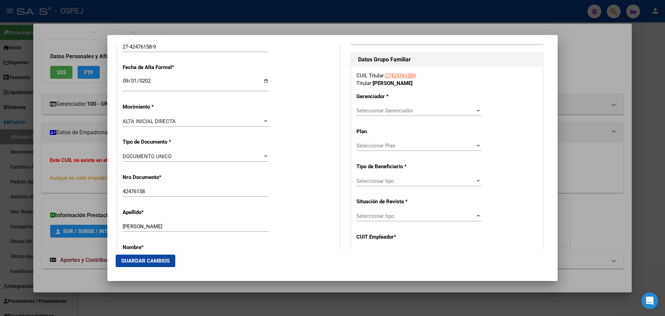
click at [417, 110] on span "Seleccionar Gerenciador" at bounding box center [415, 110] width 119 height 6
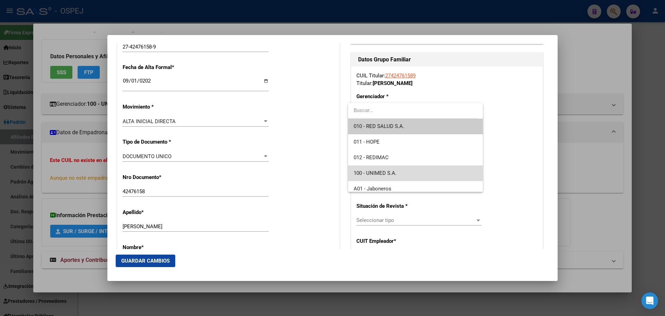
click at [417, 166] on span "100 - UNIMED S.A." at bounding box center [415, 173] width 123 height 16
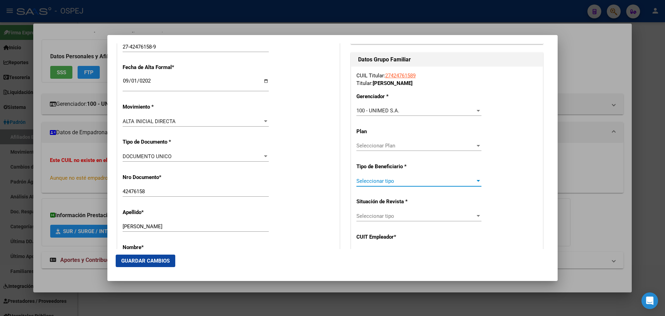
click at [411, 181] on span "Seleccionar tipo" at bounding box center [415, 181] width 119 height 6
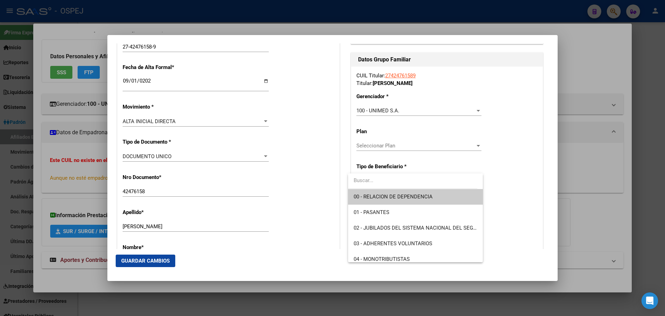
drag, startPoint x: 417, startPoint y: 192, endPoint x: 392, endPoint y: 191, distance: 25.7
click at [417, 192] on span "00 - RELACION DE DEPENDENCIA" at bounding box center [415, 197] width 123 height 16
type input "30-61542491-5"
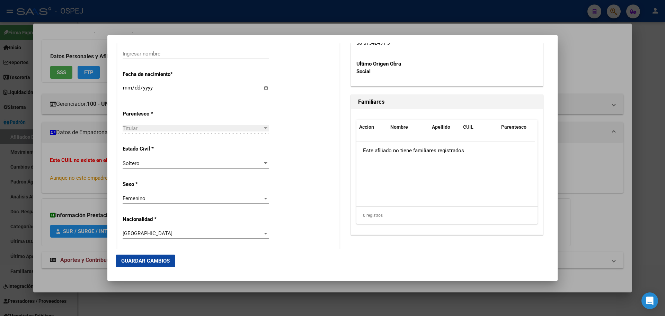
scroll to position [381, 0]
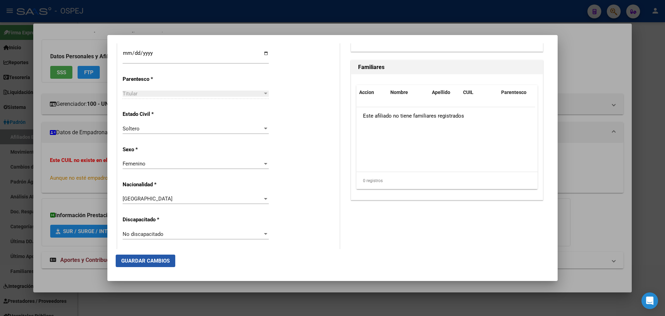
click at [153, 262] on span "Guardar Cambios" at bounding box center [145, 260] width 48 height 6
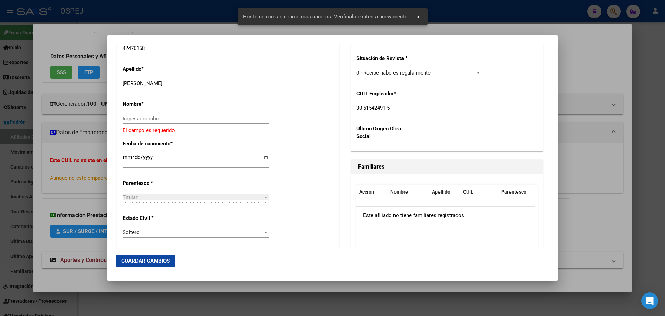
scroll to position [247, 0]
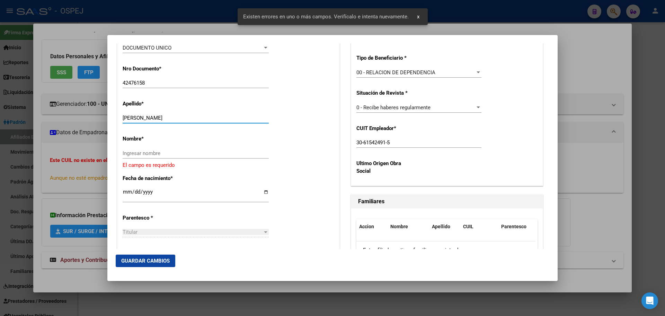
drag, startPoint x: 198, startPoint y: 119, endPoint x: 151, endPoint y: 122, distance: 47.5
click at [151, 122] on div "[PERSON_NAME] apellido" at bounding box center [196, 118] width 146 height 10
type input "[PERSON_NAME]"
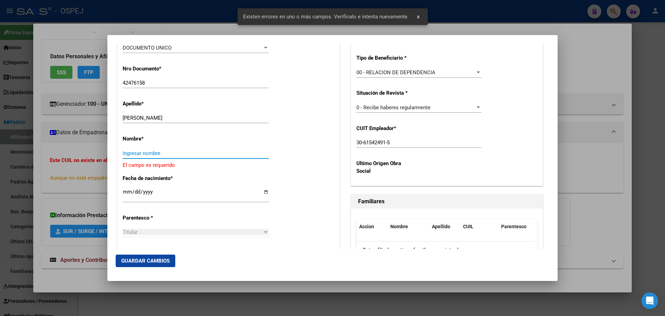
click at [151, 153] on input "Ingresar nombre" at bounding box center [196, 153] width 146 height 6
paste input "[PERSON_NAME]"
type input "[PERSON_NAME]"
click at [157, 258] on span "Guardar Cambios" at bounding box center [145, 260] width 48 height 6
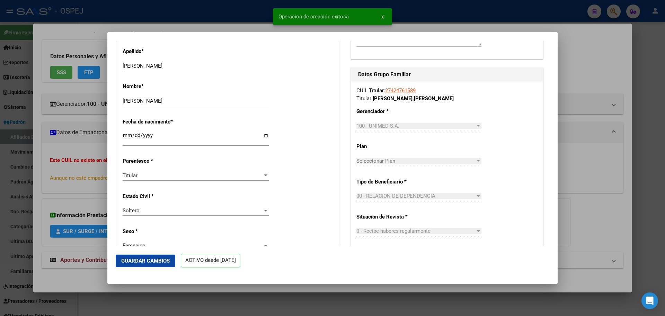
scroll to position [0, 0]
